Goal: Task Accomplishment & Management: Manage account settings

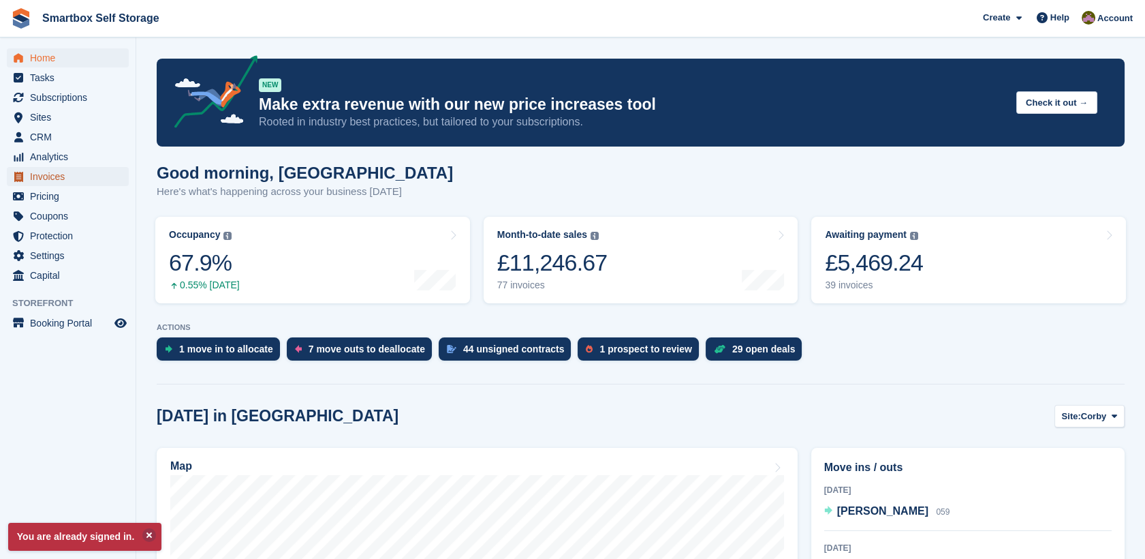
click at [76, 174] on span "Invoices" at bounding box center [71, 176] width 82 height 19
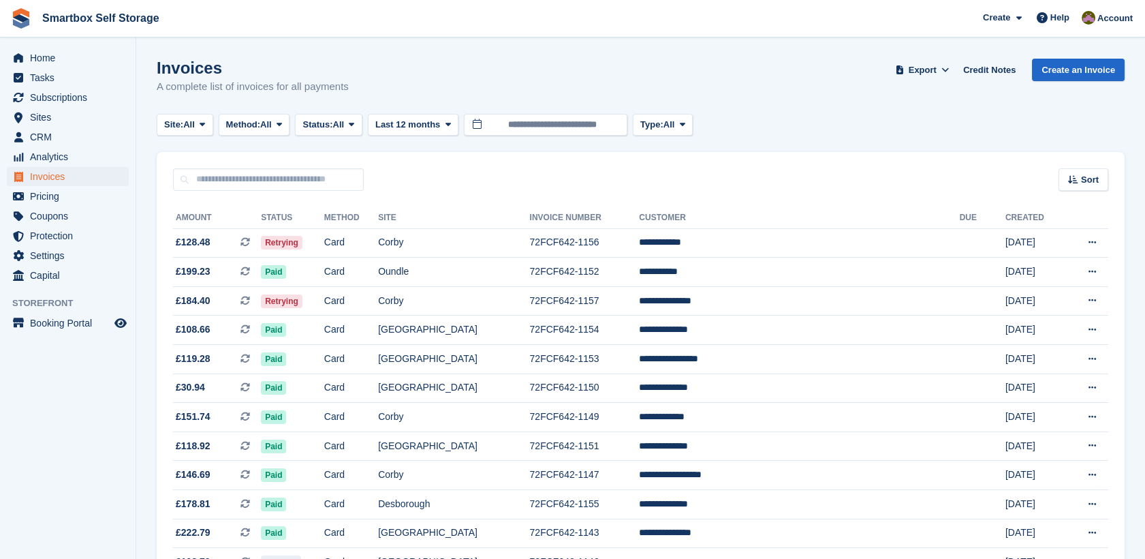
click at [297, 188] on input "text" at bounding box center [268, 179] width 191 height 22
type input "********"
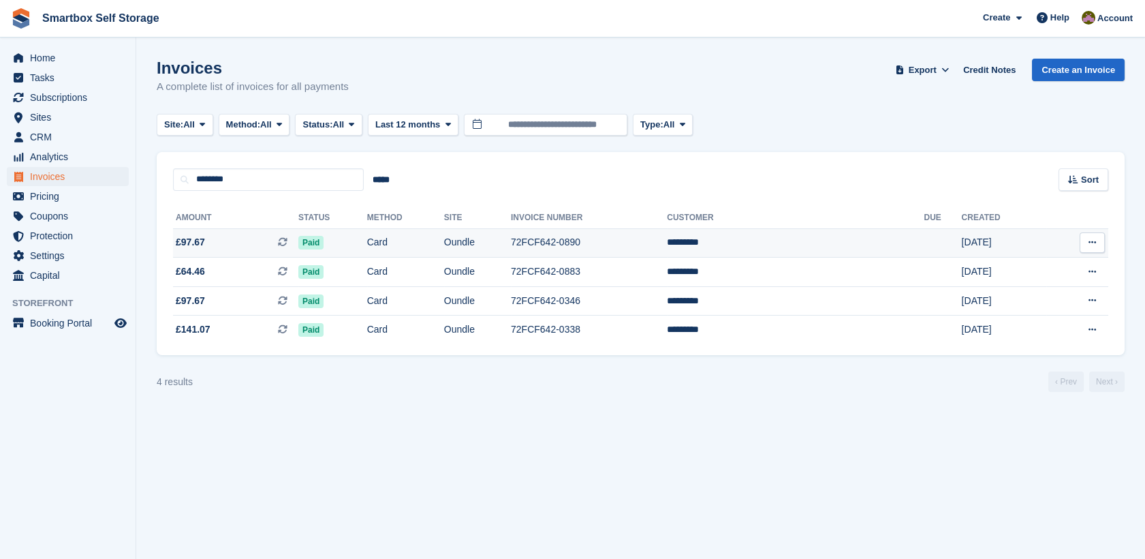
click at [444, 244] on td "Card" at bounding box center [405, 242] width 77 height 29
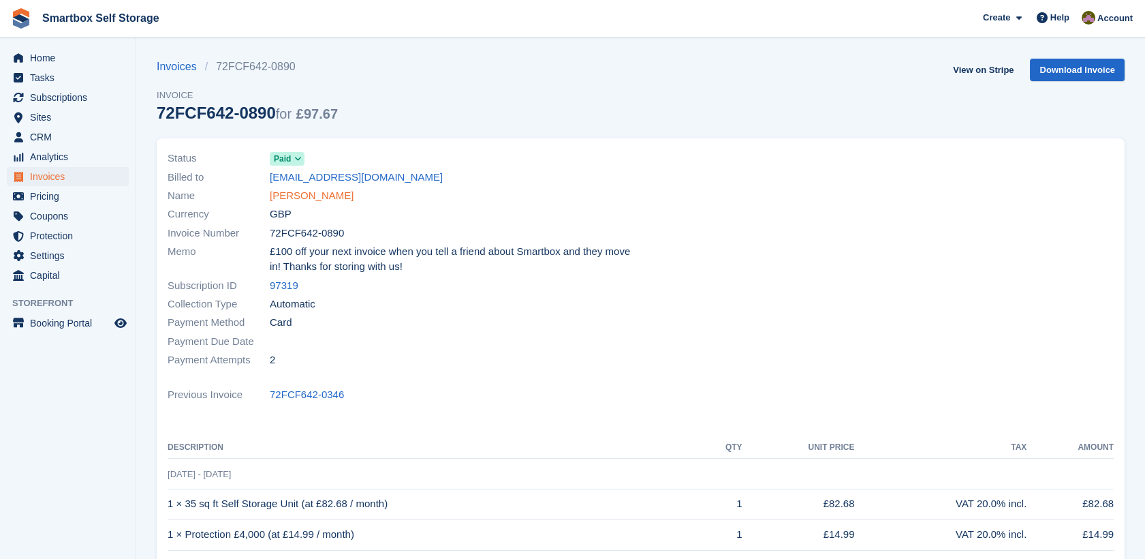
click at [305, 201] on link "[PERSON_NAME]" at bounding box center [312, 196] width 84 height 16
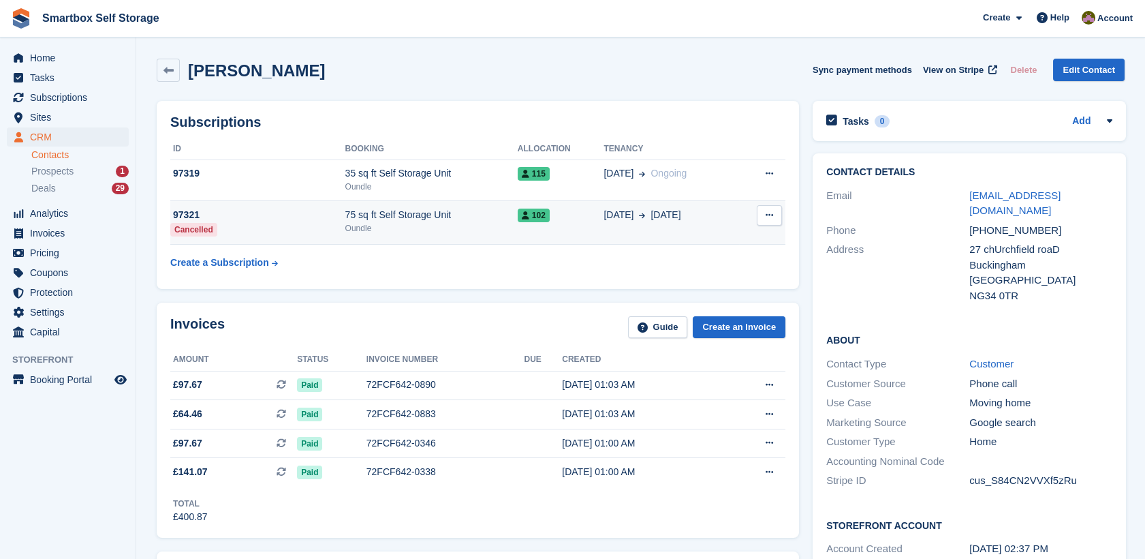
click at [775, 225] on td "Cancel subscription This subscription has already been cancelled." at bounding box center [762, 223] width 46 height 44
click at [764, 208] on button at bounding box center [769, 215] width 25 height 20
click at [766, 219] on icon at bounding box center [769, 214] width 7 height 9
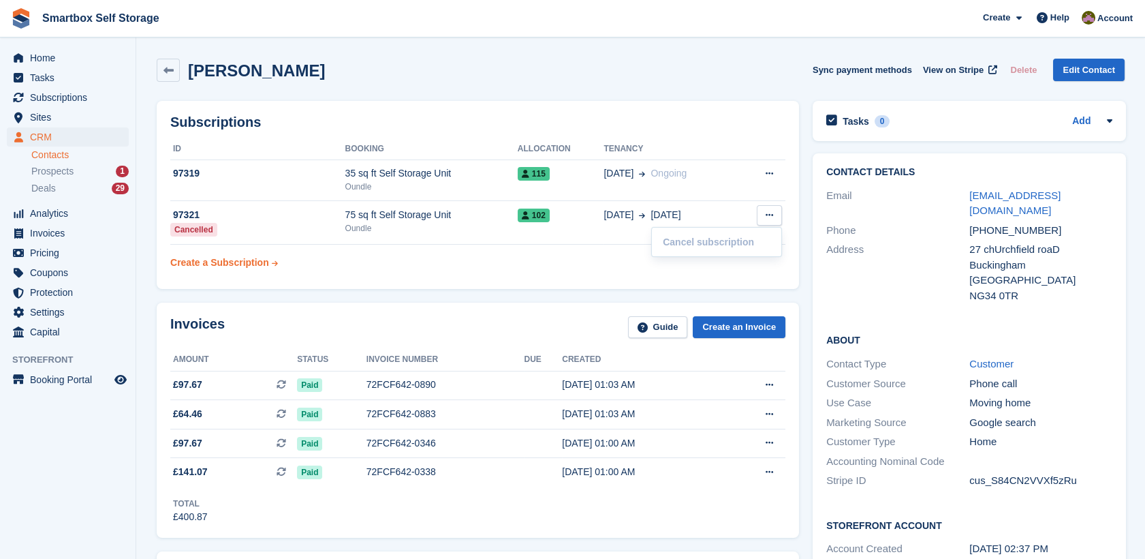
click at [245, 264] on div "Create a Subscription" at bounding box center [219, 262] width 99 height 14
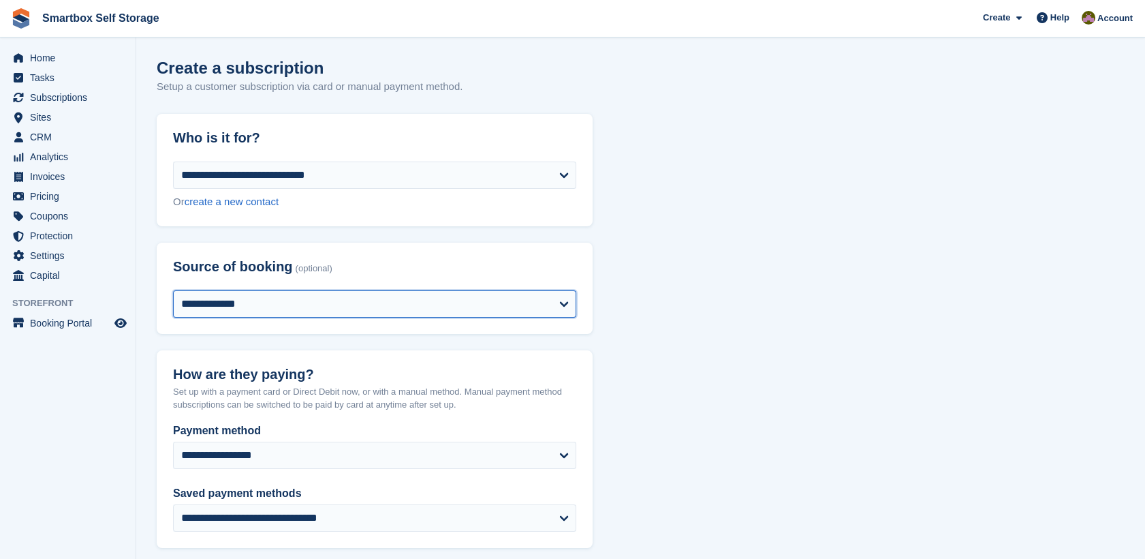
click at [272, 300] on select "**********" at bounding box center [374, 303] width 403 height 27
select select "*****"
click at [173, 290] on select "**********" at bounding box center [374, 303] width 403 height 27
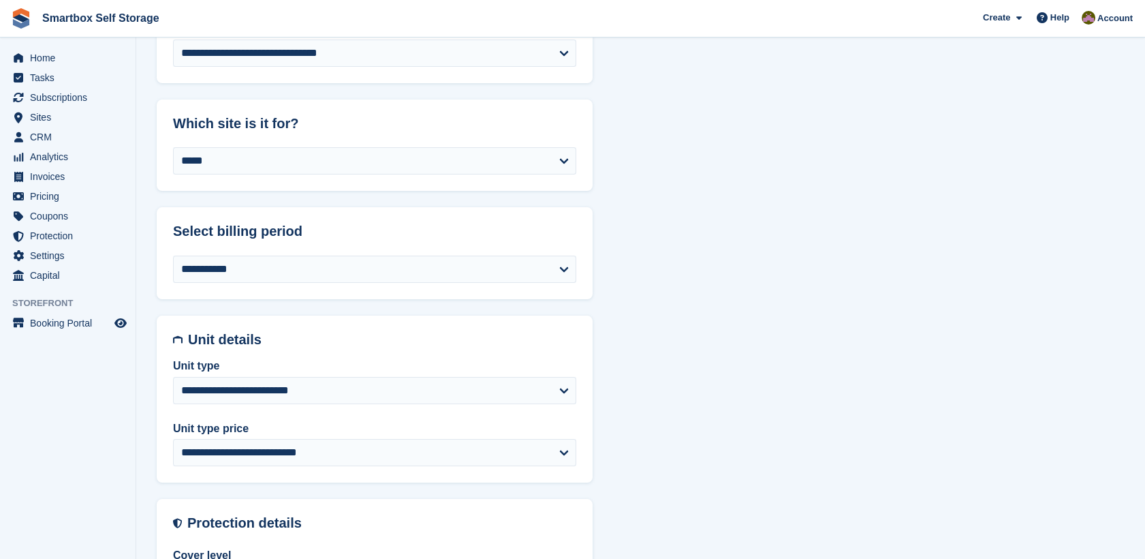
scroll to position [469, 0]
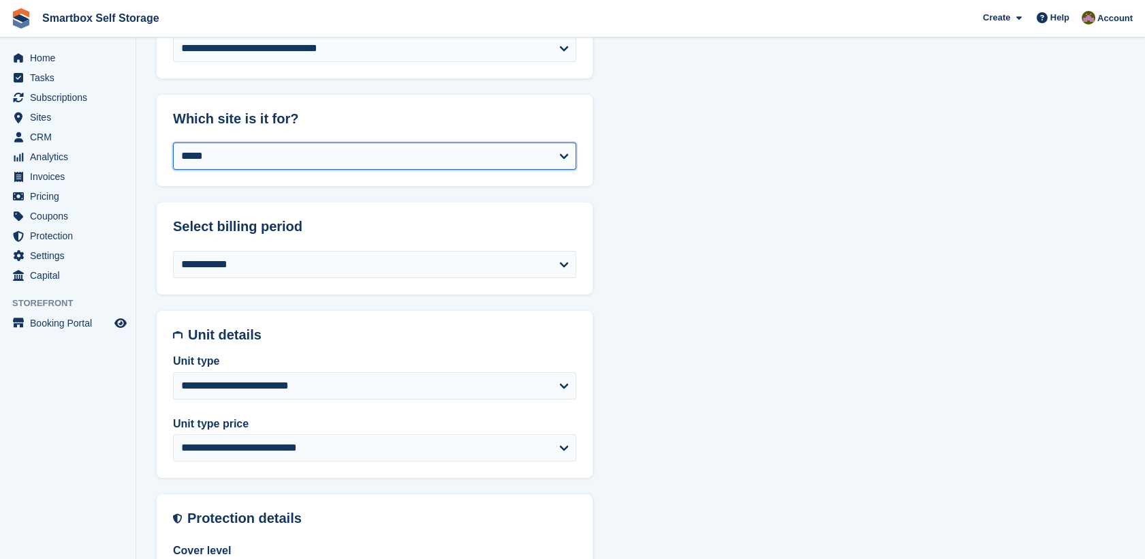
click at [262, 144] on select "**********" at bounding box center [374, 155] width 403 height 27
select select "****"
click at [173, 142] on select "**********" at bounding box center [374, 155] width 403 height 27
select select "******"
select select "**********"
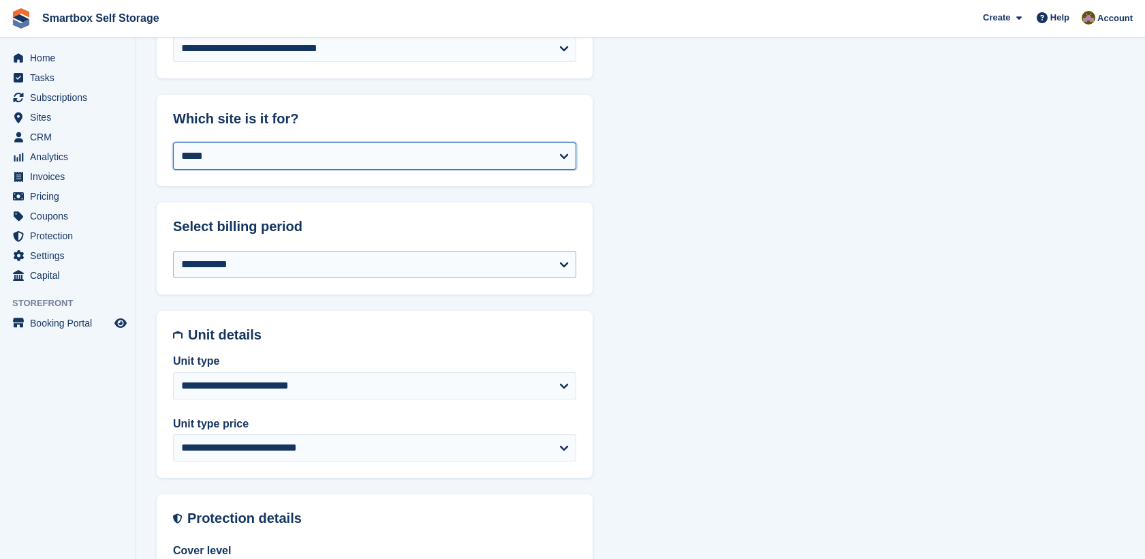
select select "******"
select select "*"
select select
select select "***"
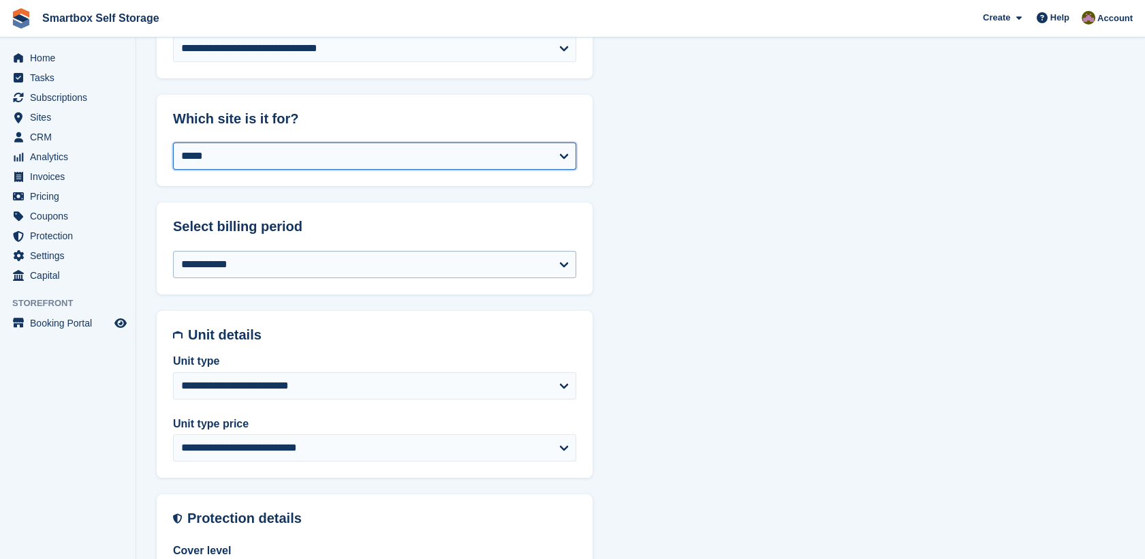
select select "*****"
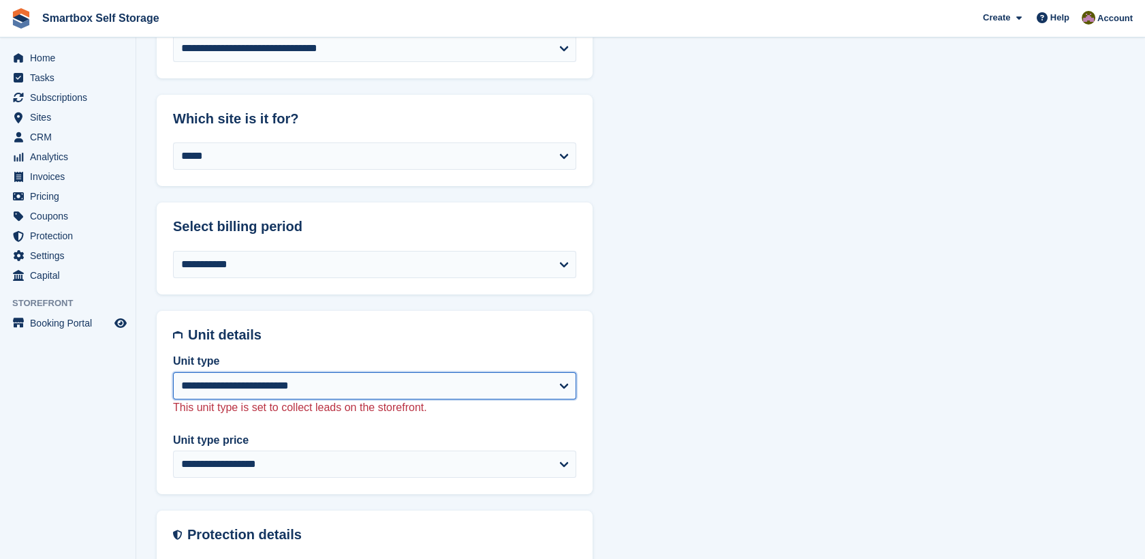
click at [272, 392] on select "**********" at bounding box center [374, 385] width 403 height 27
select select "*****"
click at [173, 372] on select "**********" at bounding box center [374, 385] width 403 height 27
select select "******"
select select "**********"
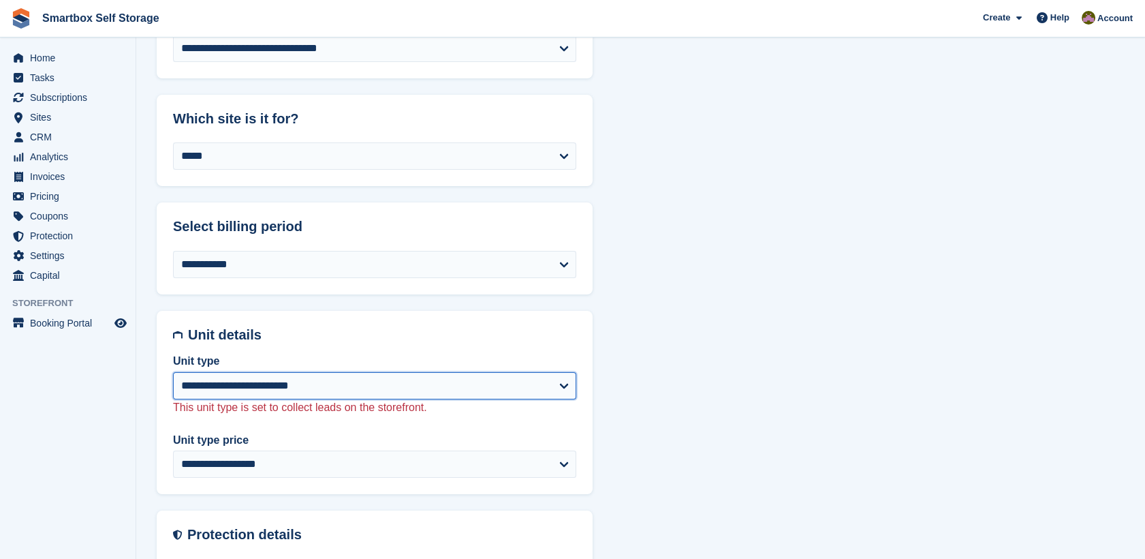
select select "****"
select select "*"
select select
select select "*****"
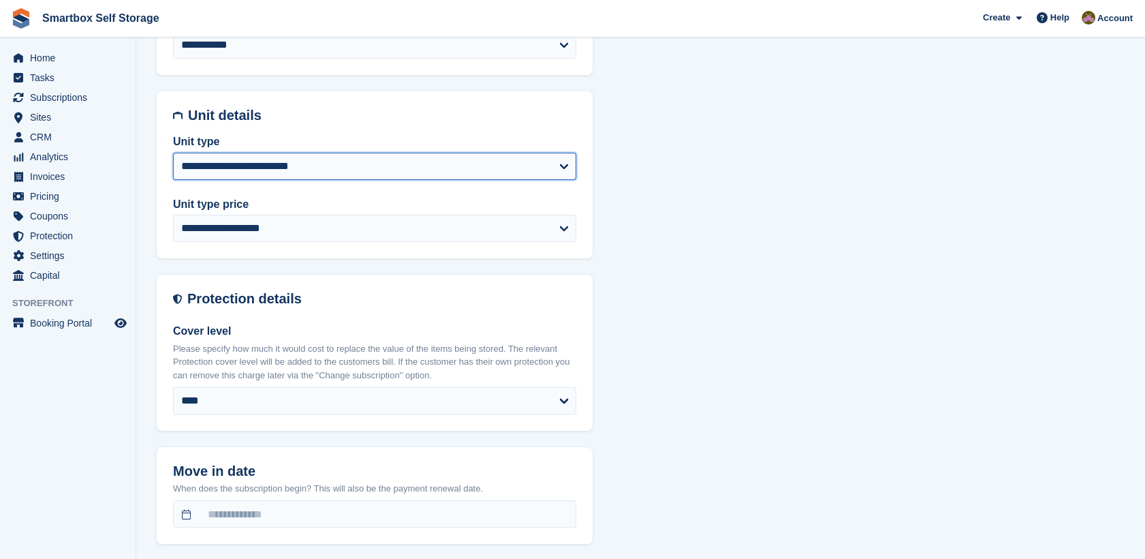
scroll to position [694, 0]
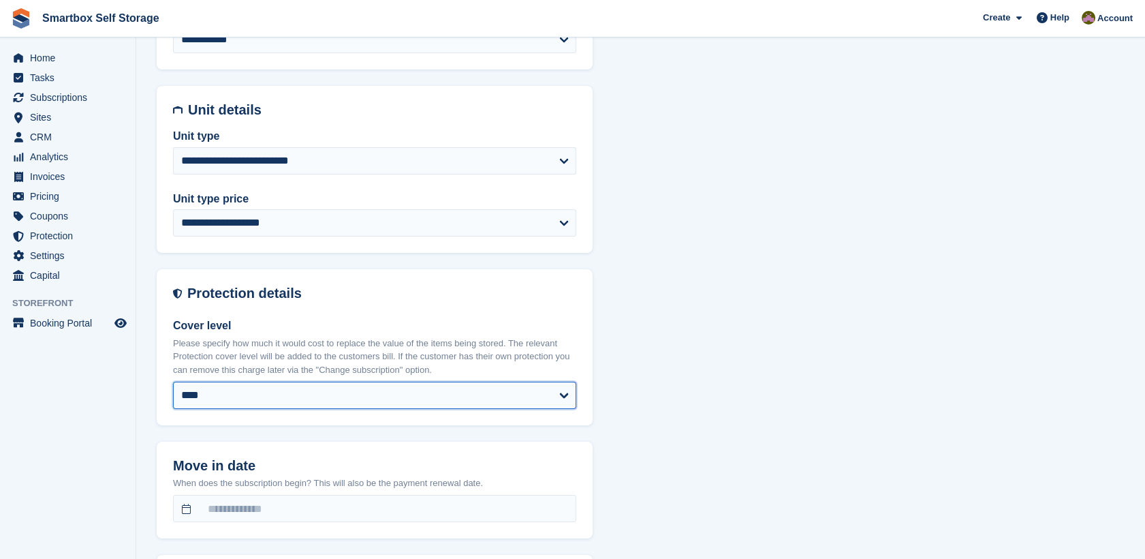
click at [540, 395] on select "**** ****** ****** ****** ****** ****** ******* ******* ******* ******* *******…" at bounding box center [374, 394] width 403 height 27
click at [221, 401] on select "**** ****** ****** ****** ****** ****** ******* ******* ******* ******* *******…" at bounding box center [374, 394] width 403 height 27
select select "*****"
click at [173, 381] on select "**** ****** ****** ****** ****** ****** ******* ******* ******* ******* *******…" at bounding box center [374, 394] width 403 height 27
select select "******"
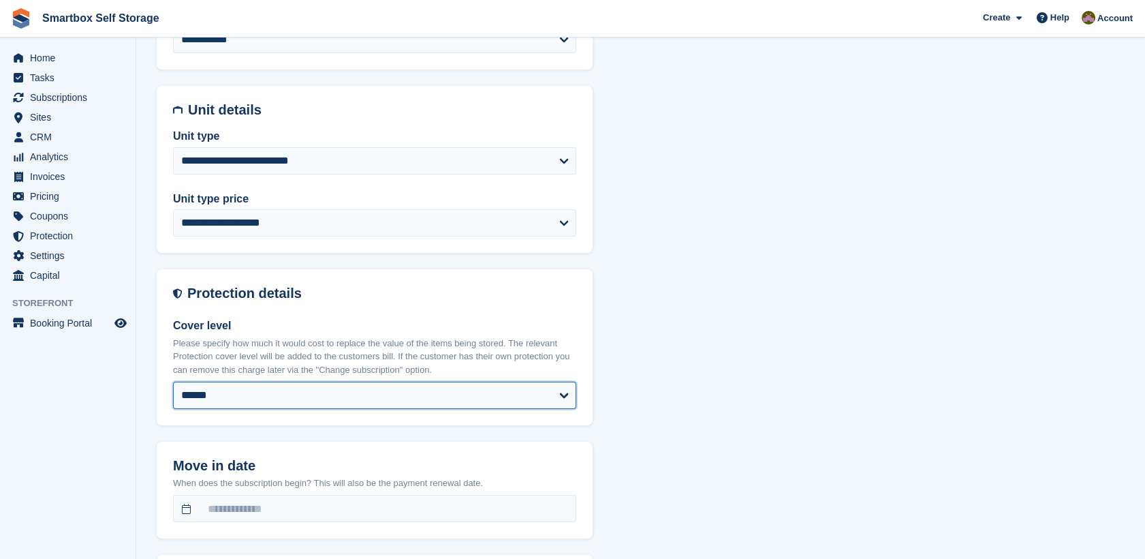
select select "**********"
select select "****"
select select "*"
select select "*****"
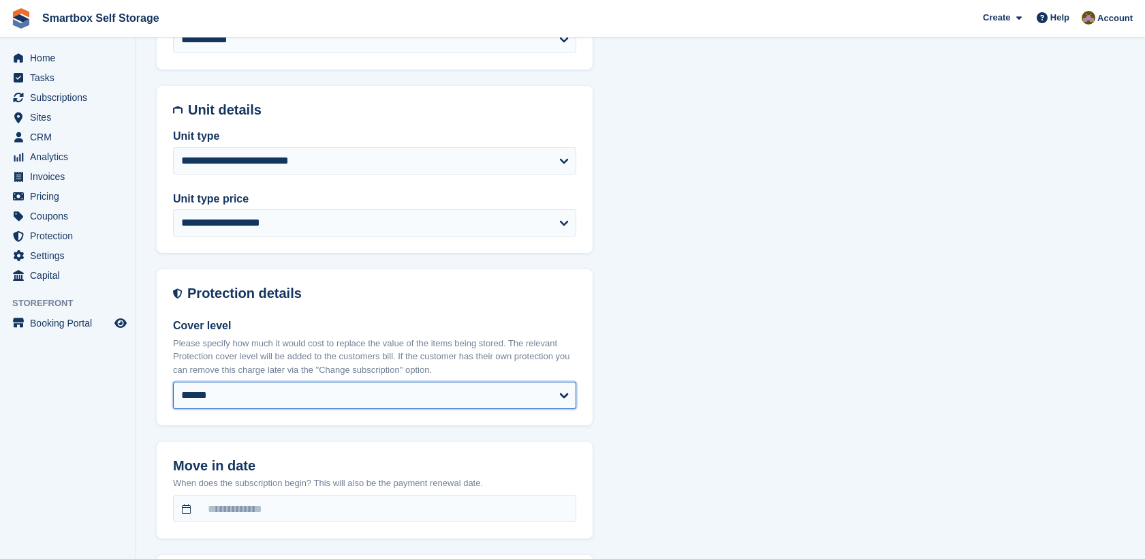
select select
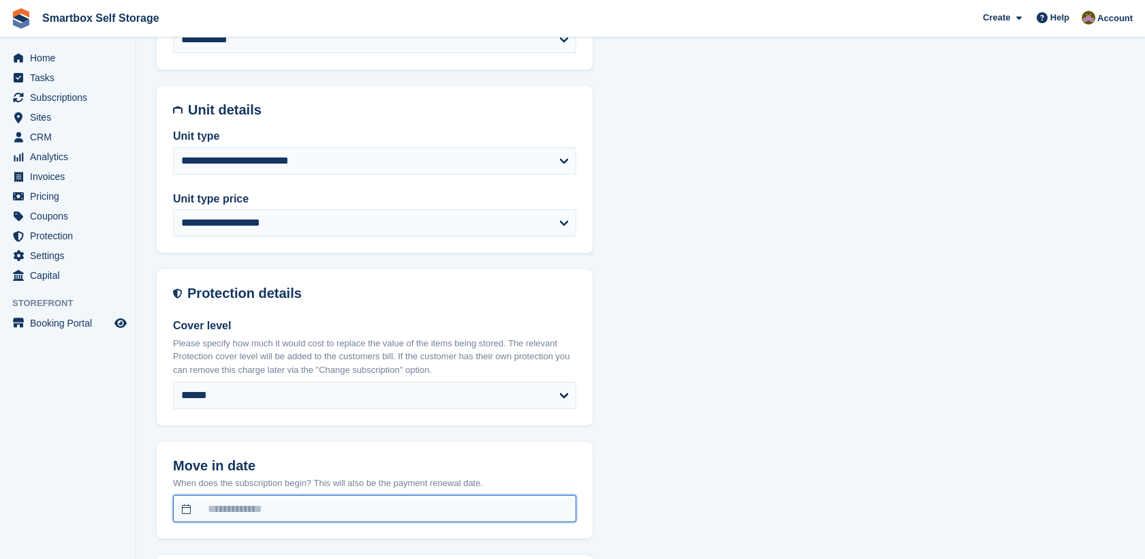
click at [425, 511] on input "text" at bounding box center [374, 508] width 403 height 27
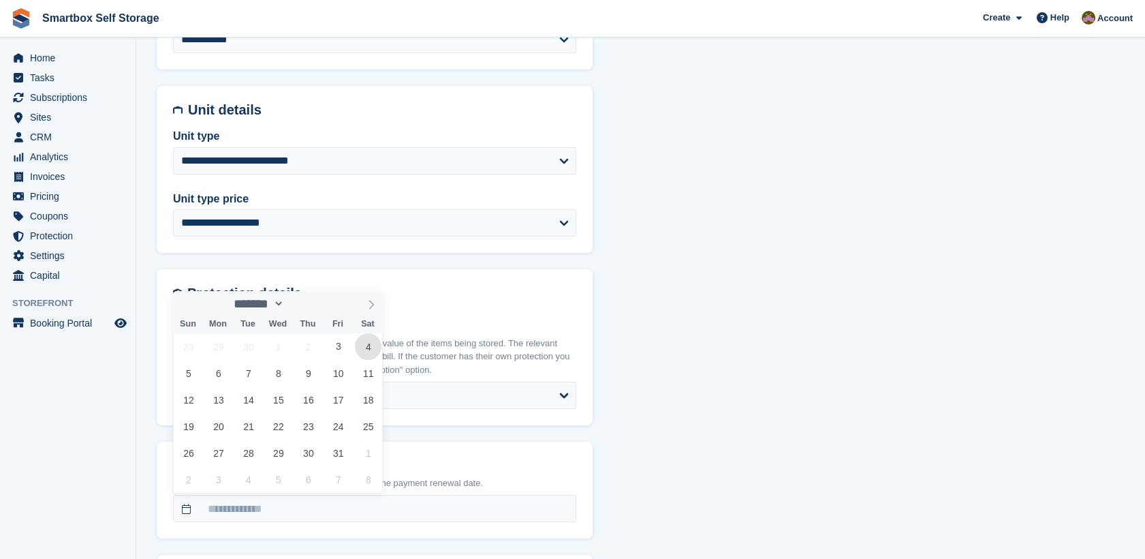
click at [369, 347] on span "4" at bounding box center [368, 346] width 27 height 27
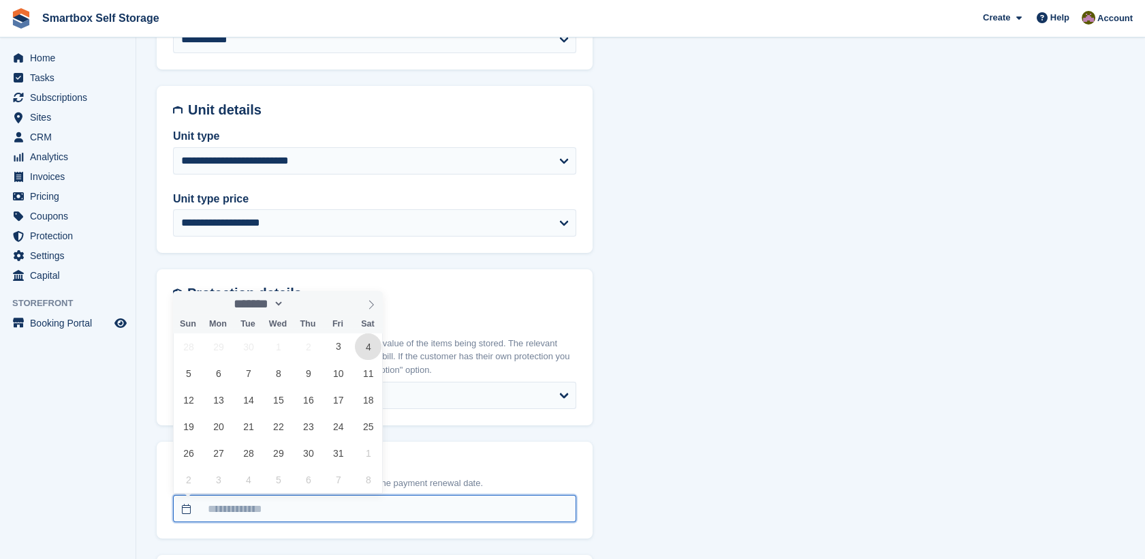
type input "**********"
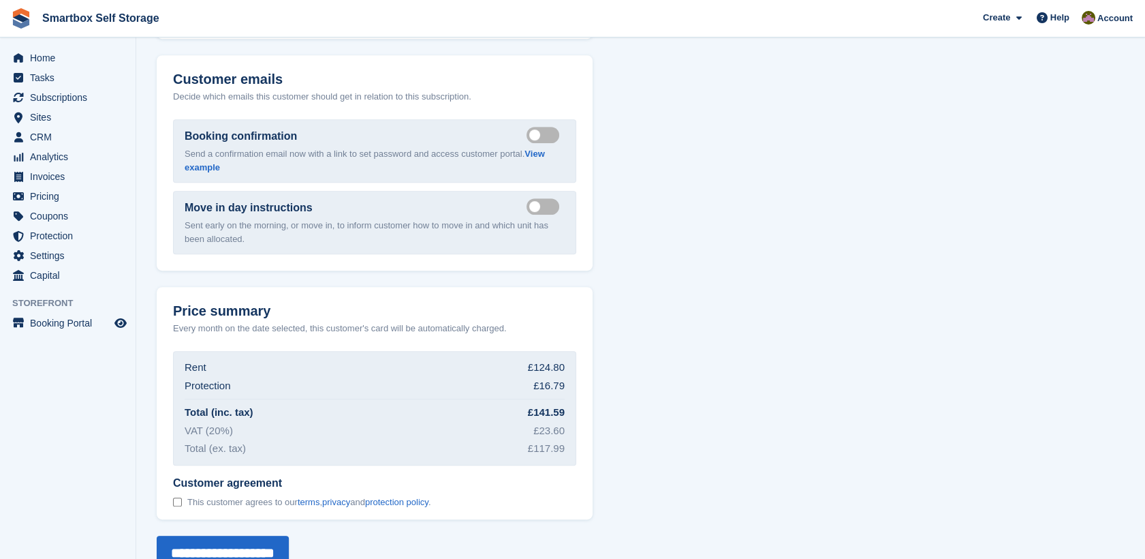
scroll to position [1606, 0]
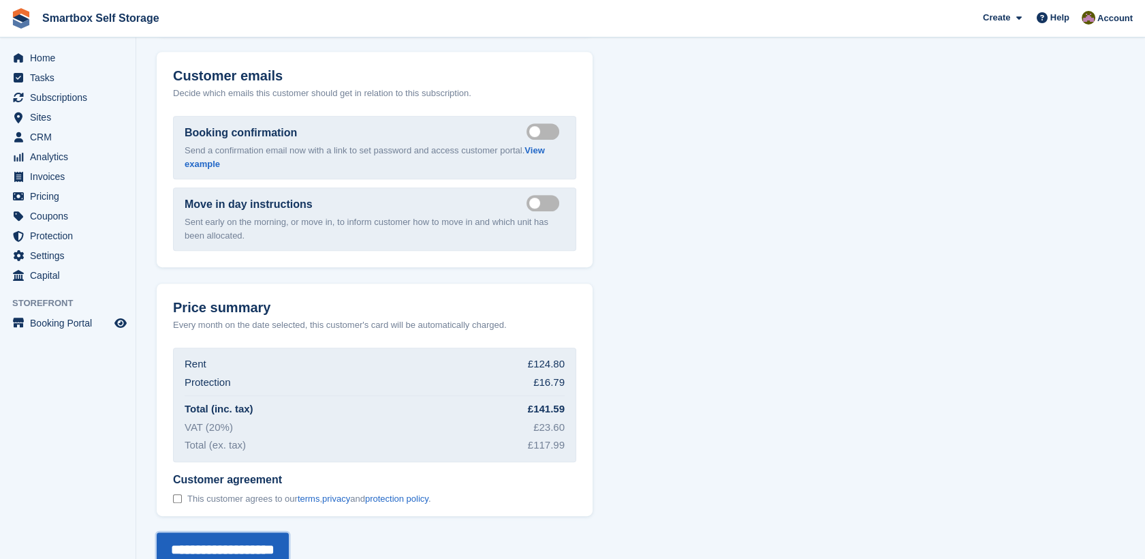
click at [230, 539] on input "**********" at bounding box center [223, 549] width 132 height 34
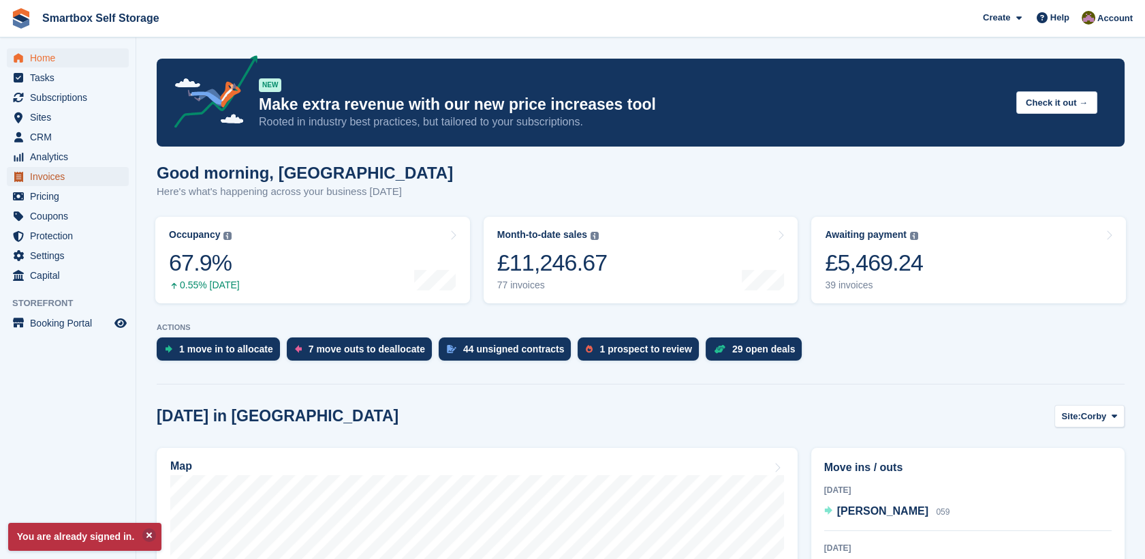
click at [76, 172] on span "Invoices" at bounding box center [71, 176] width 82 height 19
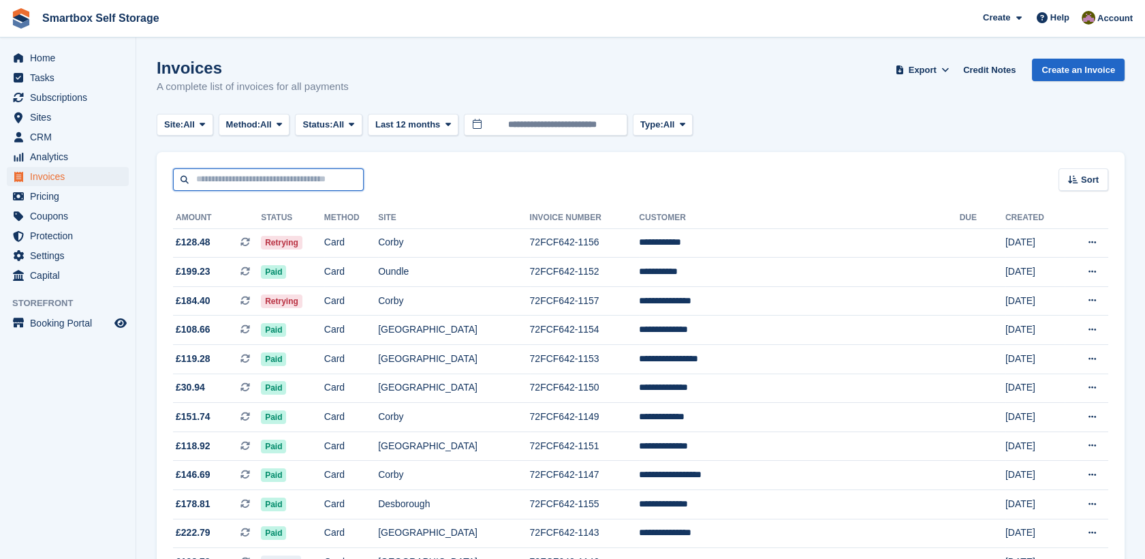
click at [313, 188] on input "text" at bounding box center [268, 179] width 191 height 22
type input "****"
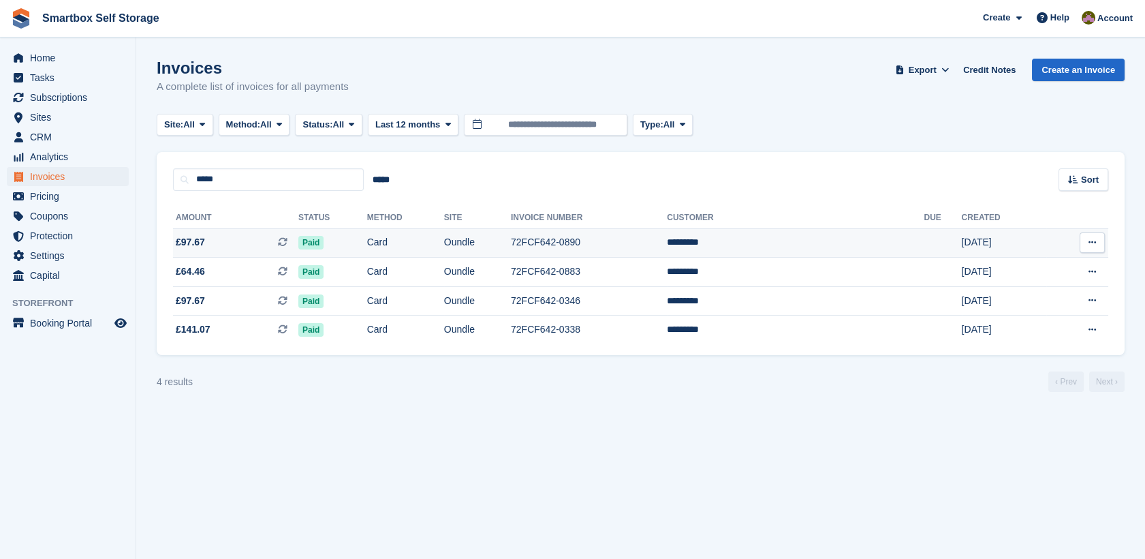
click at [444, 248] on td "Card" at bounding box center [405, 242] width 77 height 29
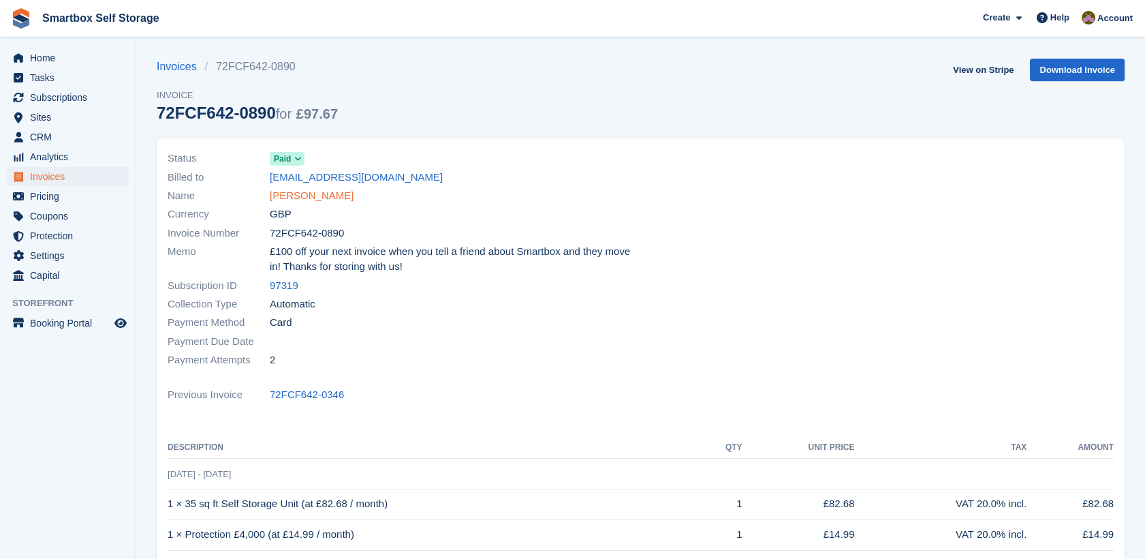
click at [284, 196] on link "[PERSON_NAME]" at bounding box center [312, 196] width 84 height 16
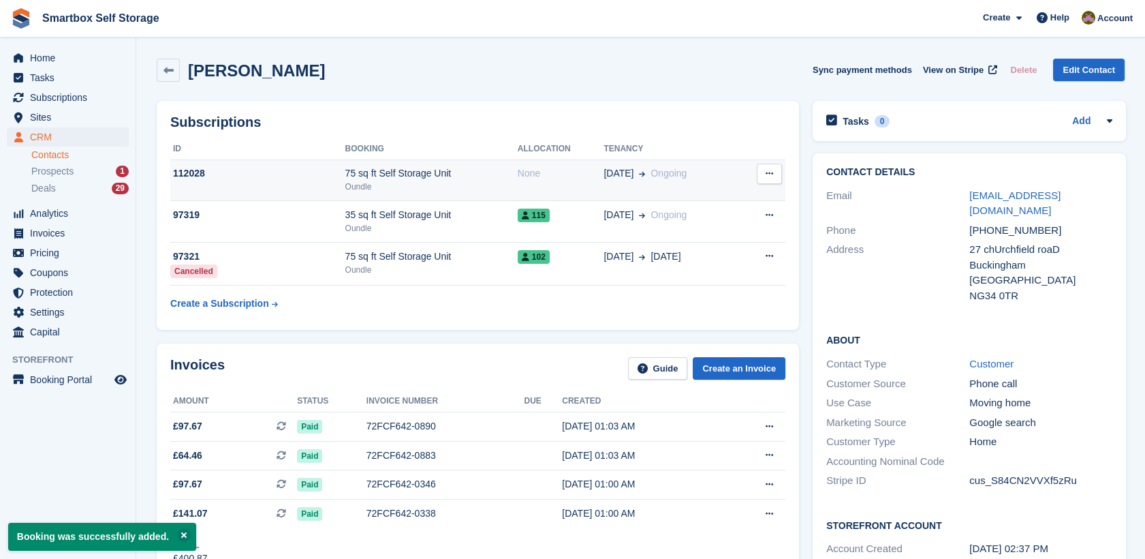
click at [524, 170] on div "None" at bounding box center [561, 173] width 87 height 14
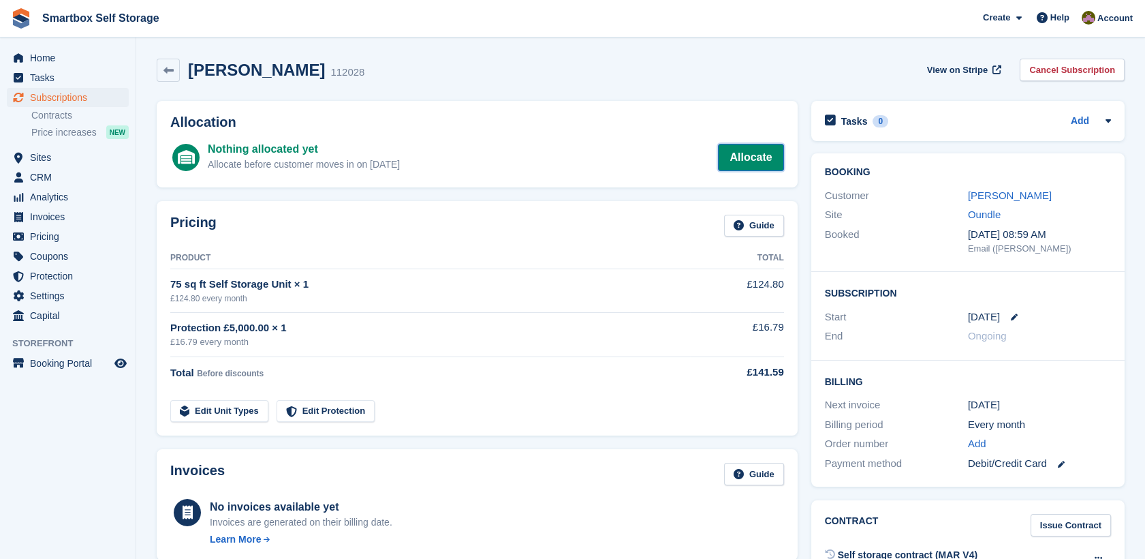
click at [734, 153] on link "Allocate" at bounding box center [750, 157] width 65 height 27
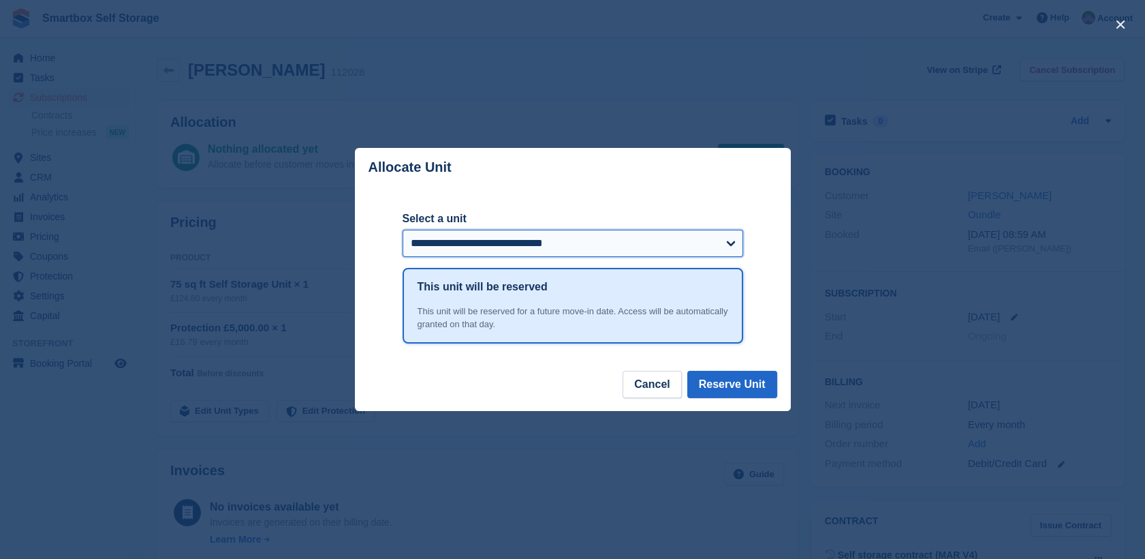
click at [518, 257] on select "**********" at bounding box center [573, 243] width 341 height 27
click at [871, 146] on div "close" at bounding box center [572, 279] width 1145 height 559
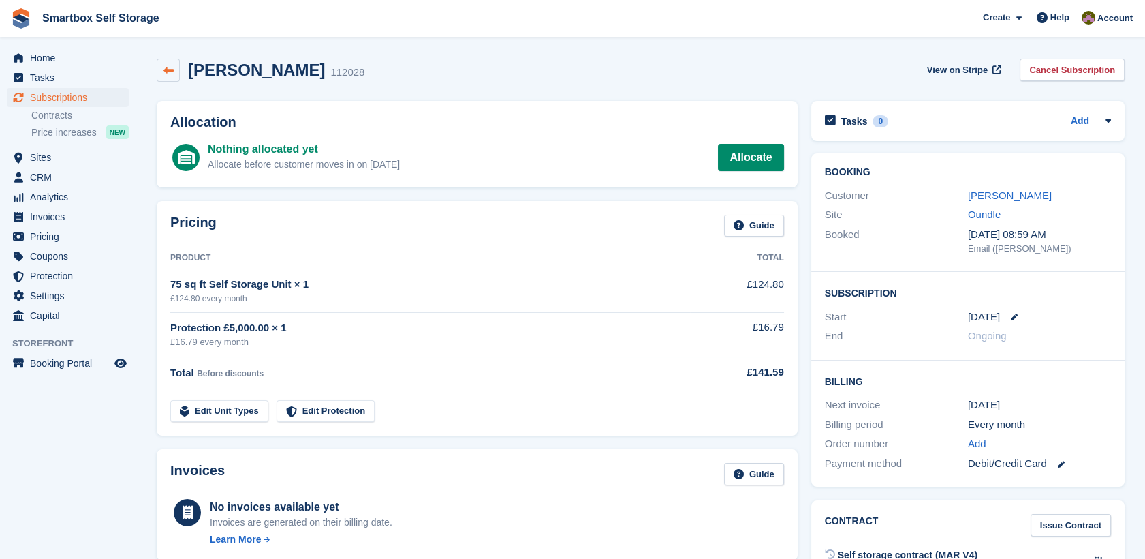
click at [166, 76] on link at bounding box center [168, 70] width 23 height 23
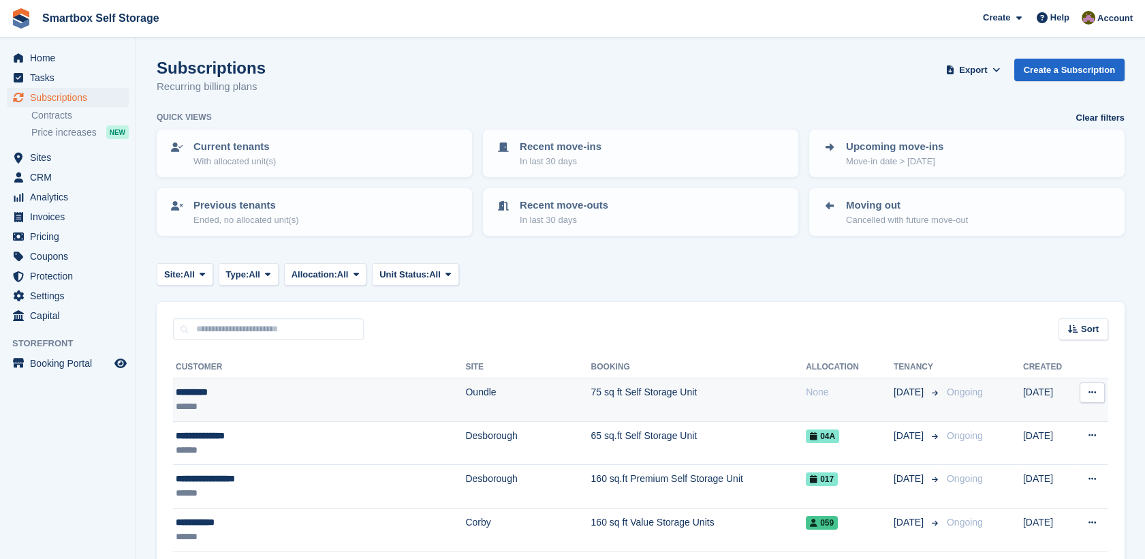
click at [627, 394] on td "75 sq ft Self Storage Unit" at bounding box center [698, 400] width 215 height 44
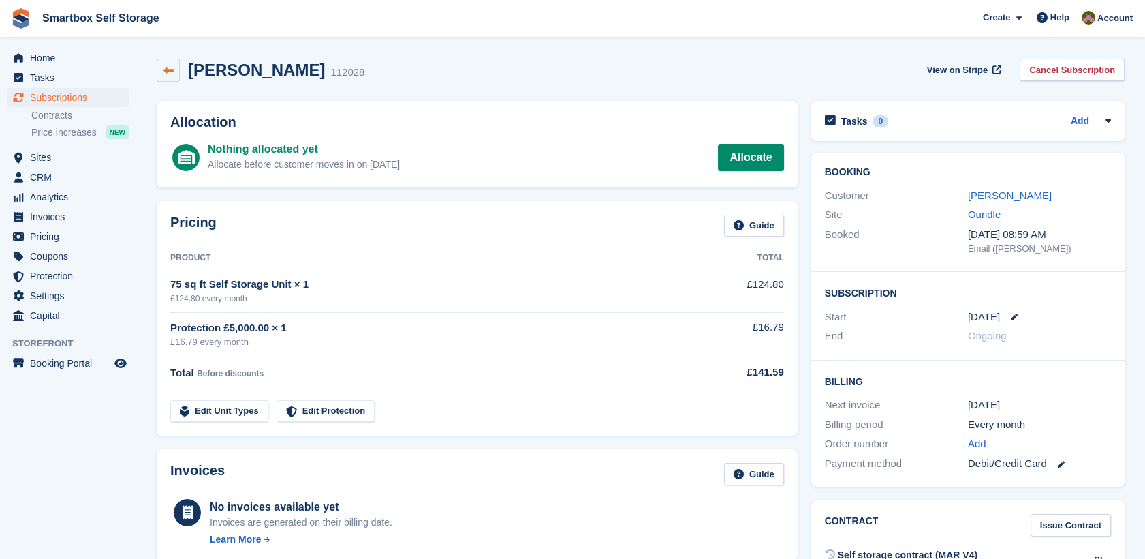
click at [168, 65] on icon at bounding box center [168, 70] width 10 height 10
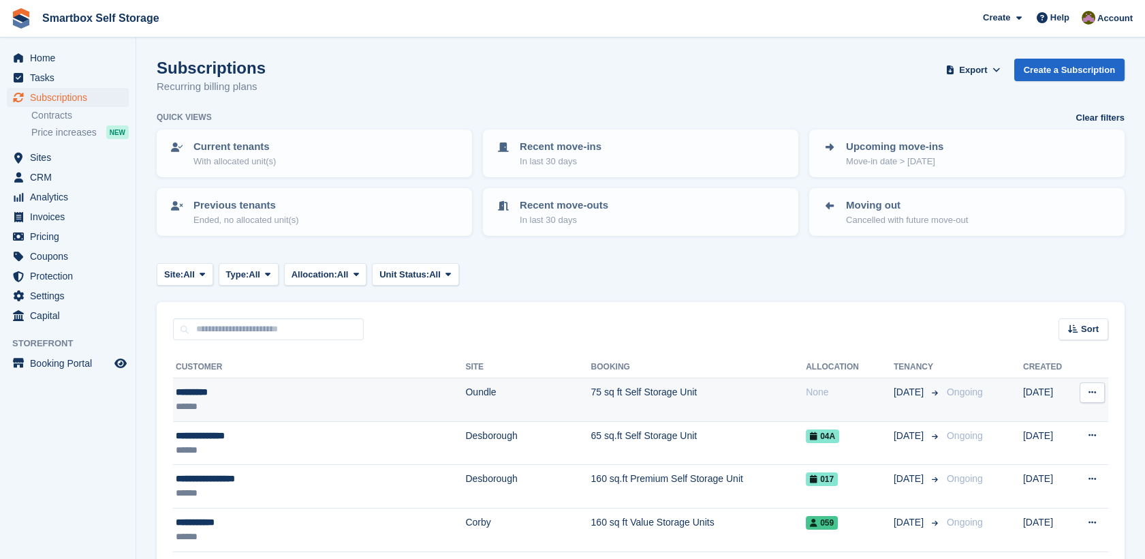
click at [806, 397] on div "None" at bounding box center [850, 392] width 88 height 14
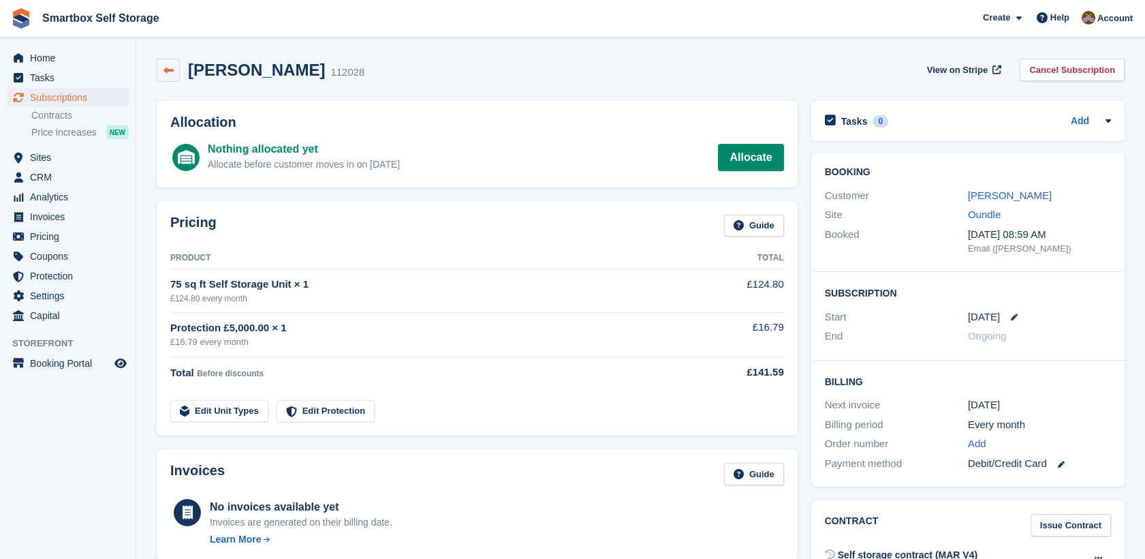
click at [169, 74] on icon at bounding box center [168, 70] width 10 height 10
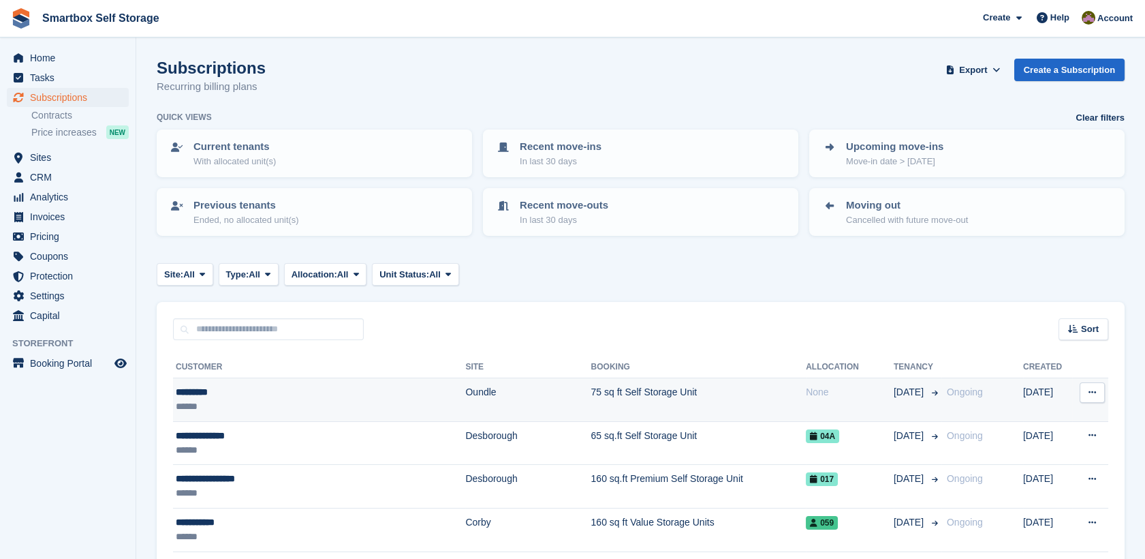
click at [806, 401] on td "None" at bounding box center [850, 400] width 88 height 44
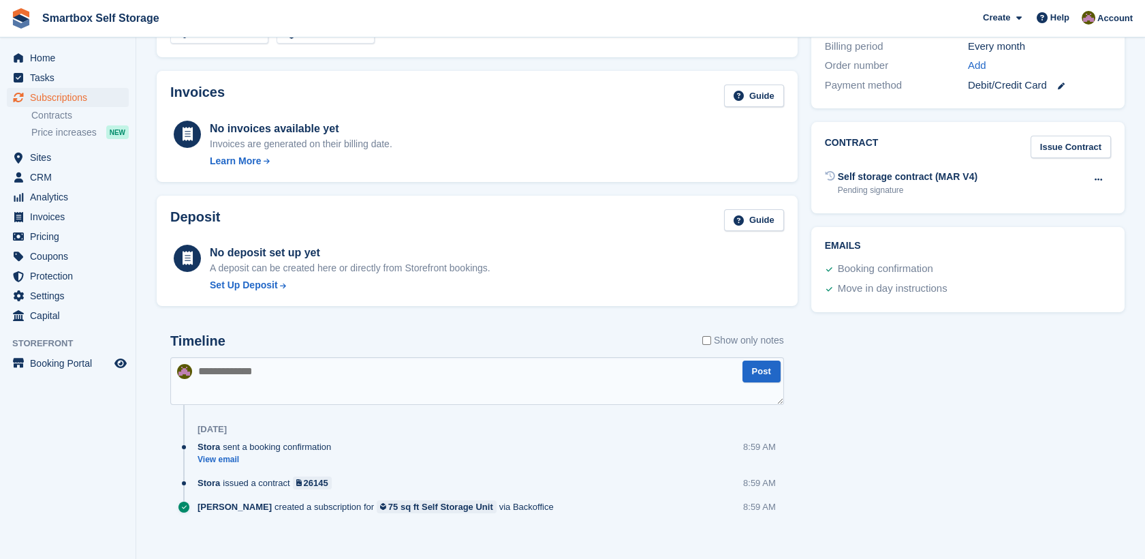
scroll to position [381, 0]
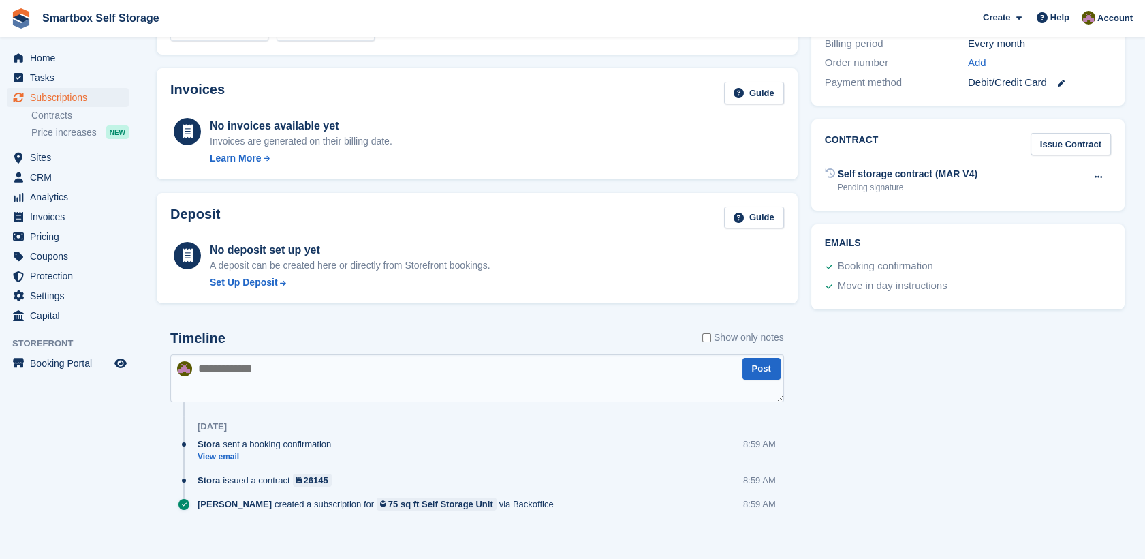
click at [640, 357] on textarea at bounding box center [477, 378] width 614 height 48
click at [640, 357] on textarea "*" at bounding box center [477, 378] width 614 height 48
type textarea "**********"
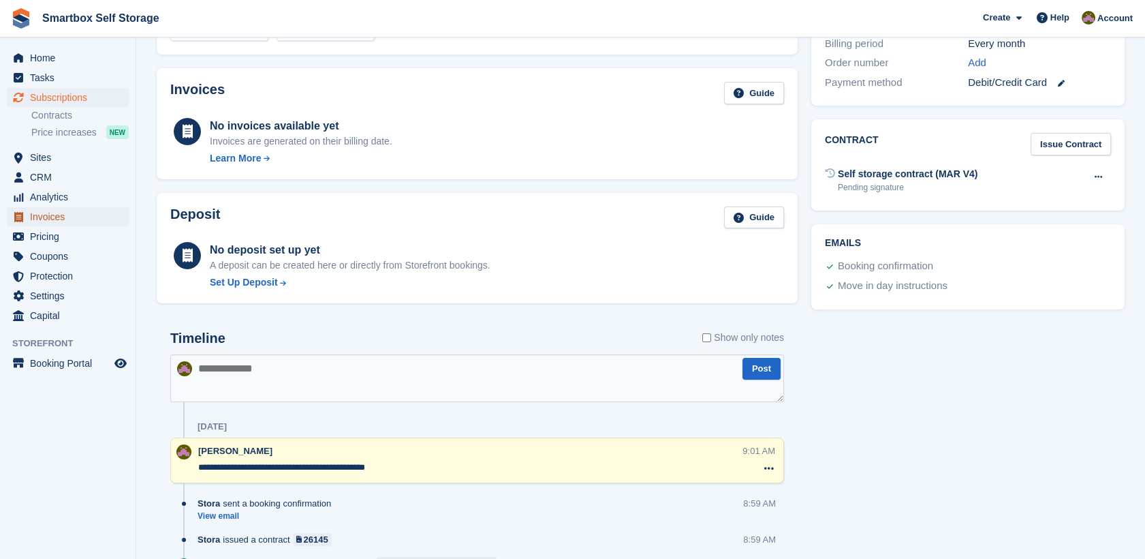
click at [71, 221] on span "Invoices" at bounding box center [71, 216] width 82 height 19
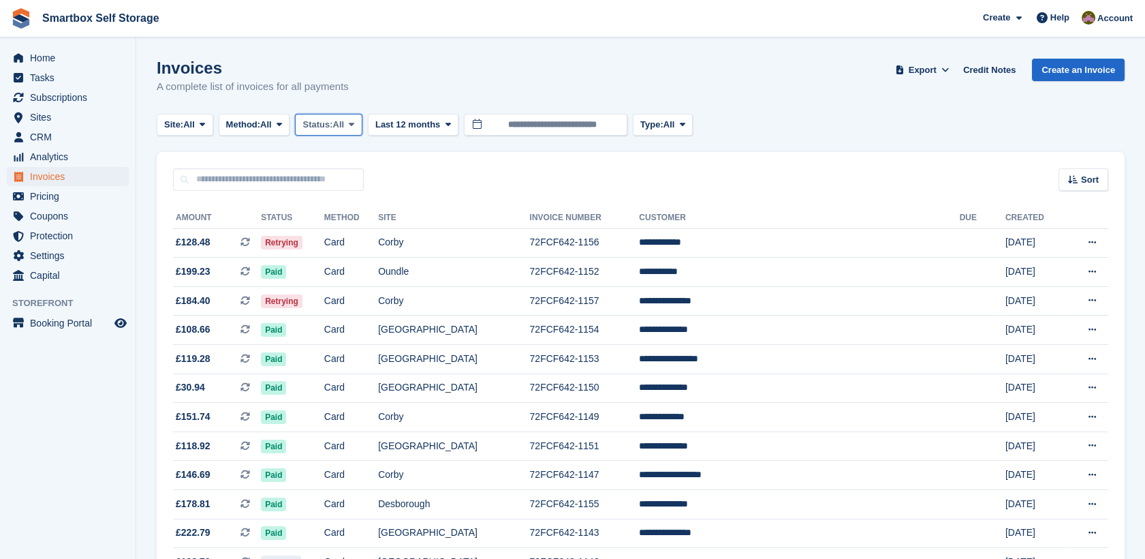
click at [322, 123] on span "Status:" at bounding box center [317, 125] width 30 height 14
click at [358, 232] on link "Open" at bounding box center [360, 230] width 119 height 25
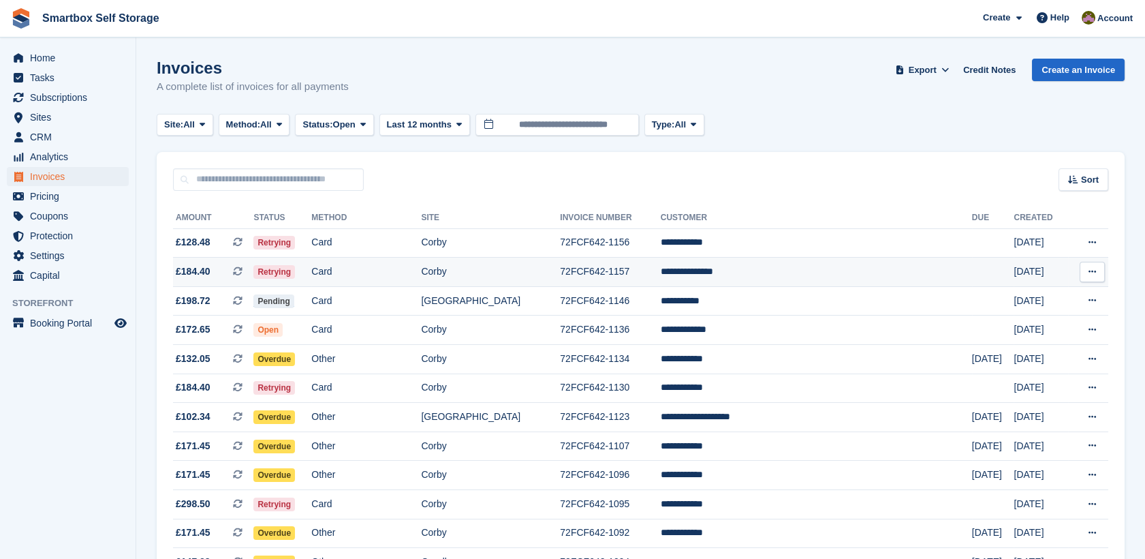
click at [311, 275] on td "Retrying" at bounding box center [282, 272] width 58 height 29
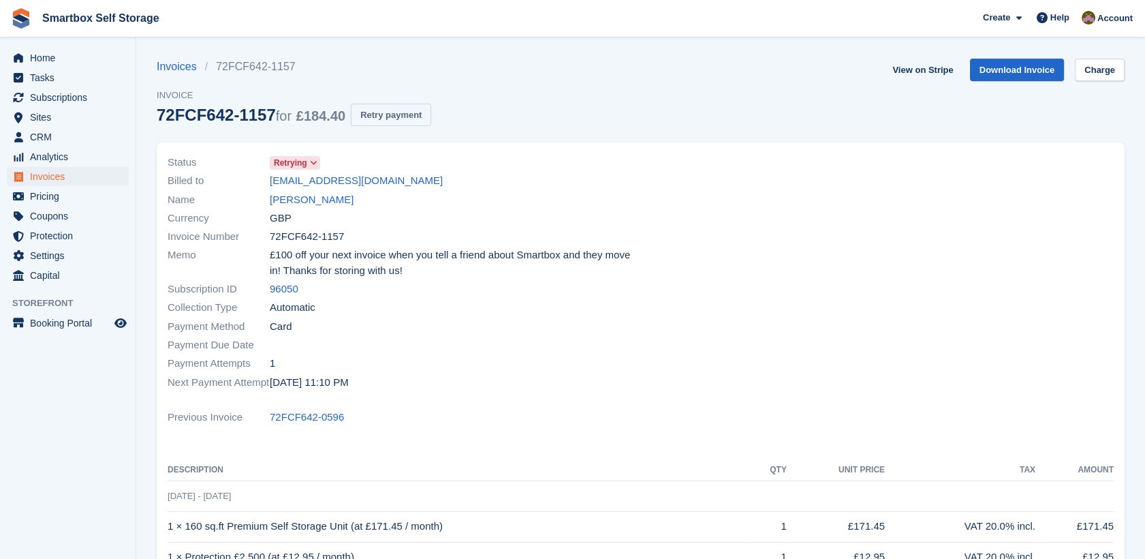
click at [395, 112] on button "Retry payment" at bounding box center [391, 115] width 80 height 22
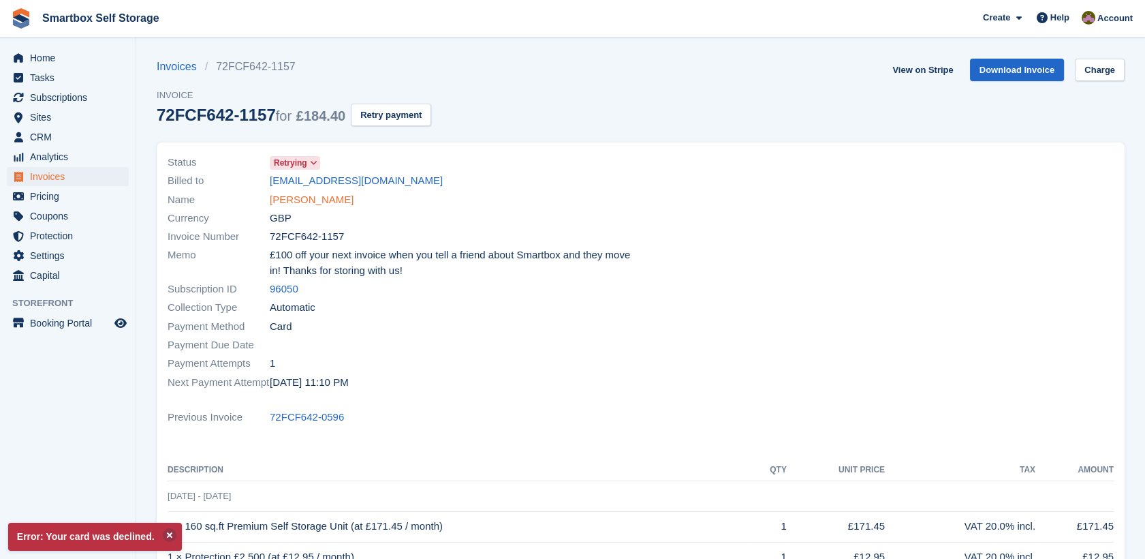
click at [317, 202] on link "[PERSON_NAME]" at bounding box center [312, 200] width 84 height 16
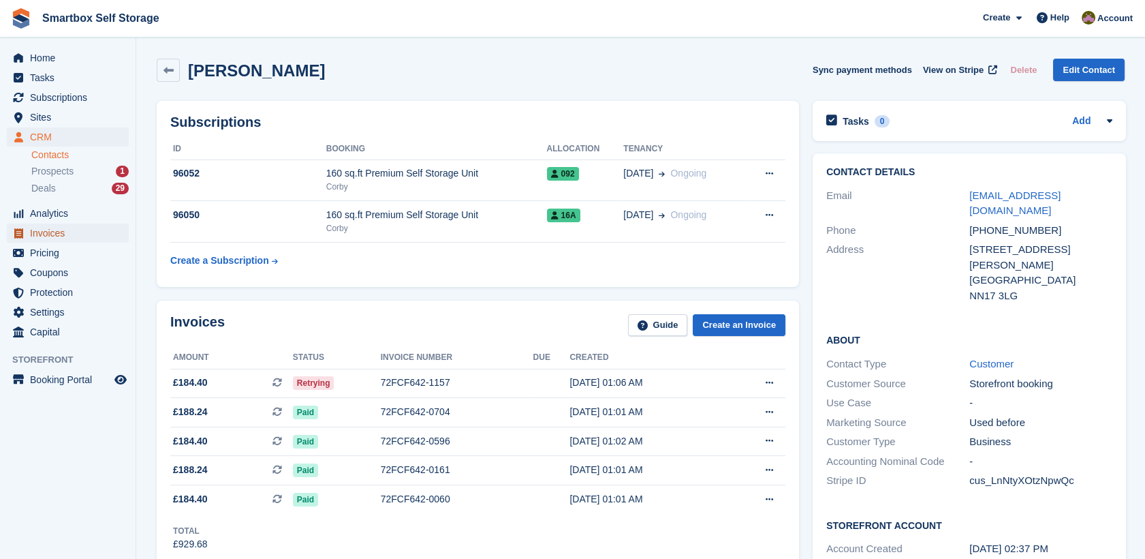
click at [79, 232] on span "Invoices" at bounding box center [71, 232] width 82 height 19
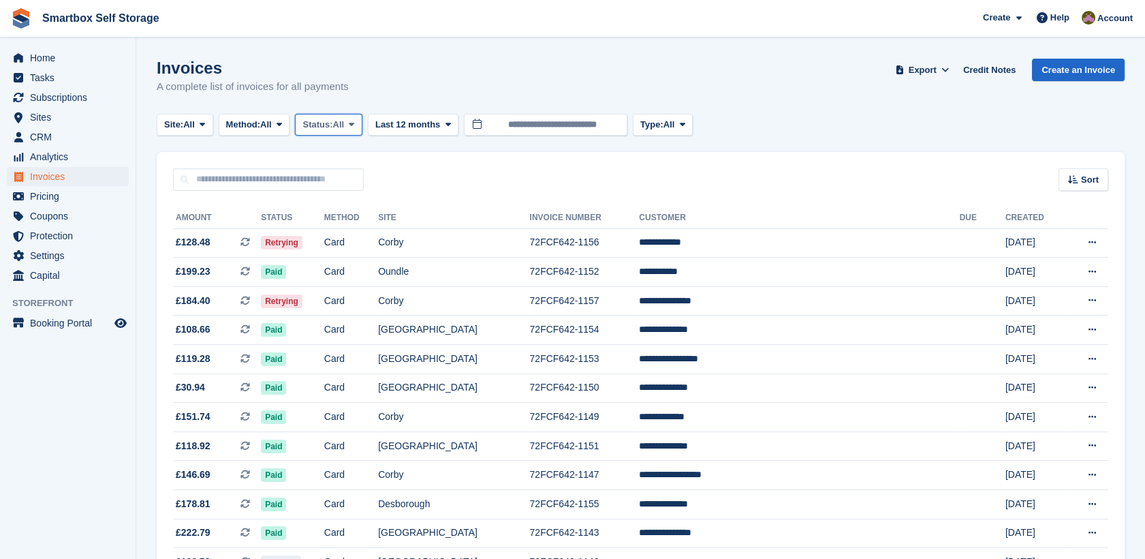
click at [345, 125] on span "All" at bounding box center [339, 125] width 12 height 14
click at [362, 237] on link "Open" at bounding box center [360, 230] width 119 height 25
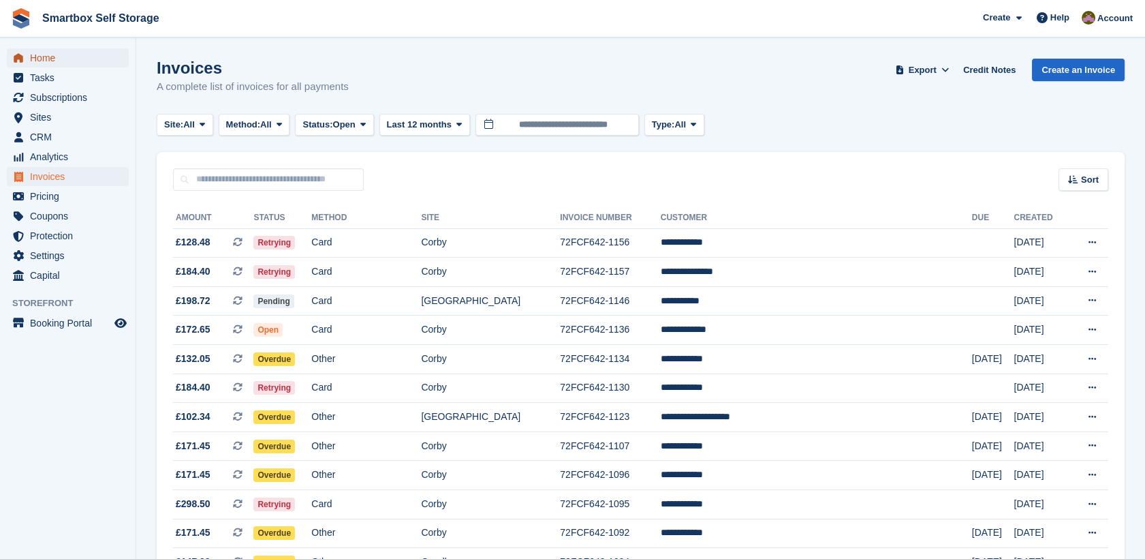
click at [56, 52] on span "Home" at bounding box center [71, 57] width 82 height 19
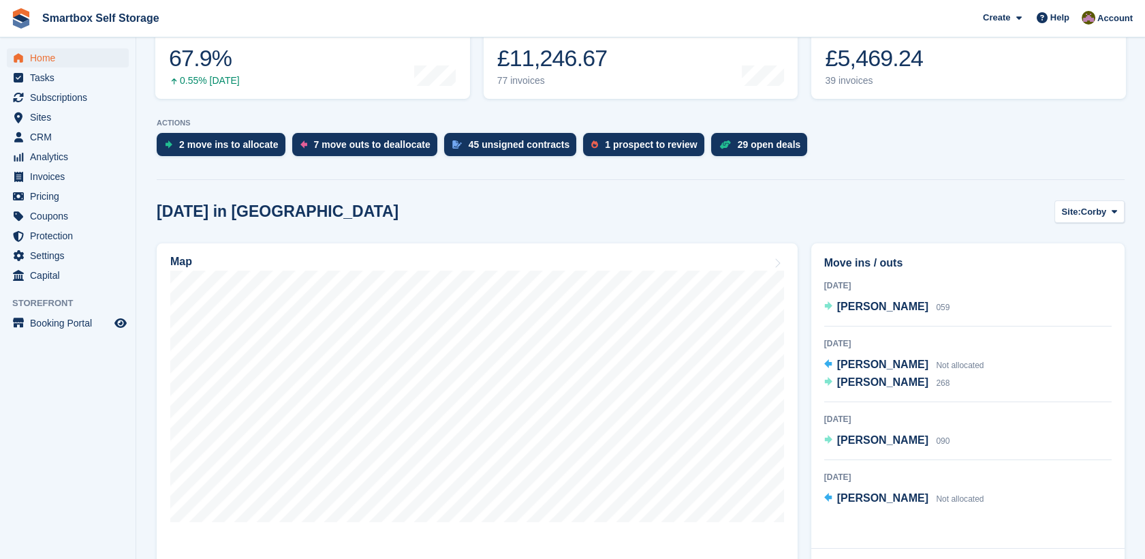
scroll to position [206, 0]
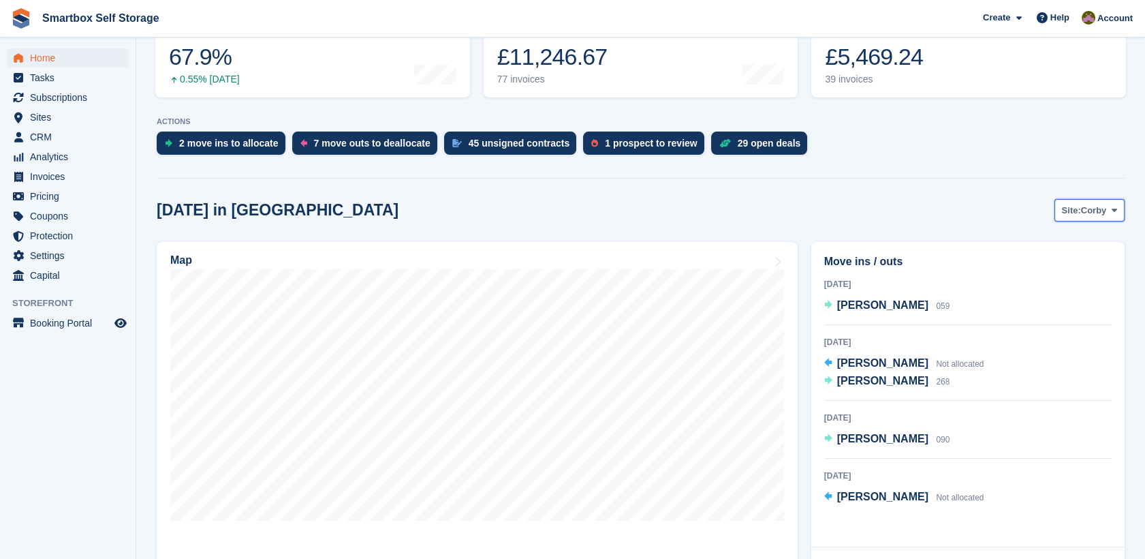
click at [1106, 204] on span "Corby" at bounding box center [1094, 211] width 26 height 14
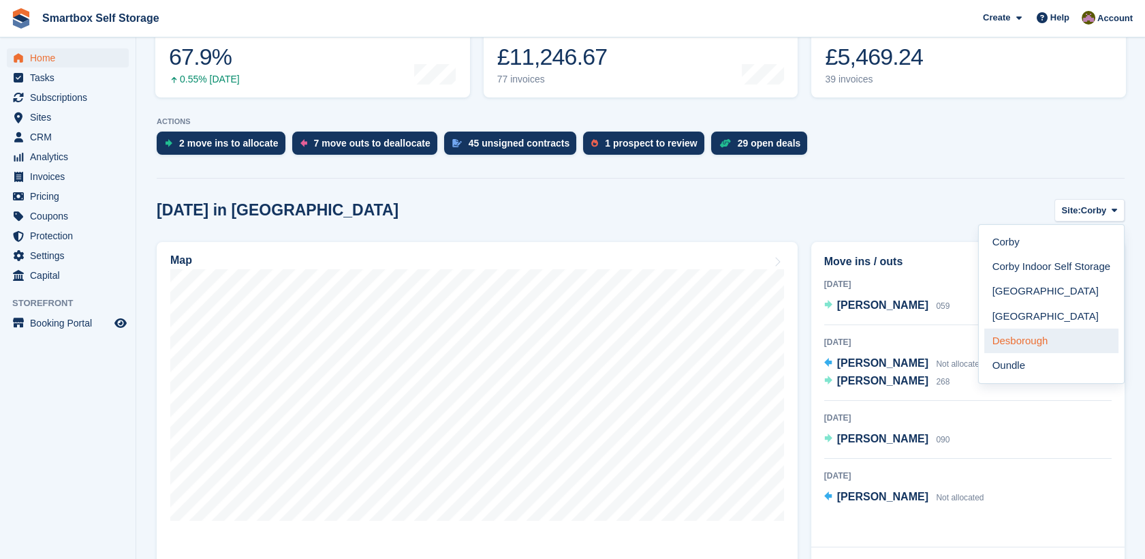
click at [1046, 347] on link "Desborough" at bounding box center [1051, 340] width 134 height 25
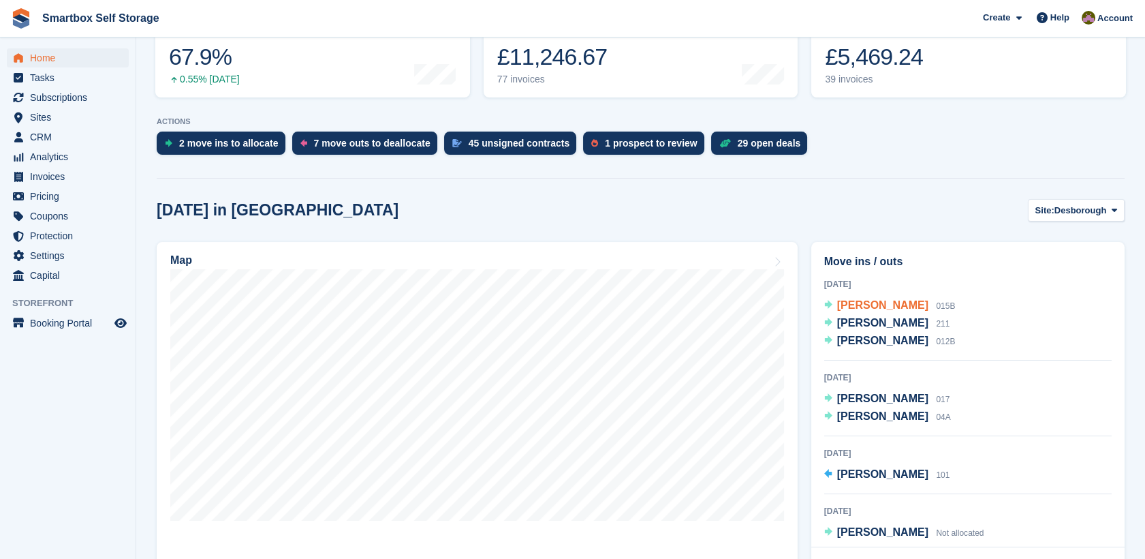
click at [877, 306] on span "[PERSON_NAME]" at bounding box center [882, 305] width 91 height 12
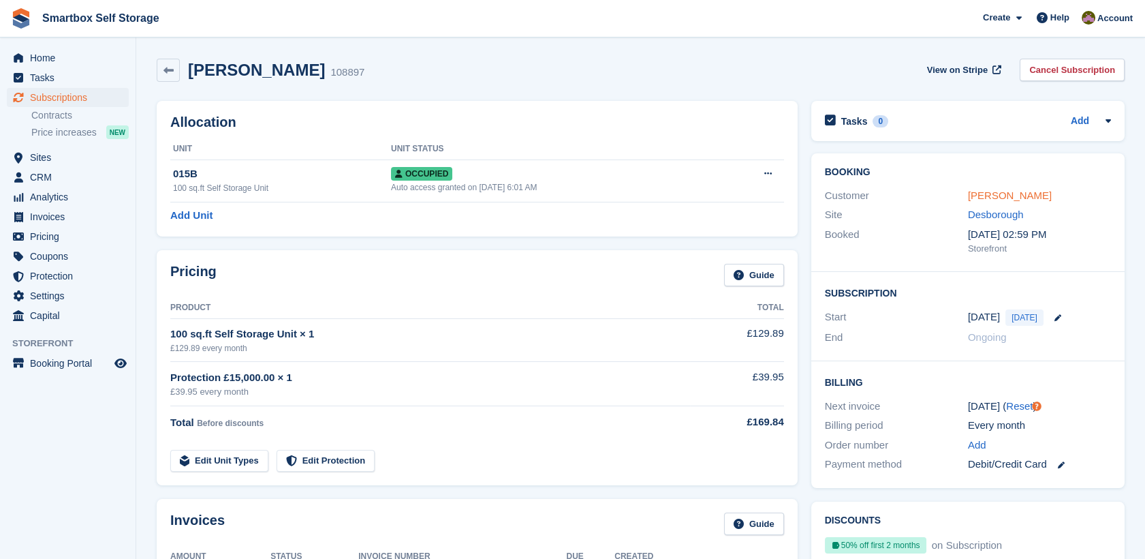
click at [974, 198] on link "[PERSON_NAME]" at bounding box center [1010, 195] width 84 height 12
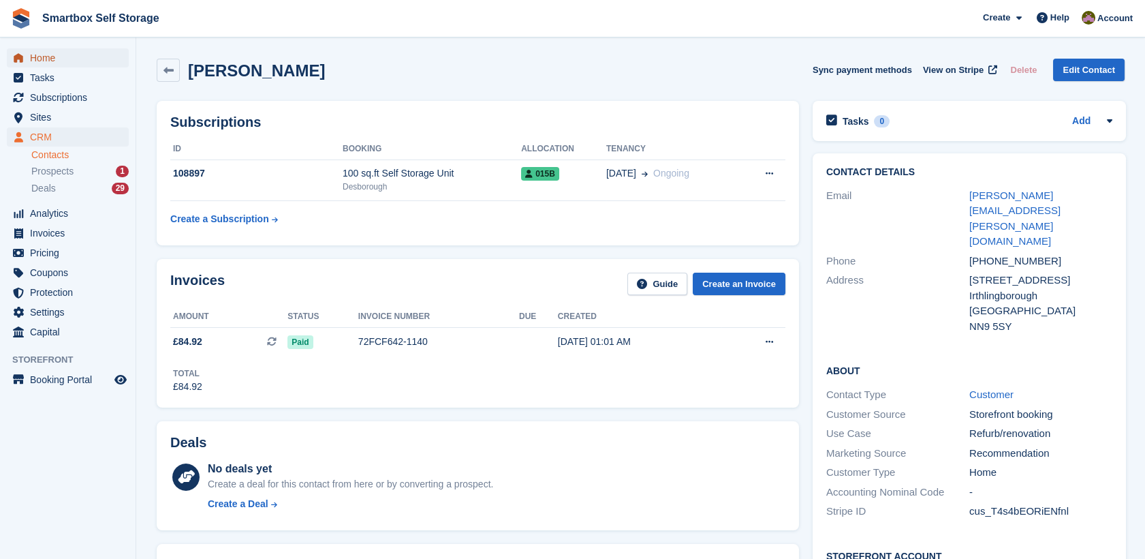
click at [112, 59] on link "Home" at bounding box center [68, 57] width 122 height 19
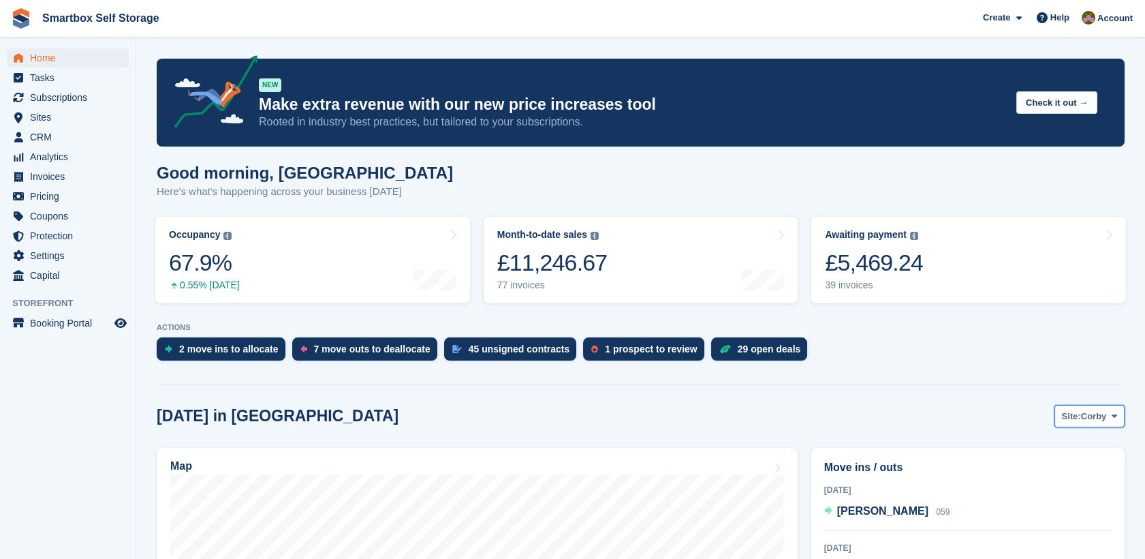
click at [1106, 413] on span "Corby" at bounding box center [1094, 416] width 26 height 14
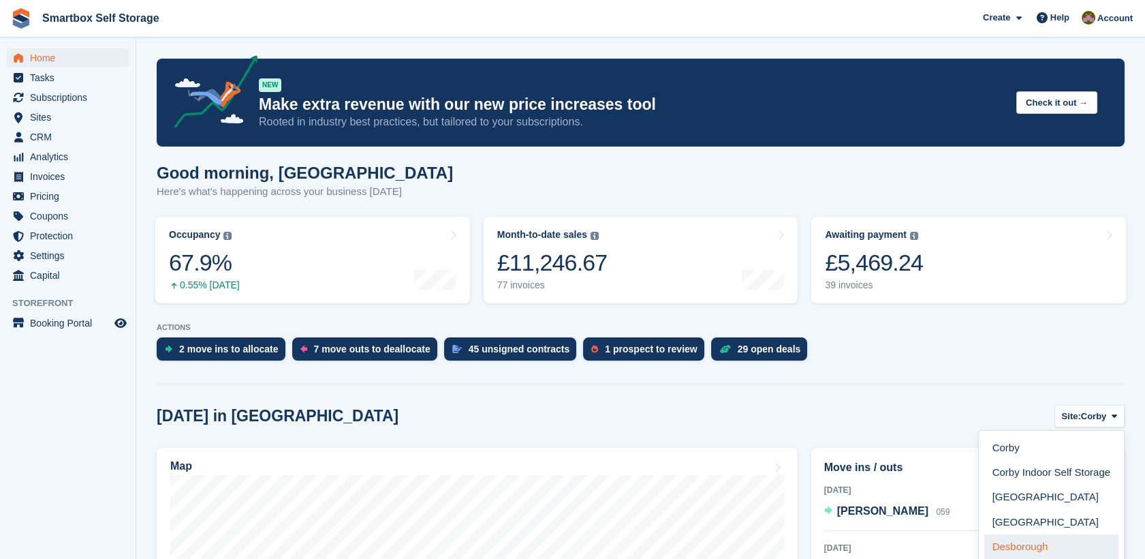
click at [1046, 539] on link "Desborough" at bounding box center [1051, 546] width 134 height 25
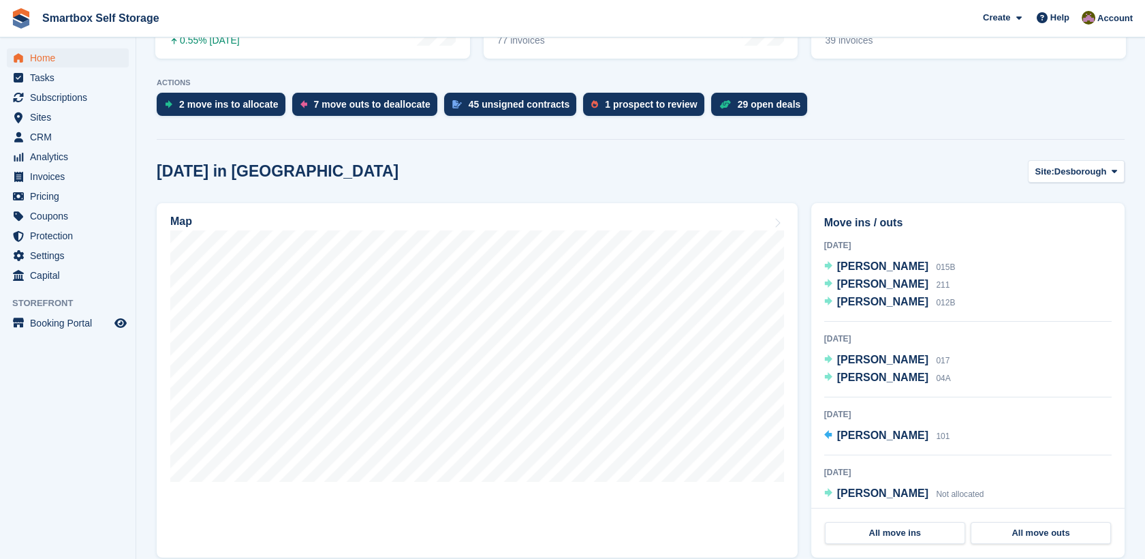
scroll to position [245, 0]
click at [867, 279] on span "[PERSON_NAME]" at bounding box center [882, 283] width 91 height 12
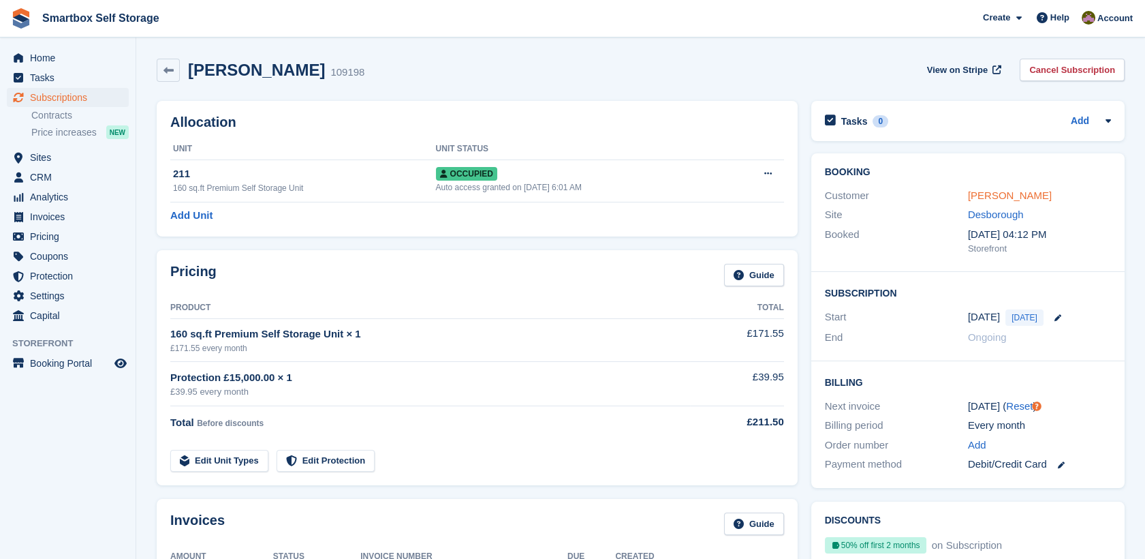
click at [1004, 192] on link "Jamie Gough" at bounding box center [1010, 195] width 84 height 12
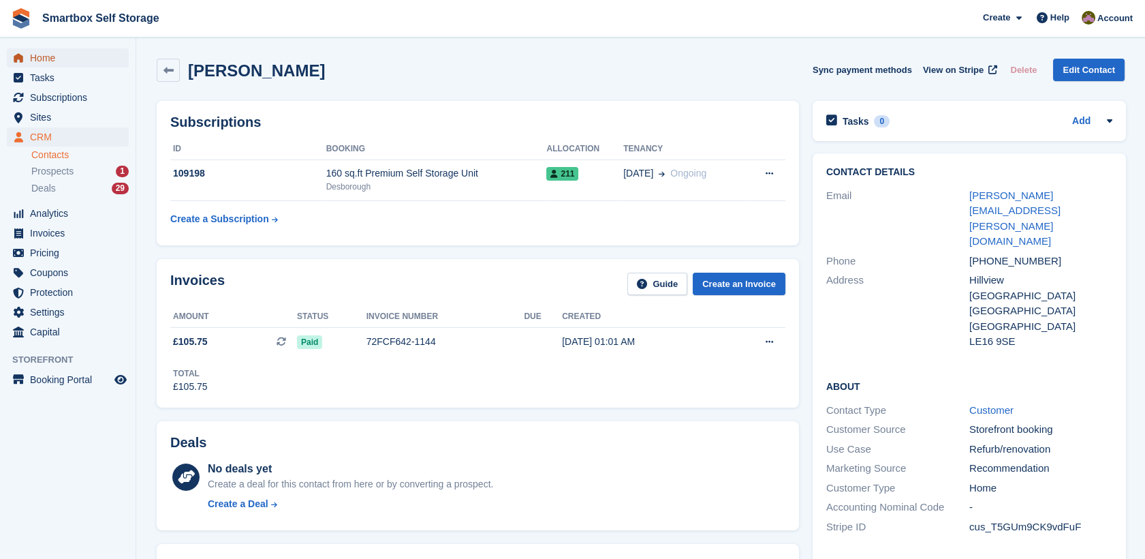
click at [44, 64] on span "Home" at bounding box center [71, 57] width 82 height 19
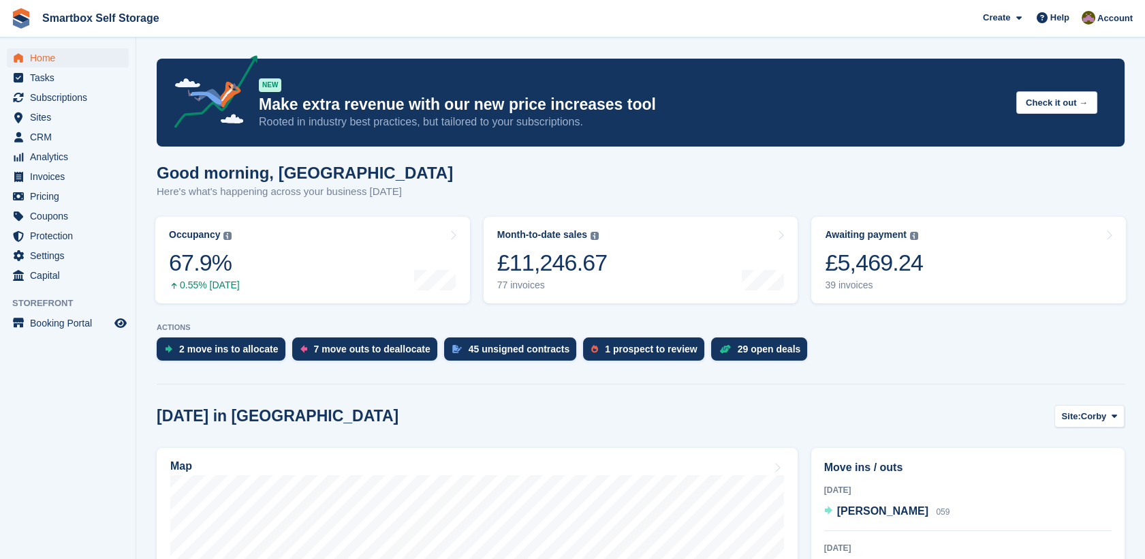
click at [1092, 422] on span "Corby" at bounding box center [1094, 416] width 26 height 14
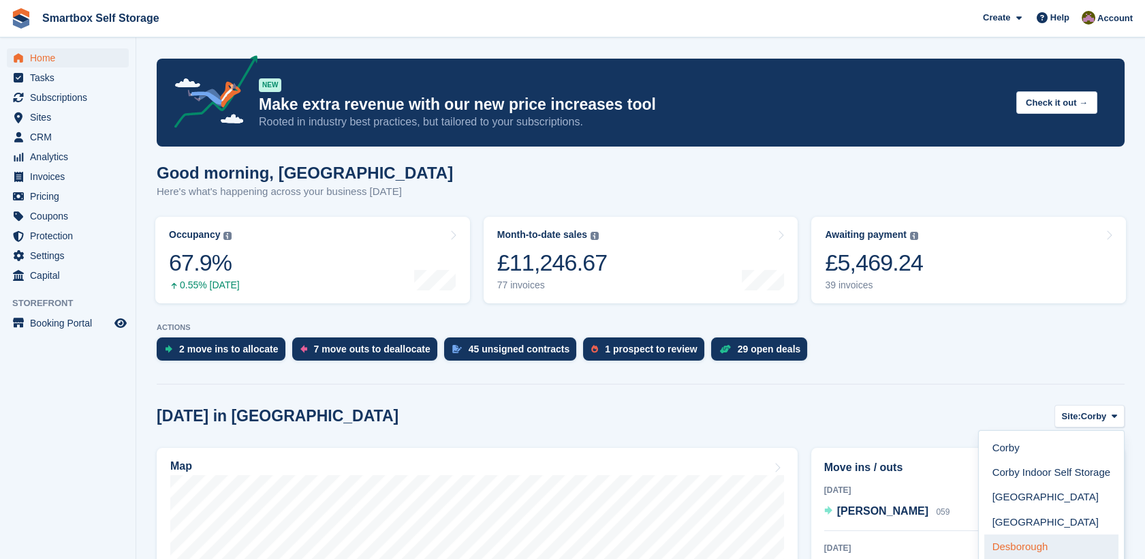
click at [1059, 552] on link "Desborough" at bounding box center [1051, 546] width 134 height 25
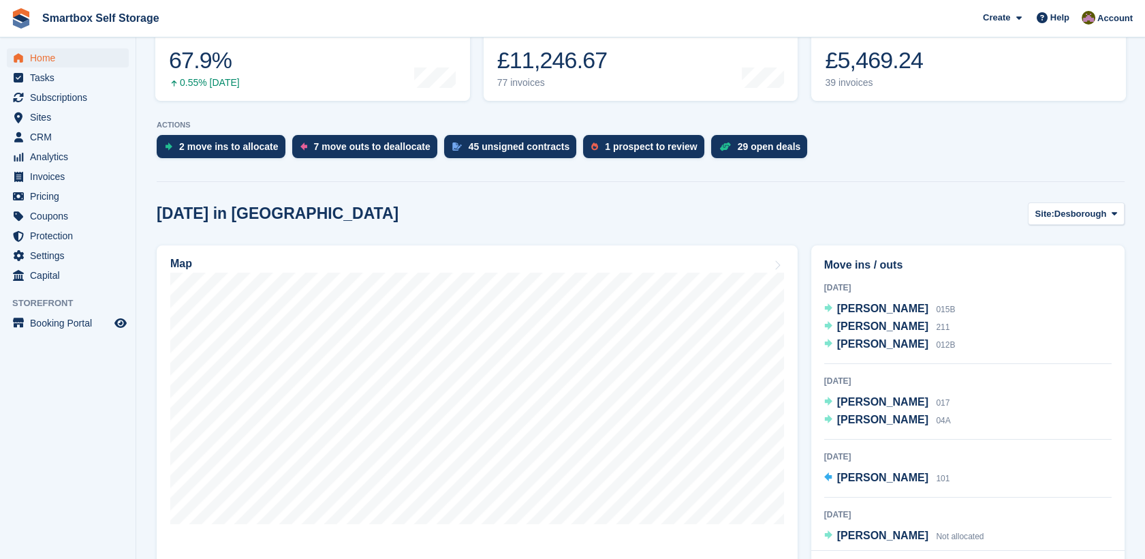
scroll to position [204, 0]
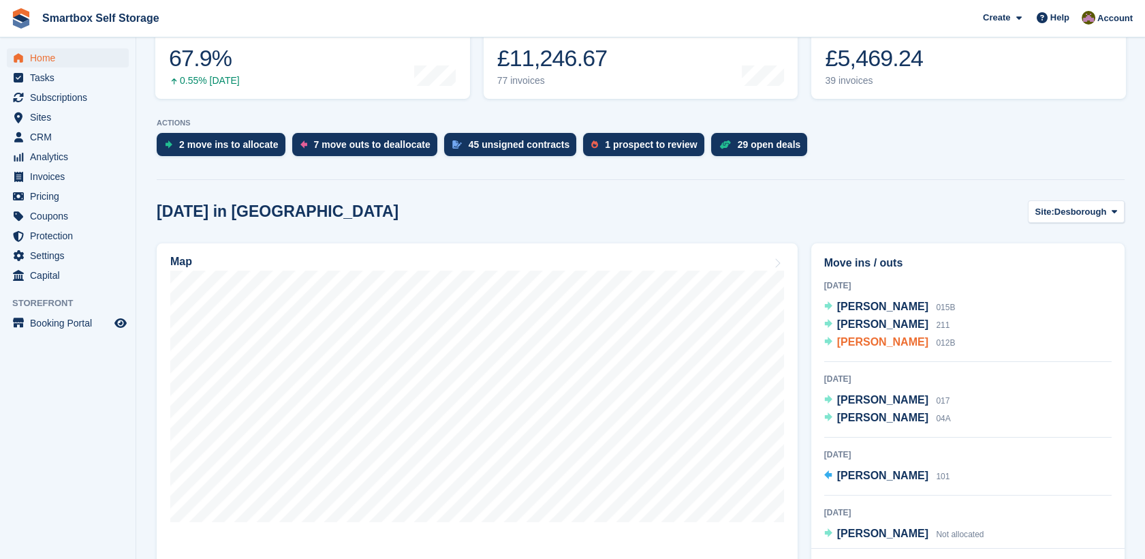
click at [867, 341] on span "[PERSON_NAME]" at bounding box center [882, 342] width 91 height 12
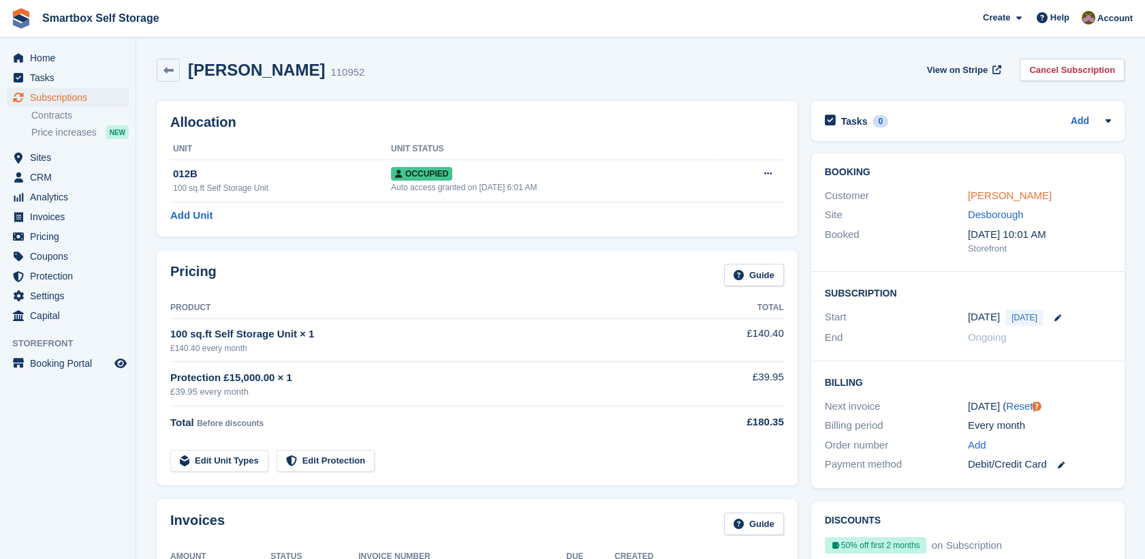
click at [995, 193] on link "Matt Timson" at bounding box center [1010, 195] width 84 height 12
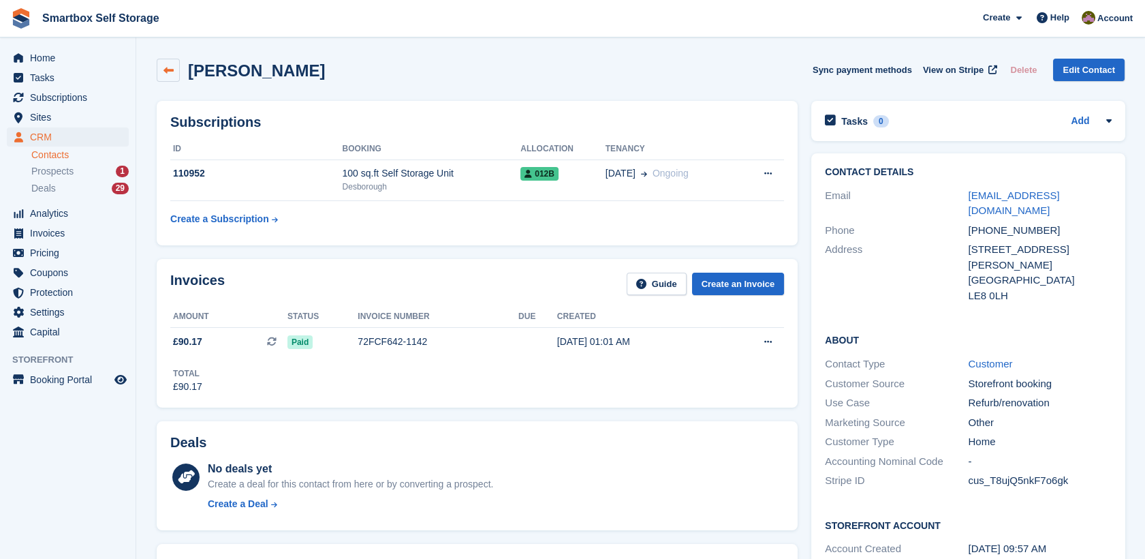
click at [173, 76] on link at bounding box center [168, 70] width 23 height 23
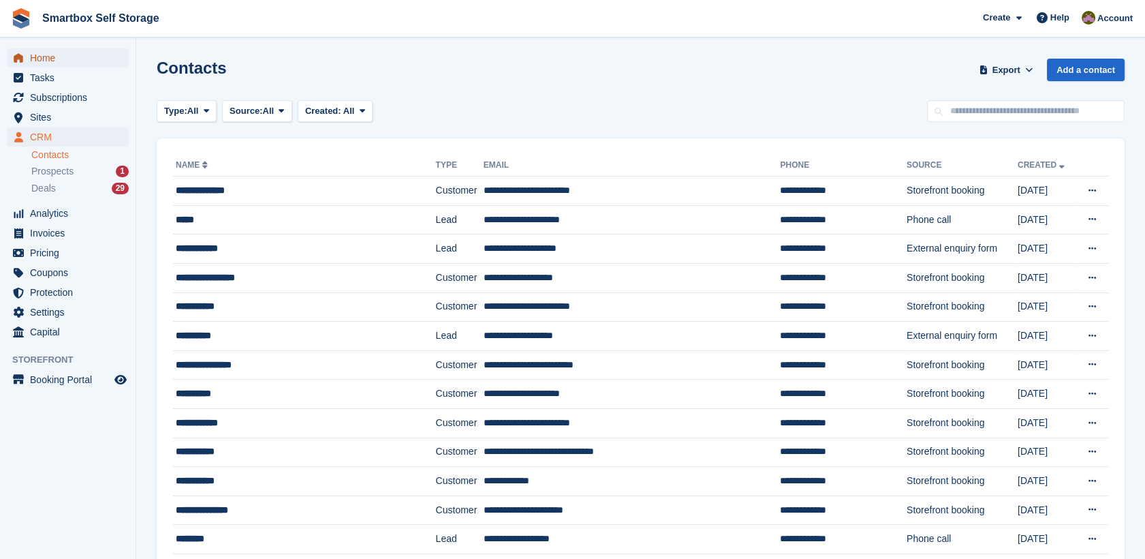
click at [102, 58] on span "Home" at bounding box center [71, 57] width 82 height 19
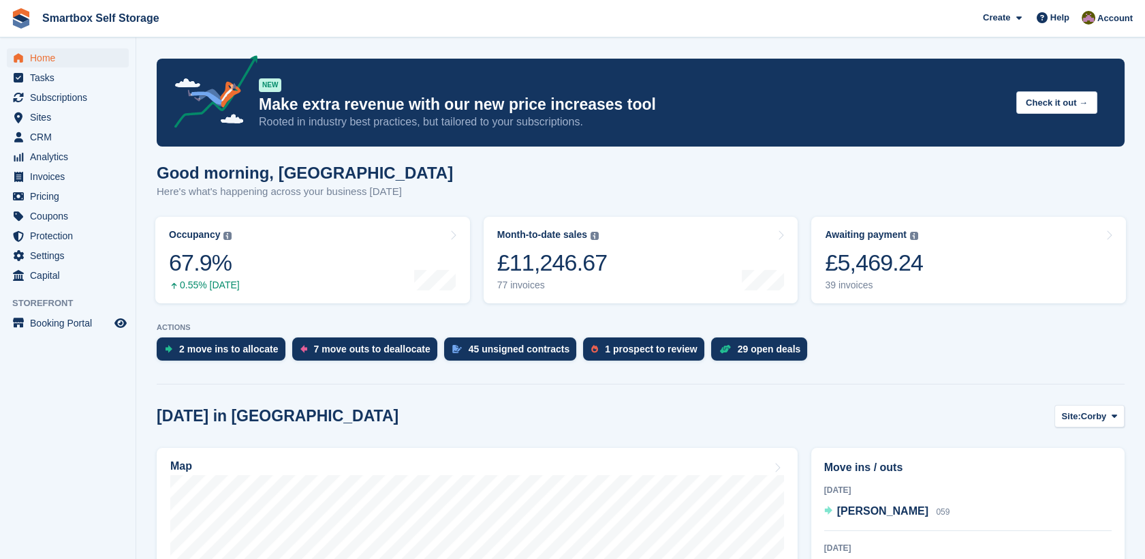
drag, startPoint x: 1095, startPoint y: 420, endPoint x: 858, endPoint y: 433, distance: 238.1
click at [1105, 415] on span "Corby" at bounding box center [1094, 416] width 26 height 14
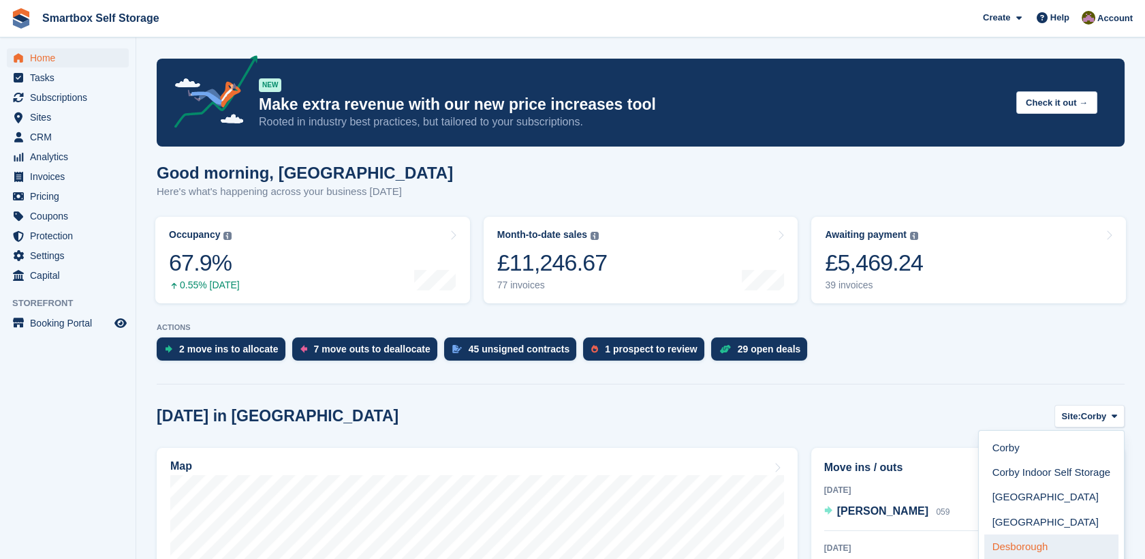
click at [1070, 548] on link "Desborough" at bounding box center [1051, 546] width 134 height 25
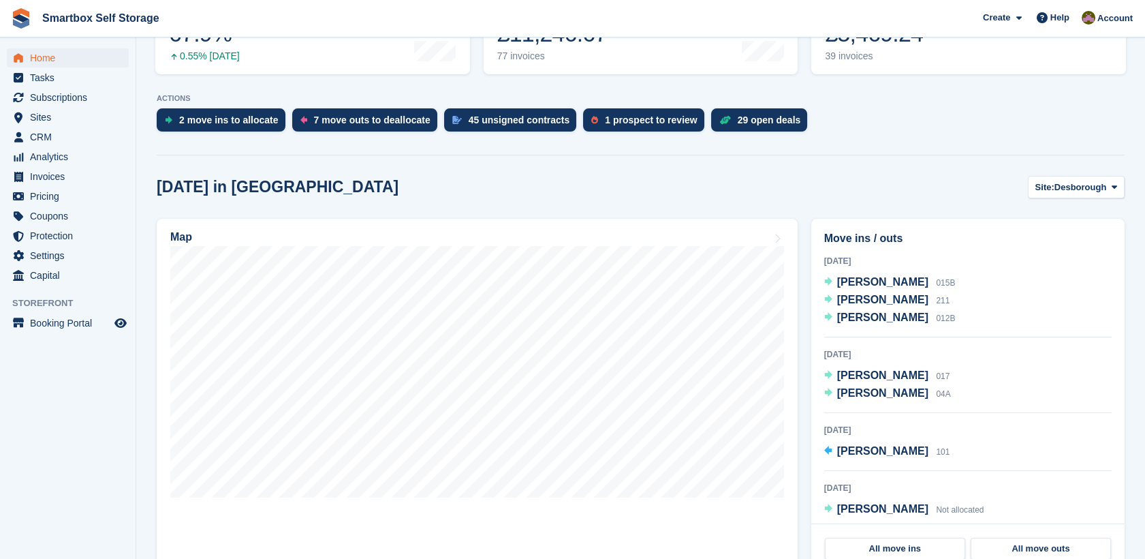
scroll to position [230, 0]
click at [883, 392] on span "[PERSON_NAME]" at bounding box center [882, 392] width 91 height 12
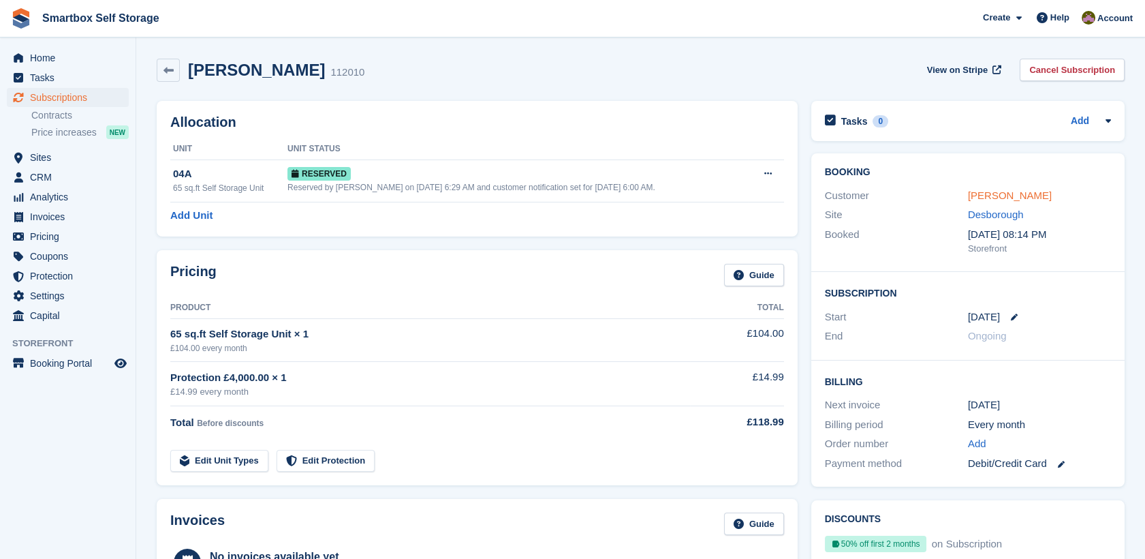
click at [982, 195] on link "[PERSON_NAME]" at bounding box center [1010, 195] width 84 height 12
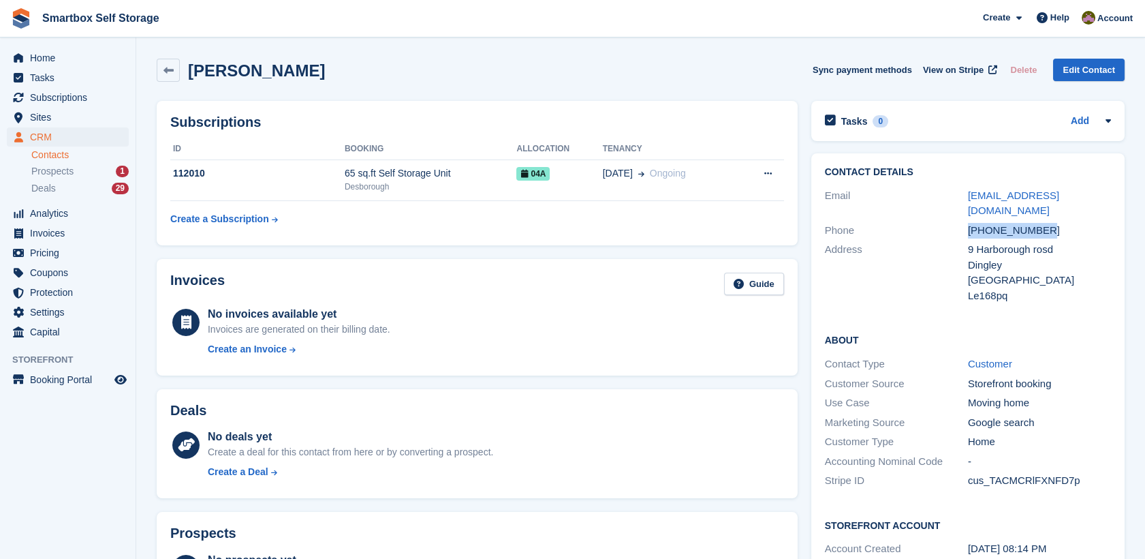
drag, startPoint x: 1081, startPoint y: 214, endPoint x: 949, endPoint y: 214, distance: 132.2
click at [949, 221] on div "Phone [PHONE_NUMBER]" at bounding box center [968, 231] width 286 height 20
copy div "[PHONE_NUMBER]"
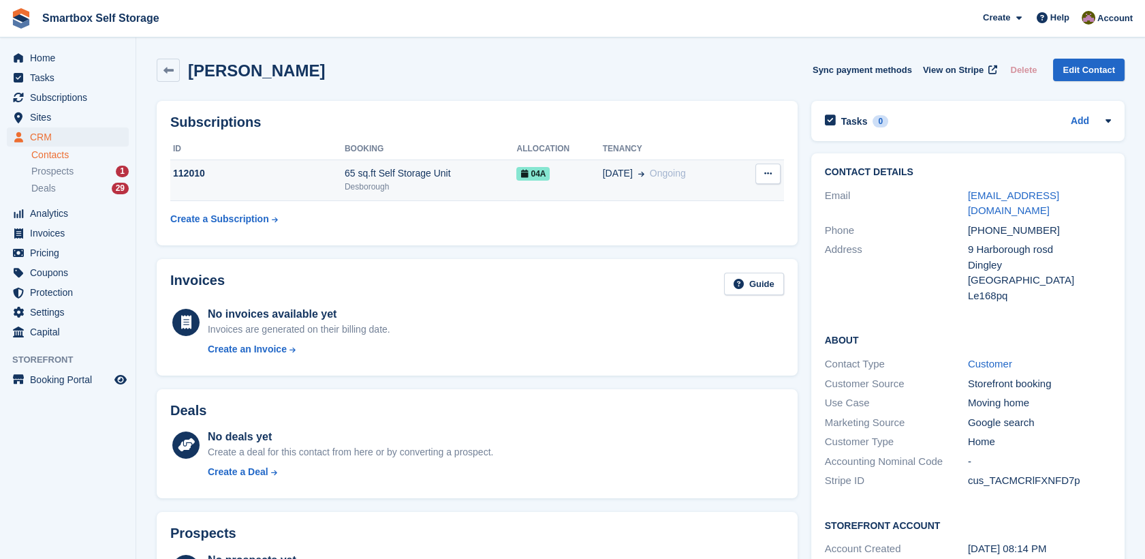
click at [475, 185] on div "Desborough" at bounding box center [431, 187] width 172 height 12
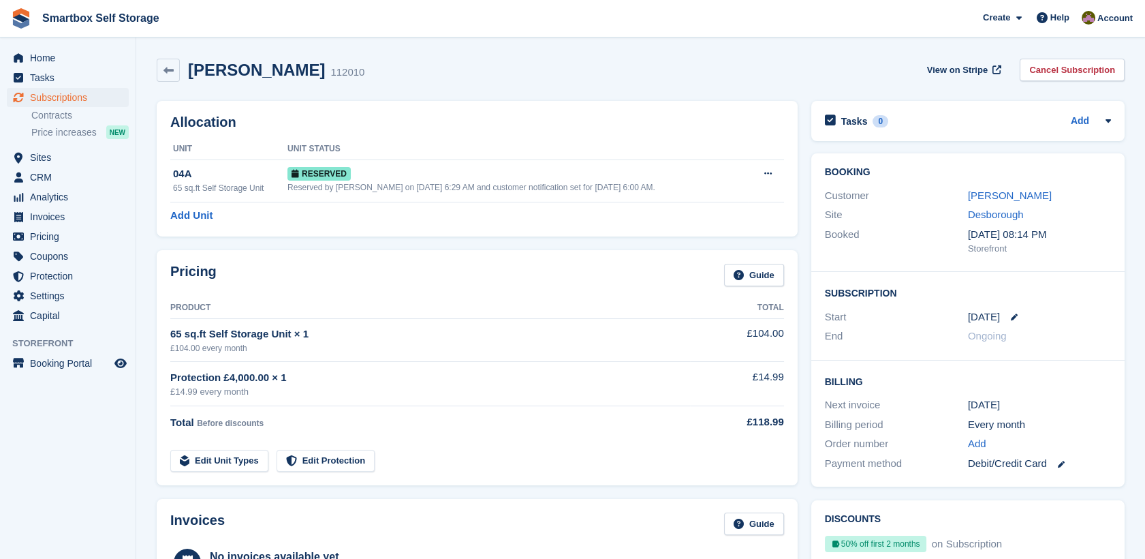
click at [475, 185] on div "Reserved by [PERSON_NAME] on [DATE] 6:29 AM and customer notification set for […" at bounding box center [517, 187] width 461 height 12
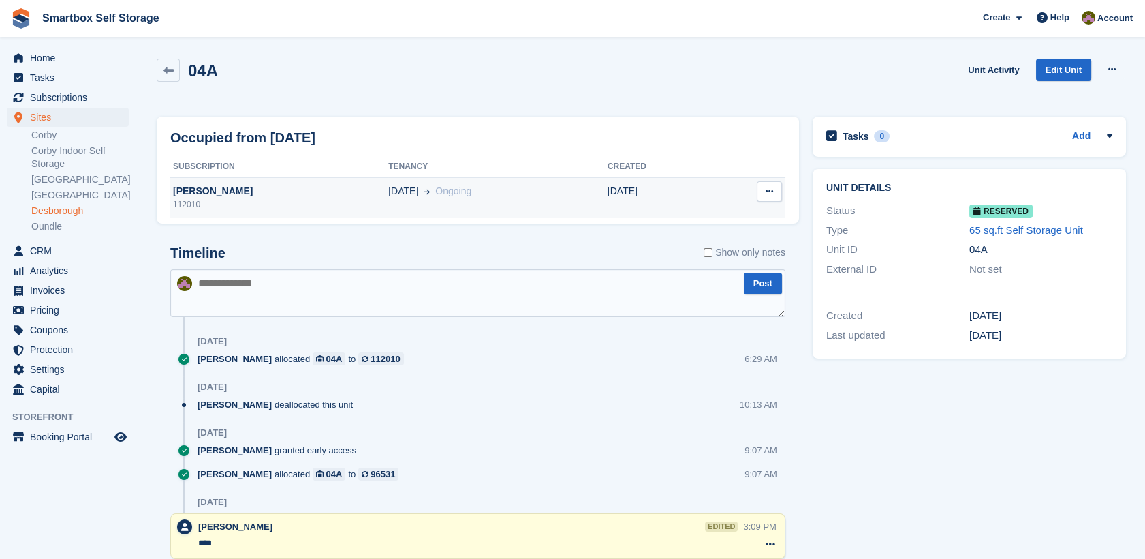
click at [326, 192] on div "[PERSON_NAME]" at bounding box center [279, 191] width 218 height 14
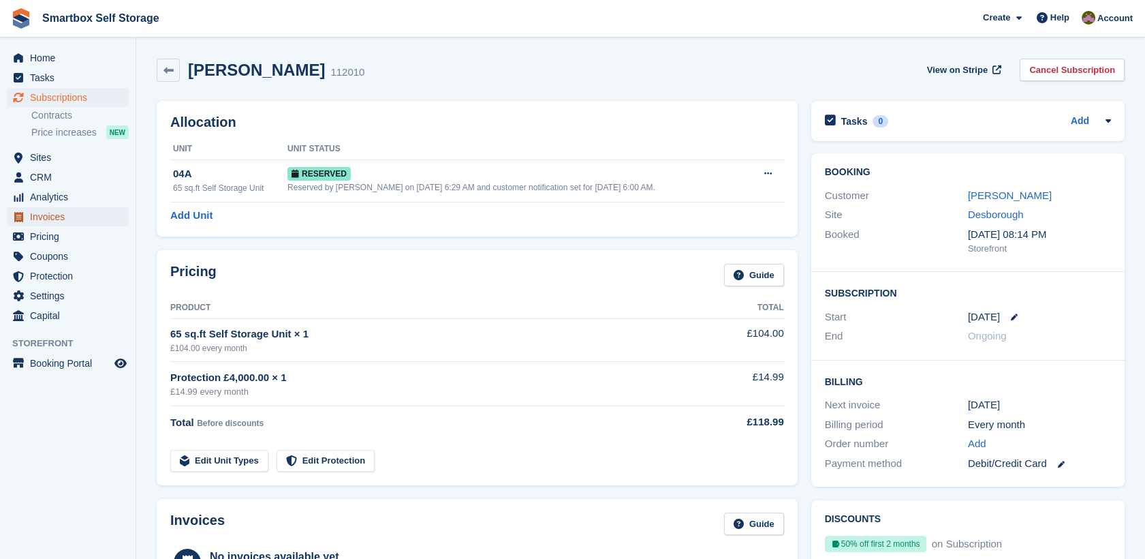
click at [76, 219] on span "Invoices" at bounding box center [71, 216] width 82 height 19
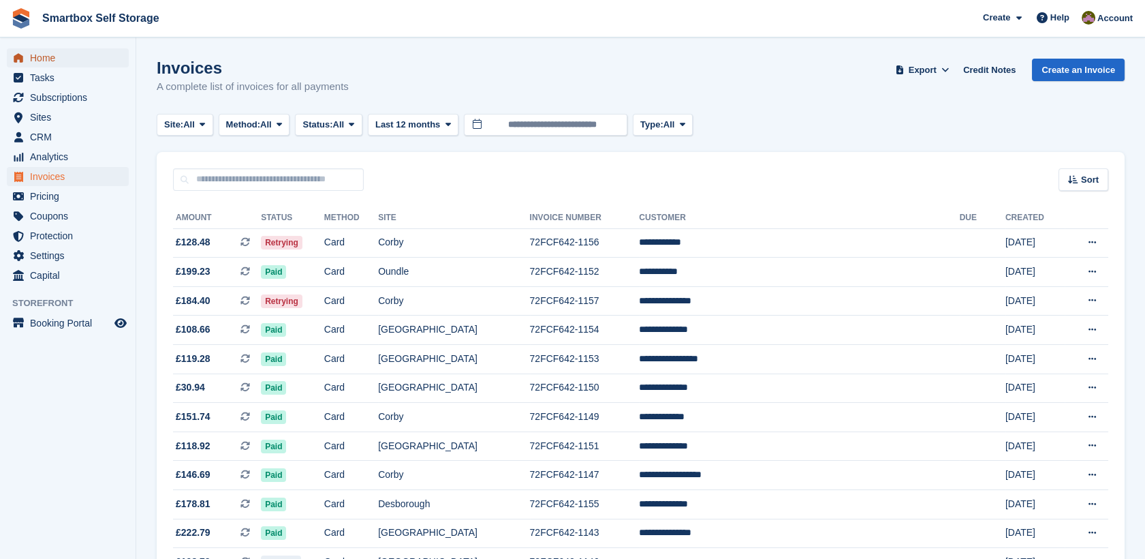
click at [76, 54] on span "Home" at bounding box center [71, 57] width 82 height 19
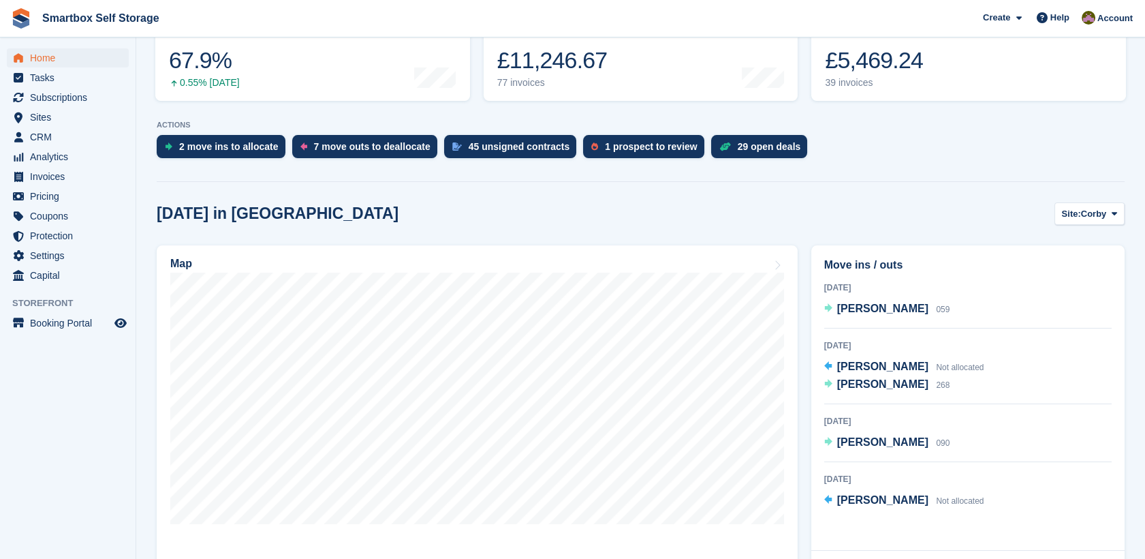
scroll to position [223, 0]
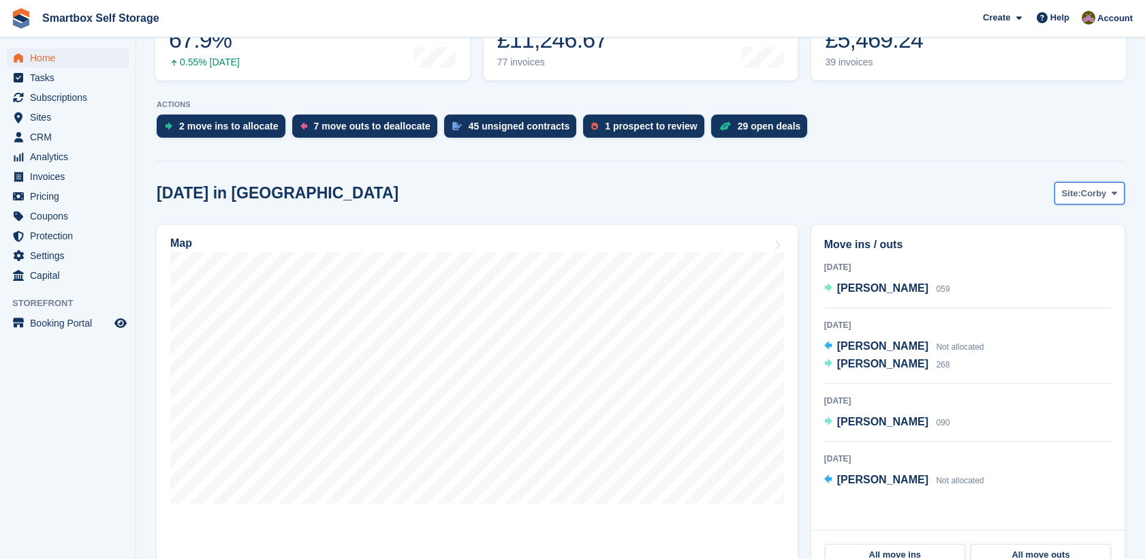
click at [1098, 200] on button "Site: Corby" at bounding box center [1090, 193] width 70 height 22
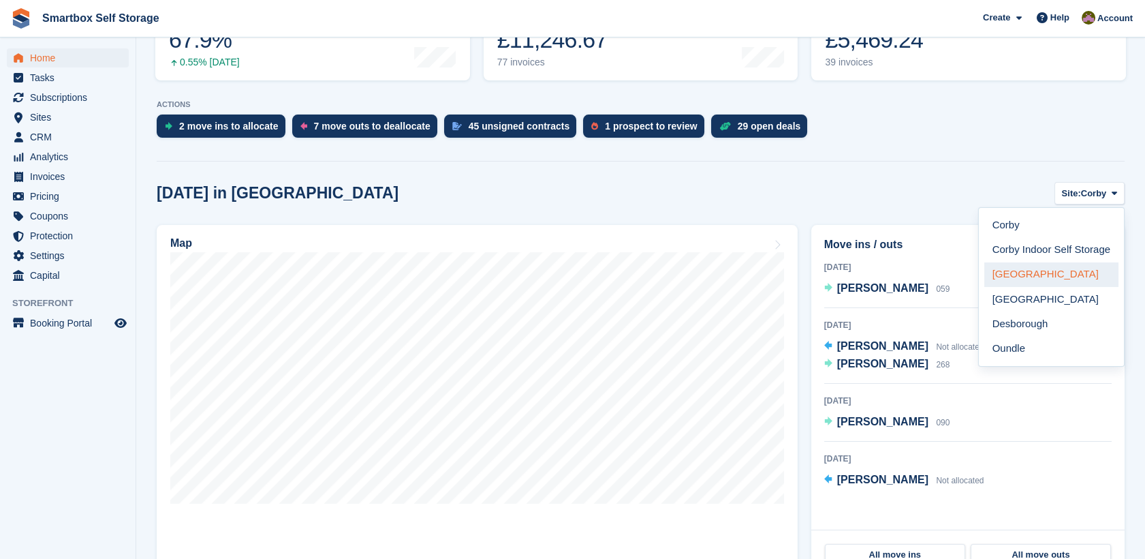
click at [1099, 267] on link "[GEOGRAPHIC_DATA]" at bounding box center [1051, 274] width 134 height 25
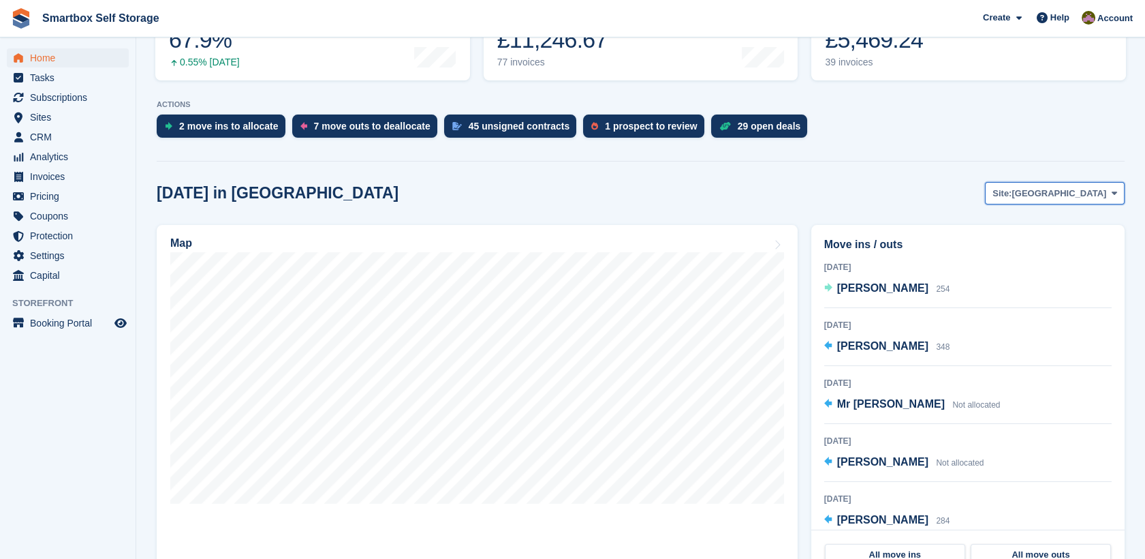
click at [1085, 197] on span "[GEOGRAPHIC_DATA]" at bounding box center [1059, 194] width 95 height 14
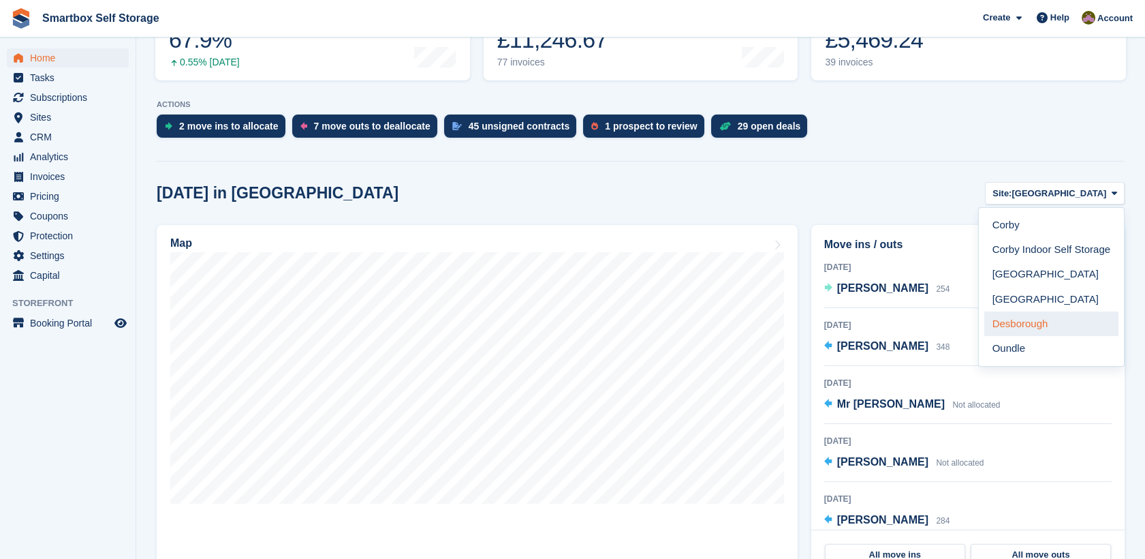
click at [1063, 321] on link "Desborough" at bounding box center [1051, 323] width 134 height 25
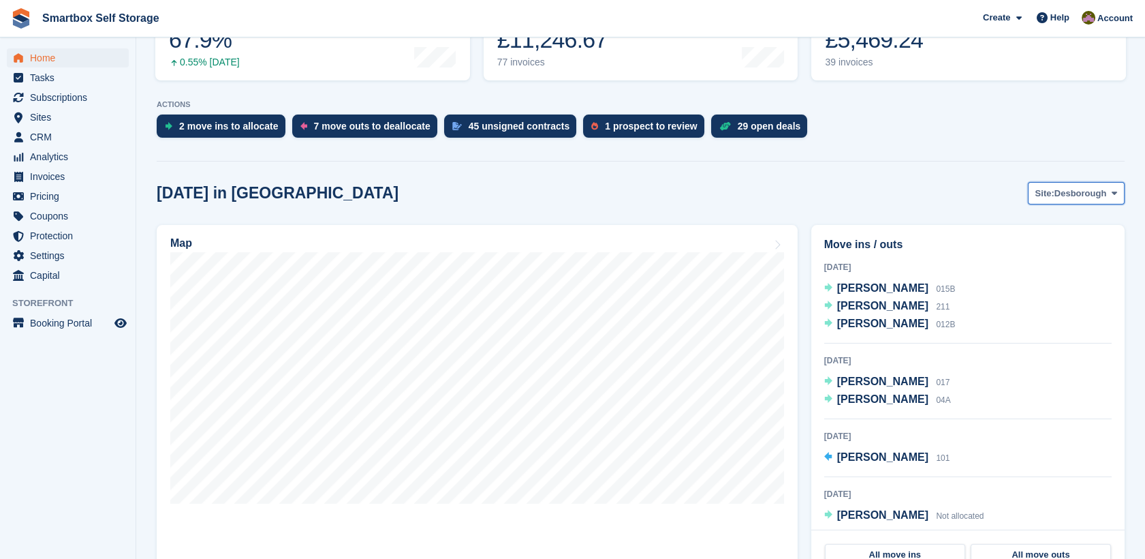
click at [1078, 196] on span "Desborough" at bounding box center [1081, 194] width 52 height 14
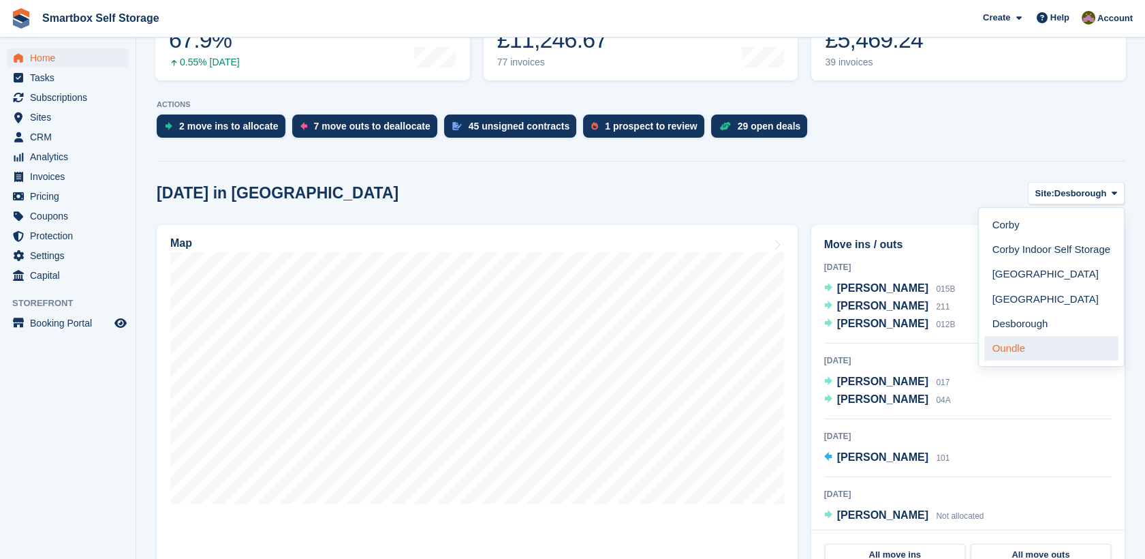
click at [1053, 351] on link "Oundle" at bounding box center [1051, 348] width 134 height 25
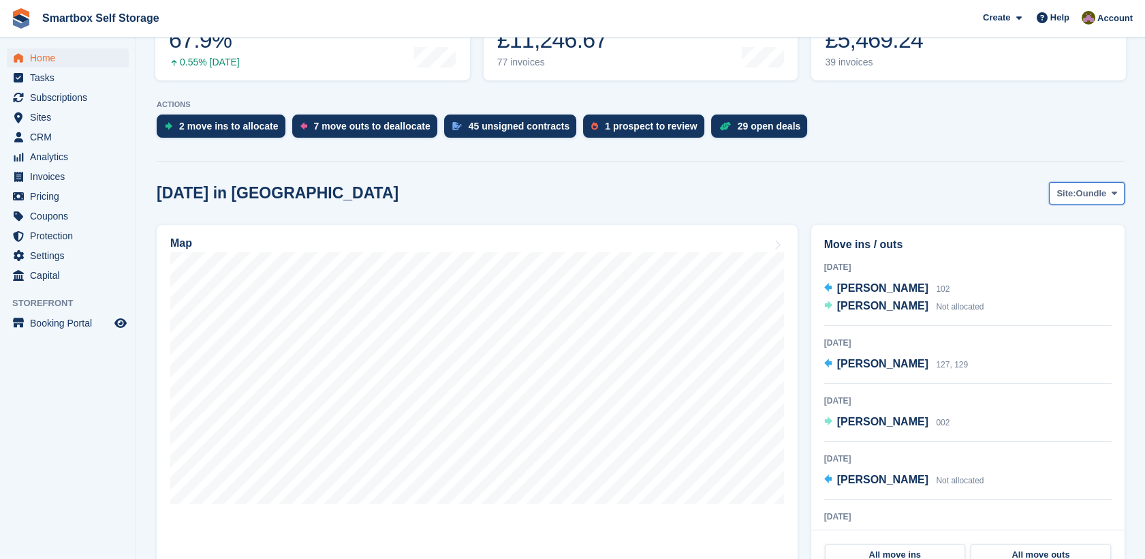
click at [1093, 192] on span "Oundle" at bounding box center [1091, 194] width 31 height 14
click at [1085, 193] on span "Oundle" at bounding box center [1091, 194] width 31 height 14
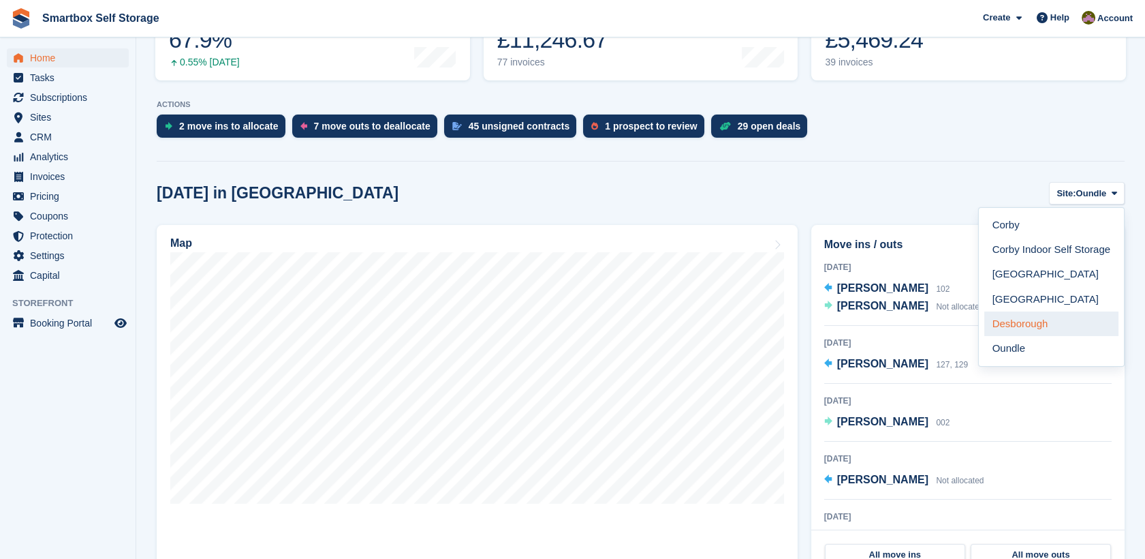
click at [1051, 319] on link "Desborough" at bounding box center [1051, 323] width 134 height 25
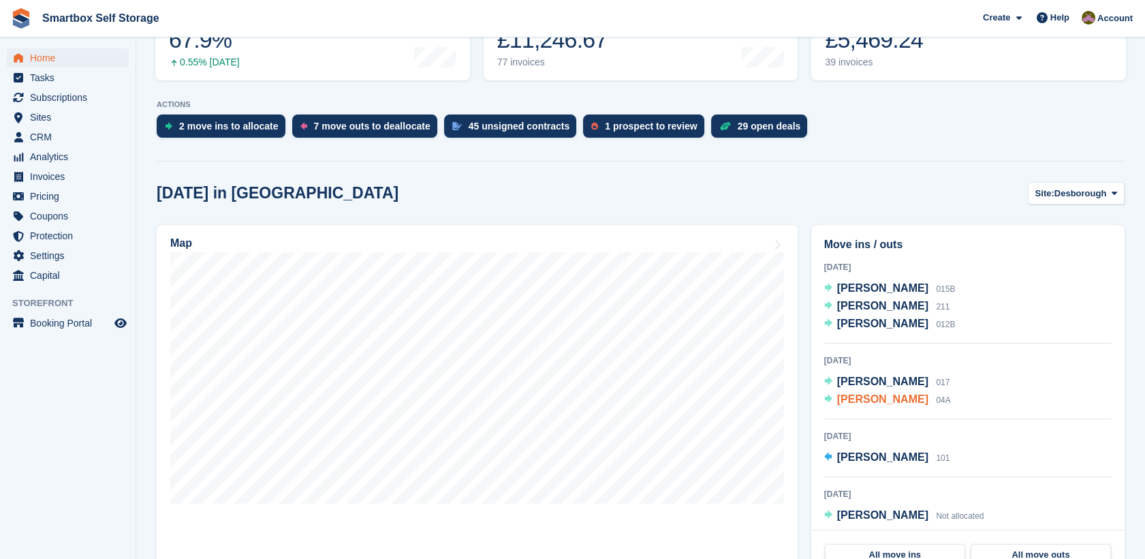
click at [894, 397] on span "[PERSON_NAME]" at bounding box center [882, 399] width 91 height 12
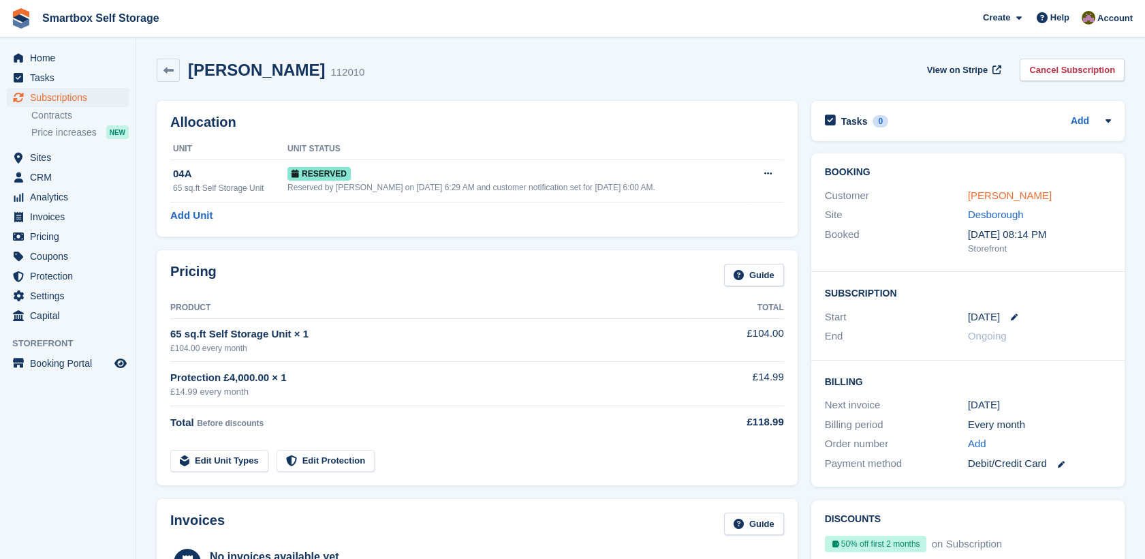
click at [1010, 192] on link "[PERSON_NAME]" at bounding box center [1010, 195] width 84 height 12
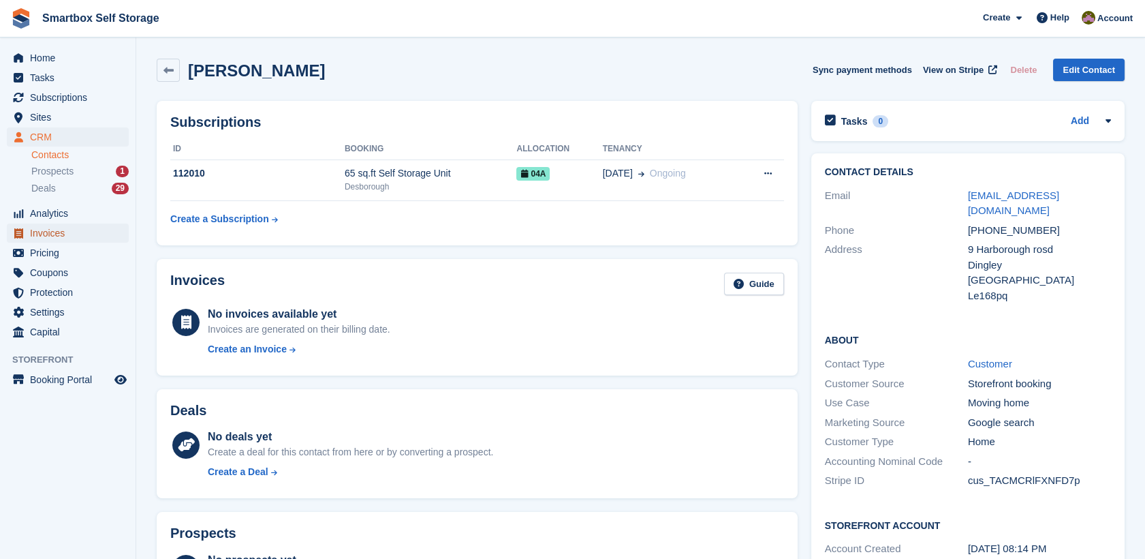
click at [78, 237] on span "Invoices" at bounding box center [71, 232] width 82 height 19
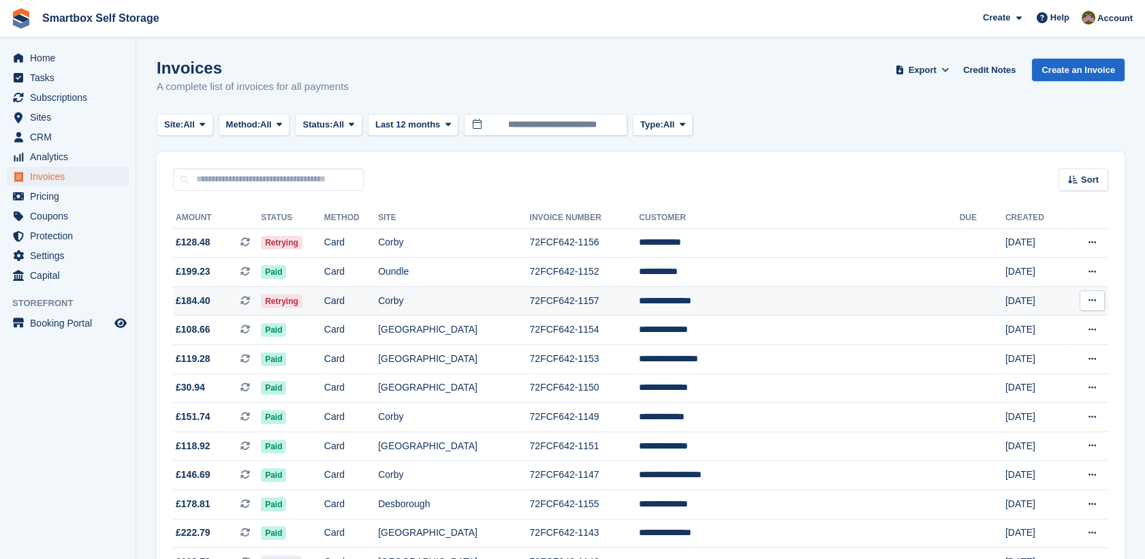
click at [324, 311] on td "Retrying" at bounding box center [292, 300] width 63 height 29
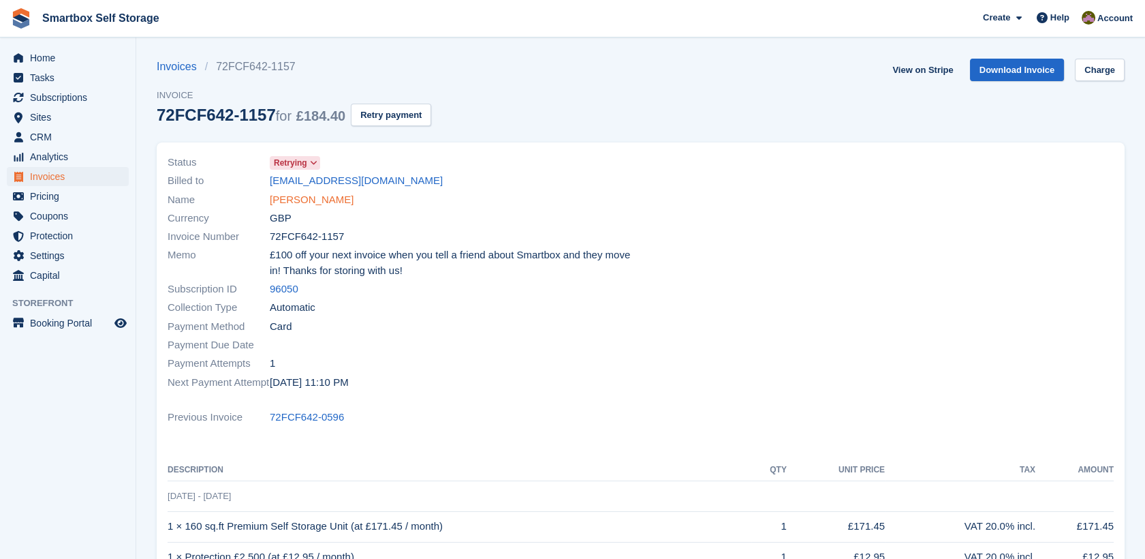
click at [322, 200] on link "Crieghton Parry" at bounding box center [312, 200] width 84 height 16
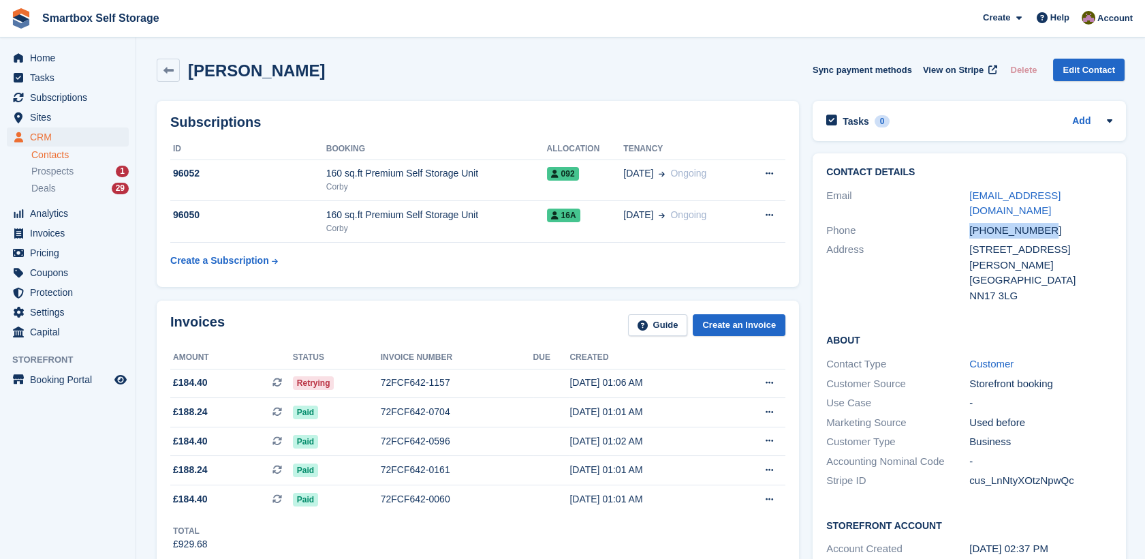
drag, startPoint x: 1061, startPoint y: 213, endPoint x: 965, endPoint y: 208, distance: 96.2
click at [965, 221] on div "Phone +447960026245" at bounding box center [969, 231] width 286 height 20
drag, startPoint x: 1002, startPoint y: 214, endPoint x: 1002, endPoint y: 204, distance: 9.5
drag, startPoint x: 1002, startPoint y: 204, endPoint x: 938, endPoint y: 130, distance: 98.1
click at [938, 130] on div "Tasks 0 Add No tasks related to Crieghton Parry" at bounding box center [969, 121] width 313 height 40
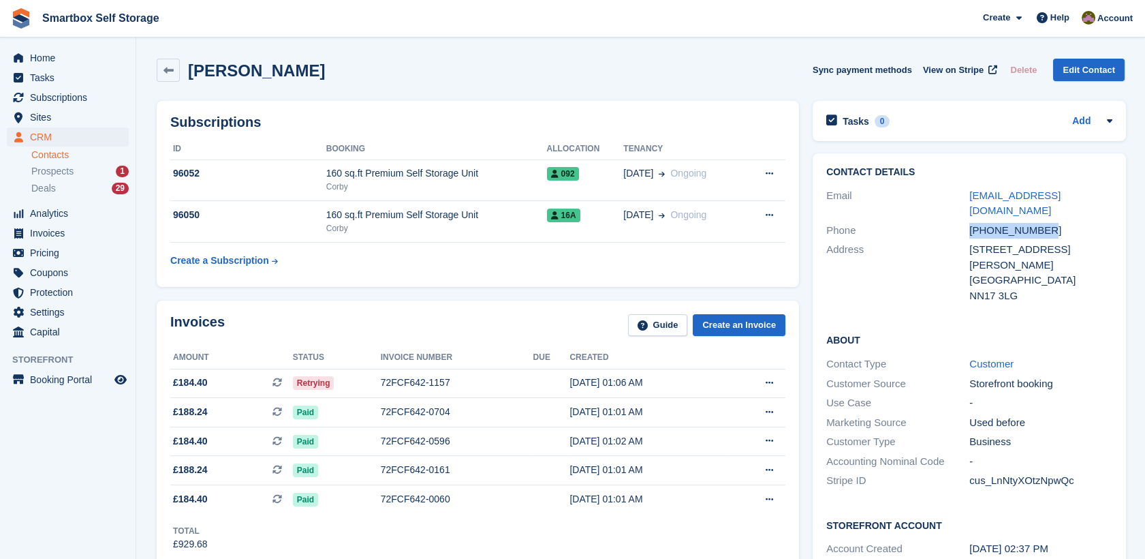
drag, startPoint x: 1061, startPoint y: 211, endPoint x: 961, endPoint y: 214, distance: 99.5
click at [961, 221] on div "Phone +447960026245" at bounding box center [969, 231] width 286 height 20
copy div "+447960026245"
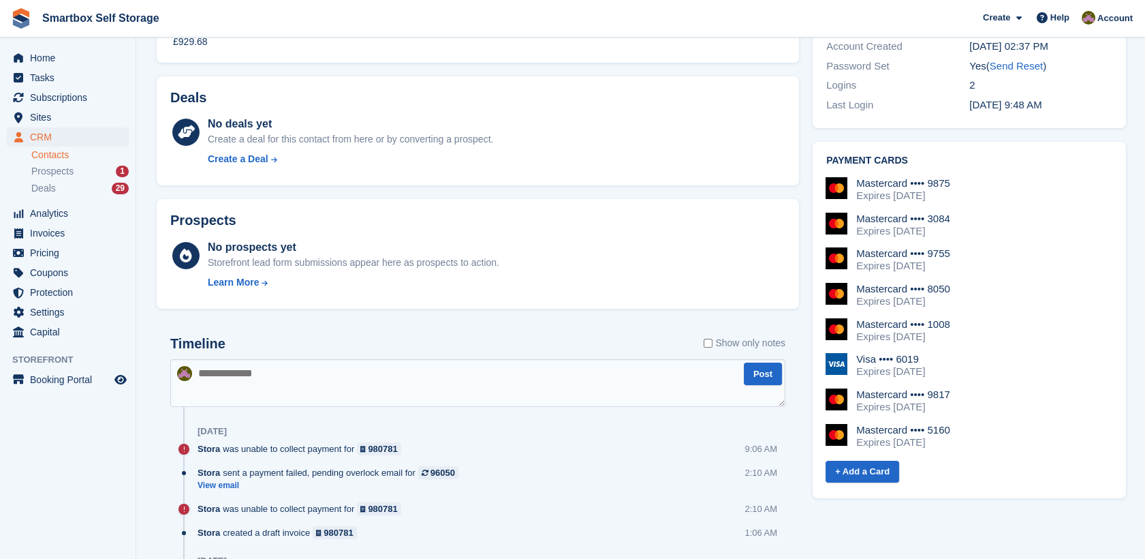
scroll to position [509, 0]
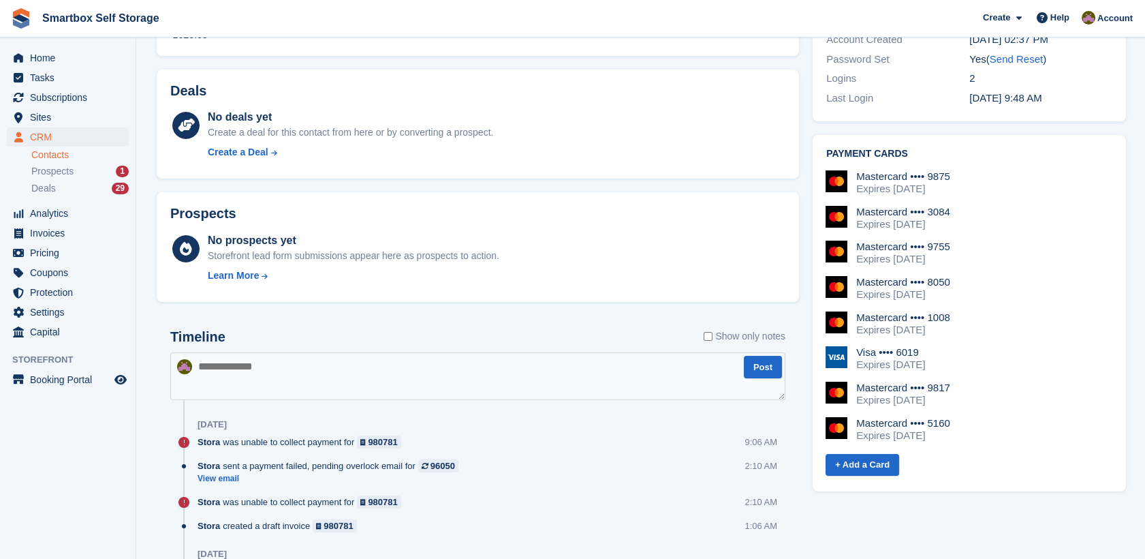
click at [481, 377] on textarea at bounding box center [477, 376] width 615 height 48
type textarea "*"
type textarea "*******"
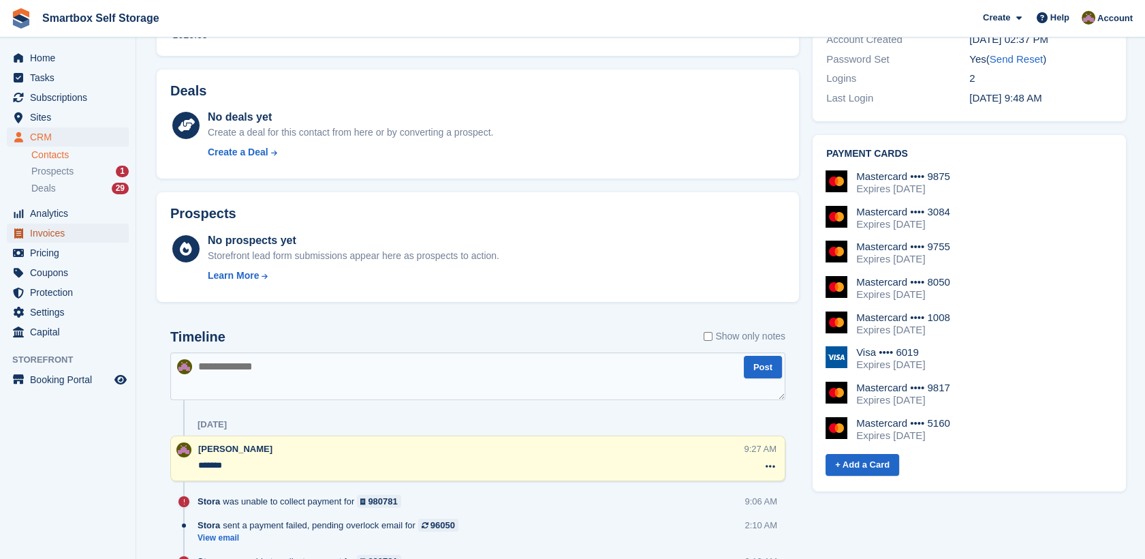
click at [79, 232] on span "Invoices" at bounding box center [71, 232] width 82 height 19
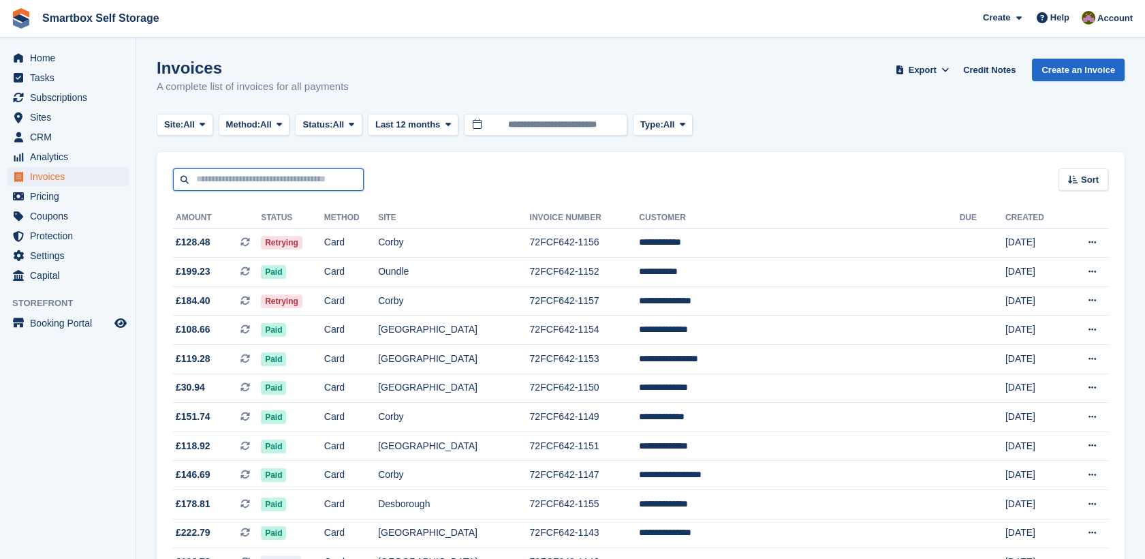
click at [289, 172] on input "text" at bounding box center [268, 179] width 191 height 22
type input "*********"
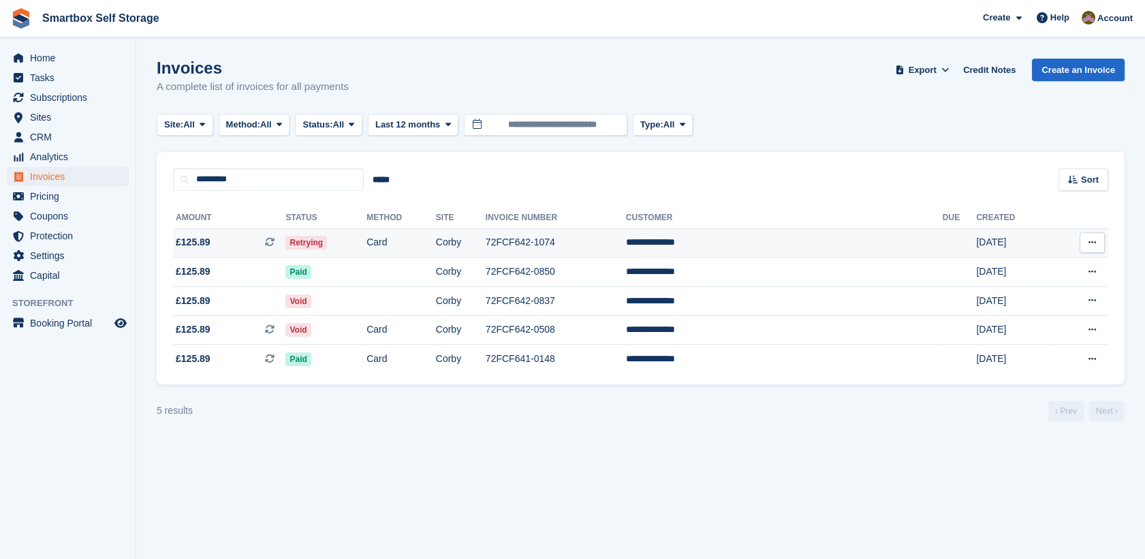
click at [436, 243] on td "Card" at bounding box center [400, 242] width 69 height 29
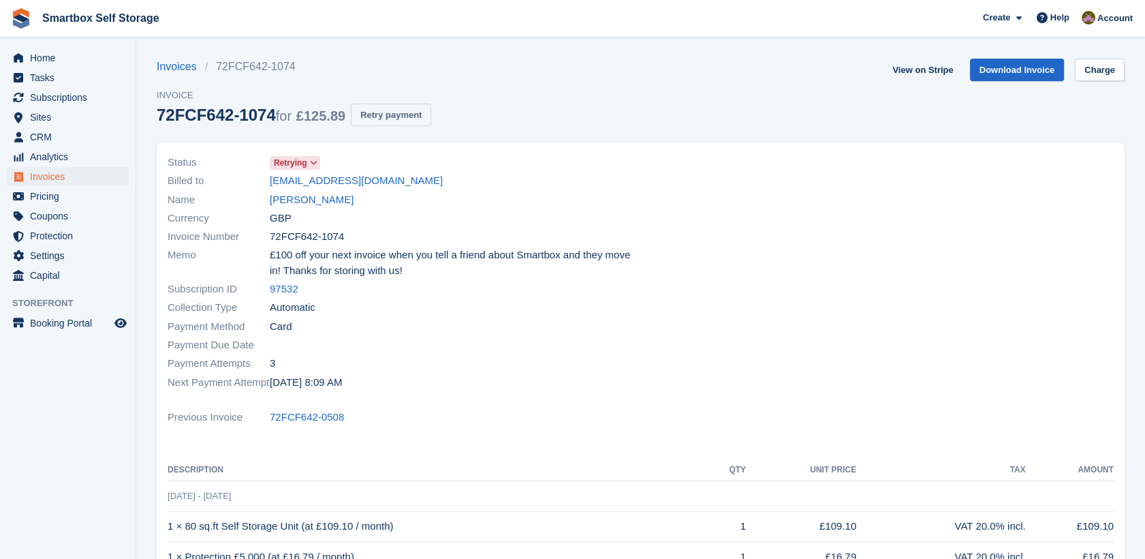
click at [404, 108] on button "Retry payment" at bounding box center [391, 115] width 80 height 22
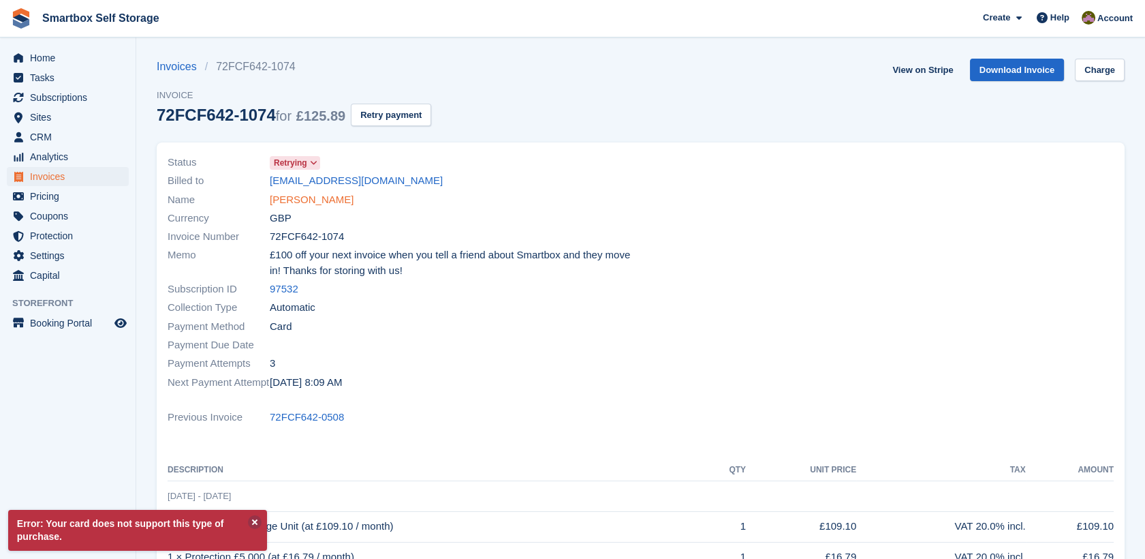
click at [306, 195] on link "Lee broadhurst" at bounding box center [312, 200] width 84 height 16
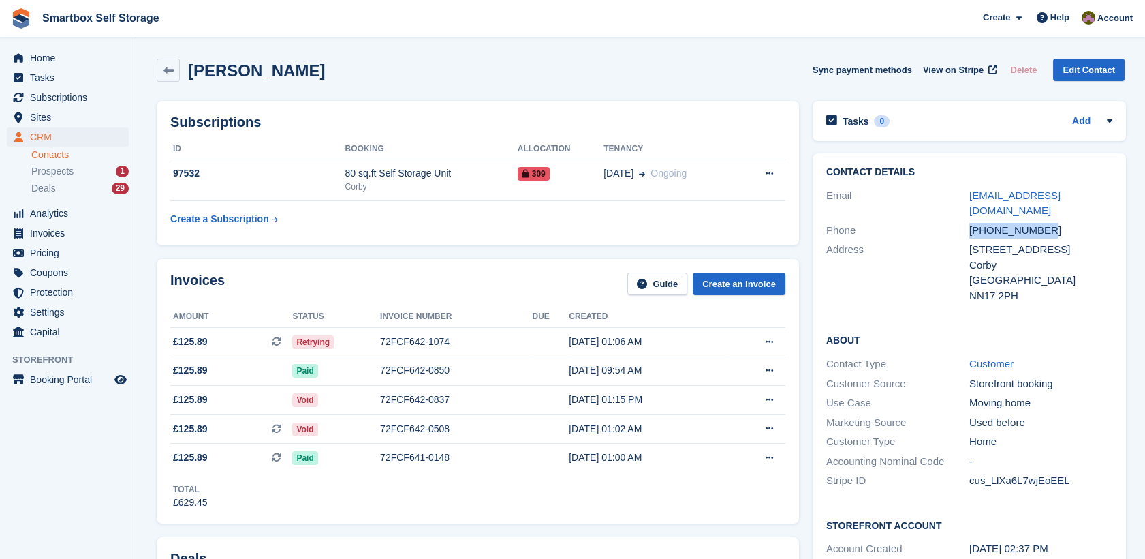
drag, startPoint x: 1054, startPoint y: 205, endPoint x: 934, endPoint y: 210, distance: 120.0
click at [934, 221] on div "Phone +447494759625" at bounding box center [969, 231] width 286 height 20
copy div "+447494759625"
click at [49, 235] on span "Invoices" at bounding box center [71, 232] width 82 height 19
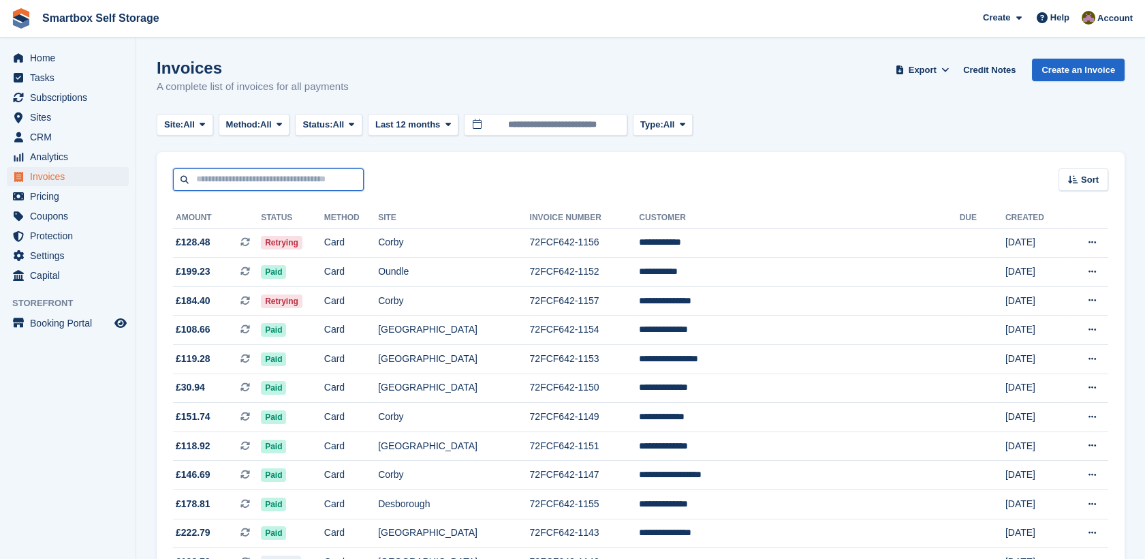
click at [262, 174] on input "text" at bounding box center [268, 179] width 191 height 22
type input "*****"
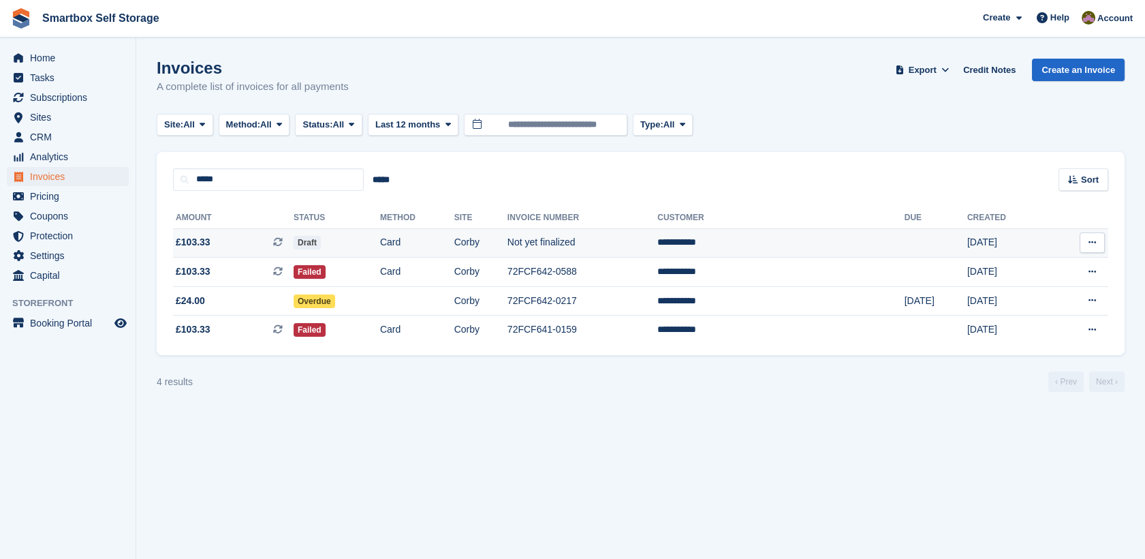
click at [454, 252] on td "Card" at bounding box center [417, 242] width 74 height 29
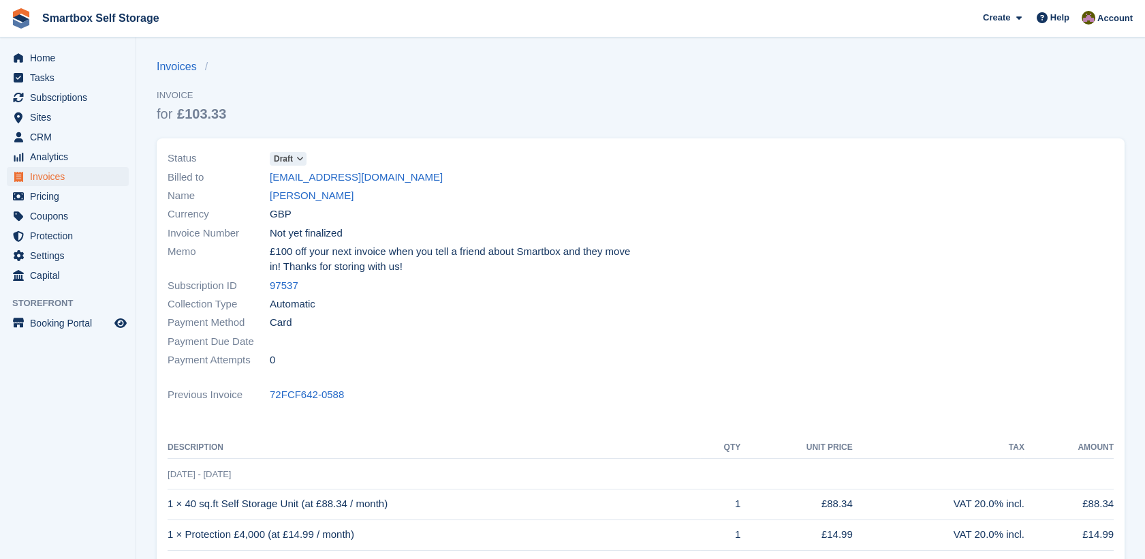
click at [298, 163] on span at bounding box center [299, 158] width 11 height 11
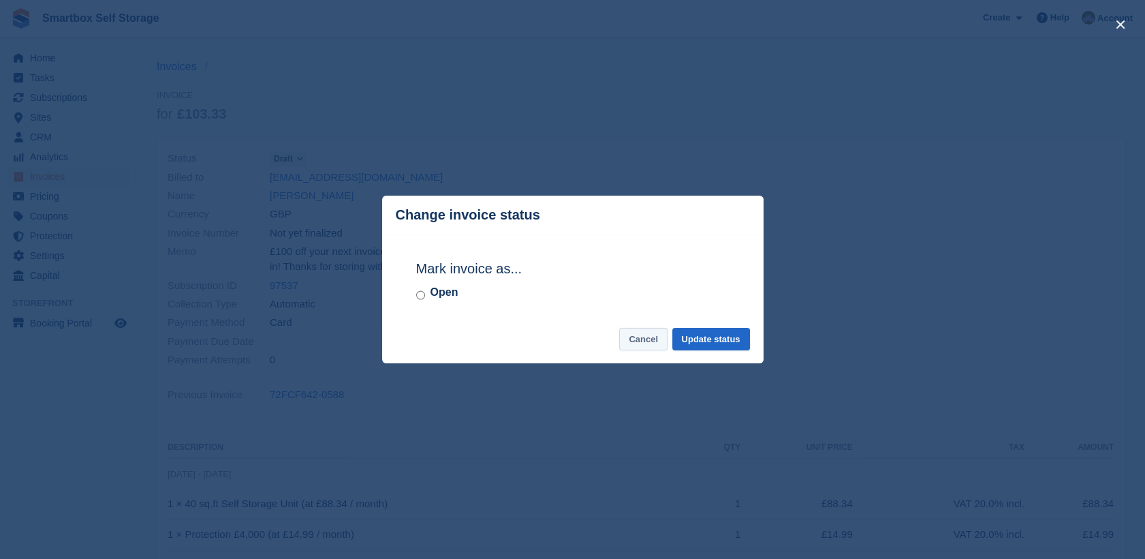
click at [653, 341] on button "Cancel" at bounding box center [643, 339] width 48 height 22
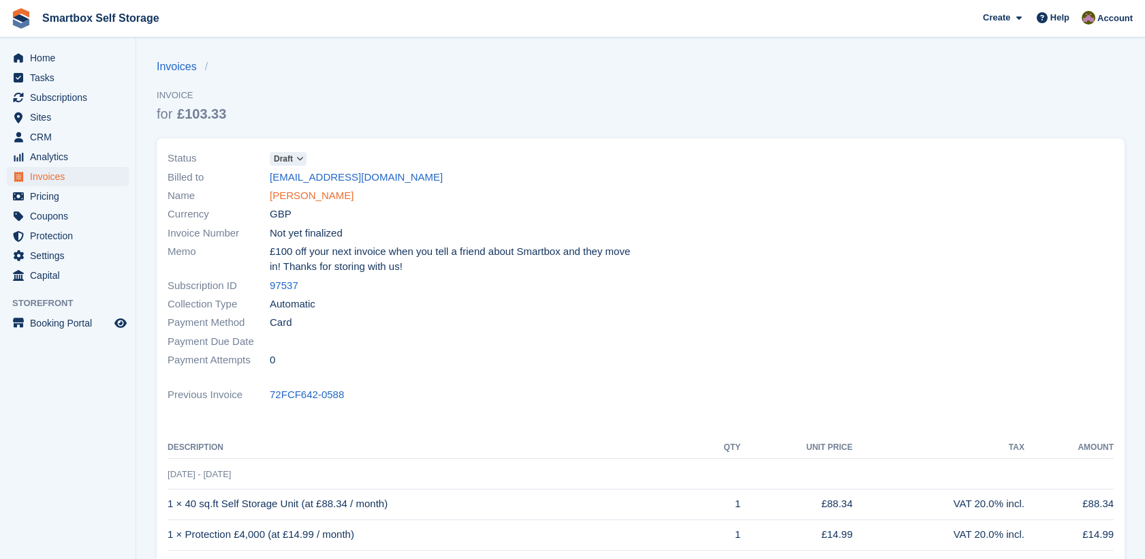
click at [304, 198] on link "[PERSON_NAME]" at bounding box center [312, 196] width 84 height 16
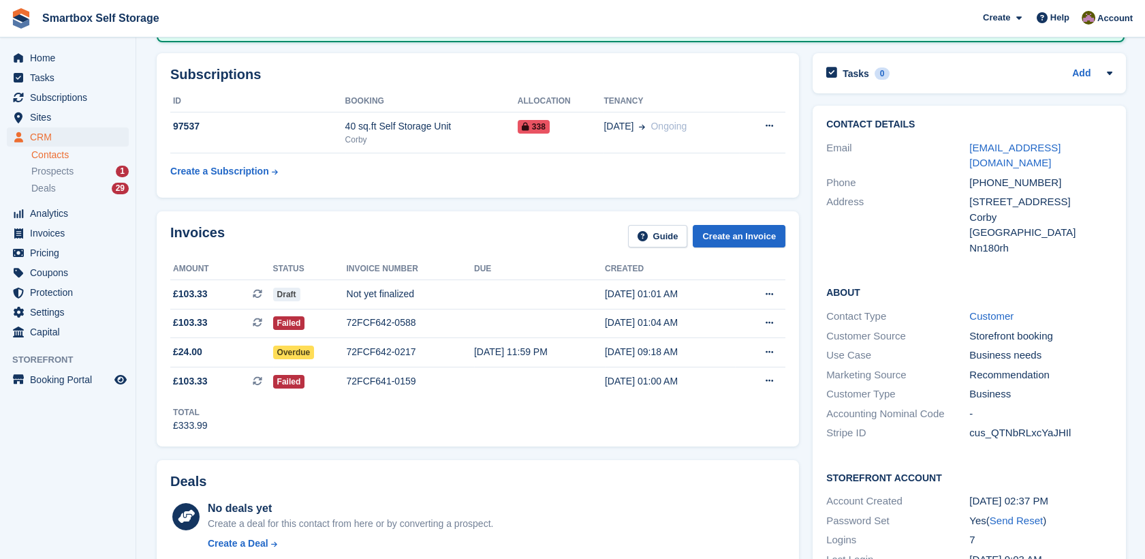
scroll to position [185, 0]
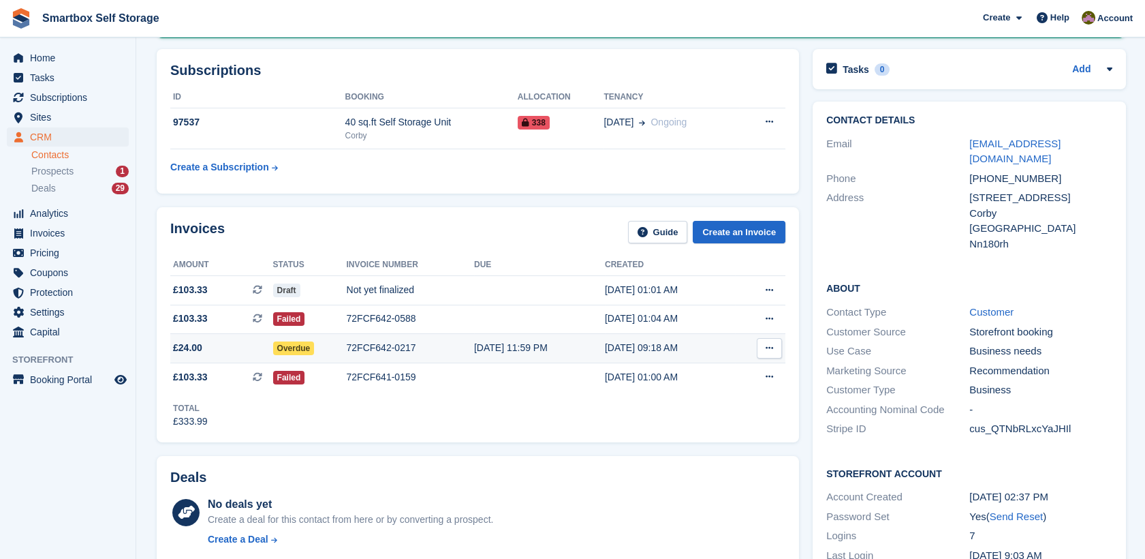
click at [495, 334] on td "[DATE] 11:59 PM" at bounding box center [539, 348] width 131 height 29
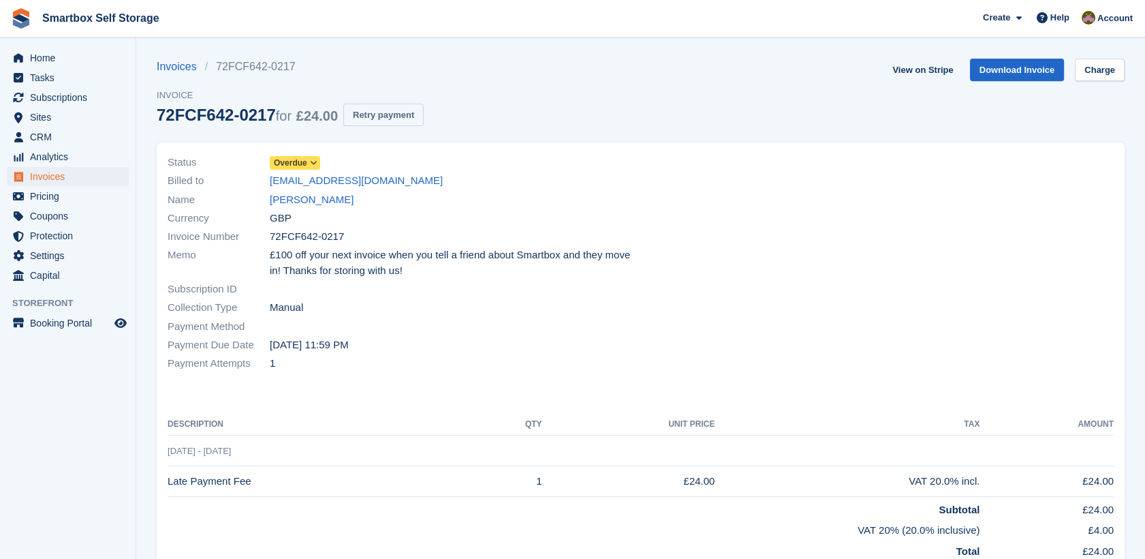
click at [390, 114] on button "Retry payment" at bounding box center [383, 115] width 80 height 22
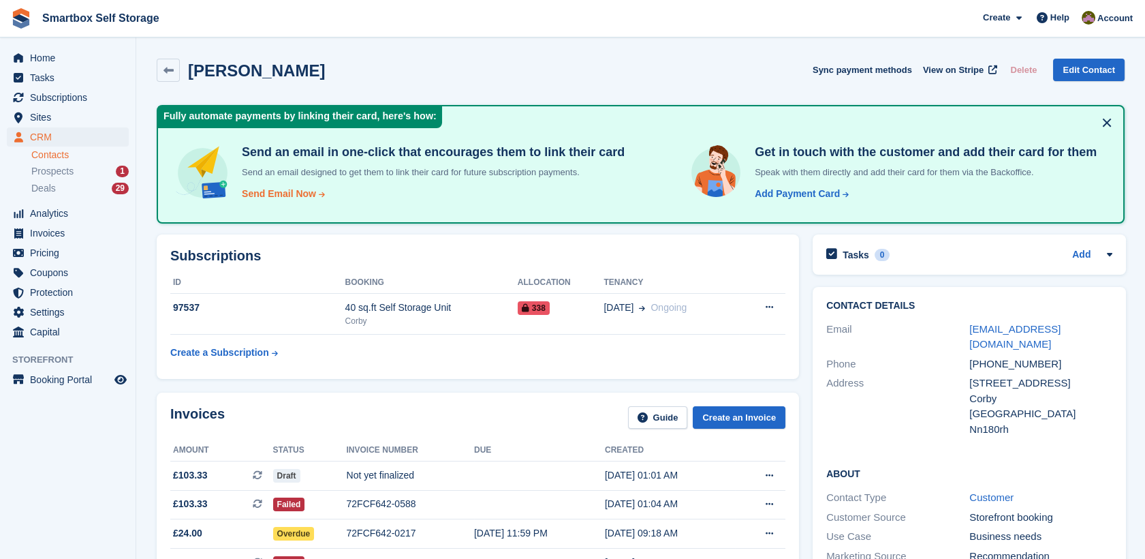
click at [275, 188] on div "Send Email Now" at bounding box center [279, 194] width 74 height 14
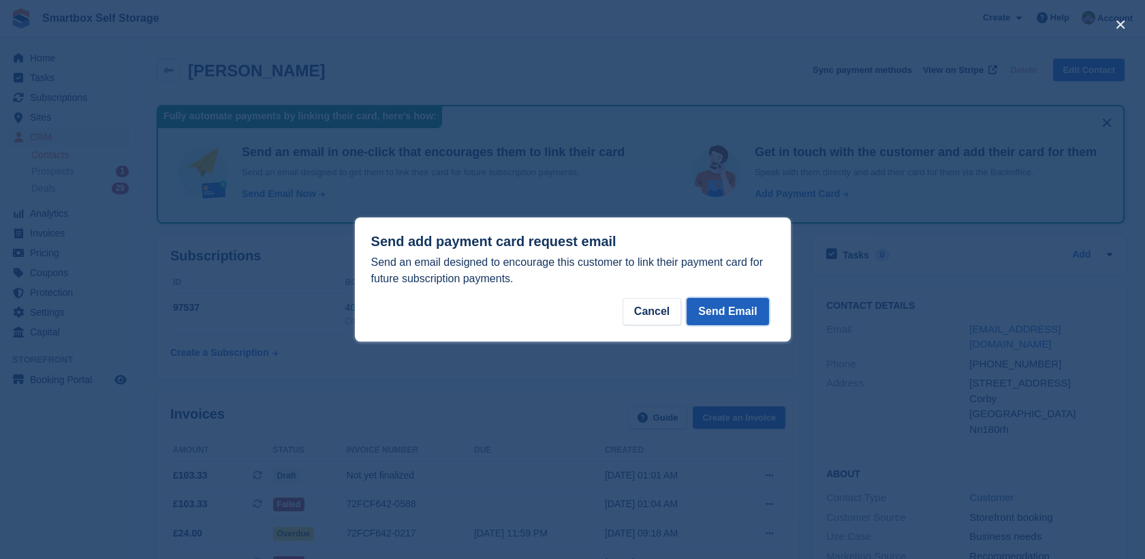
click at [736, 316] on button "Send Email" at bounding box center [728, 311] width 82 height 27
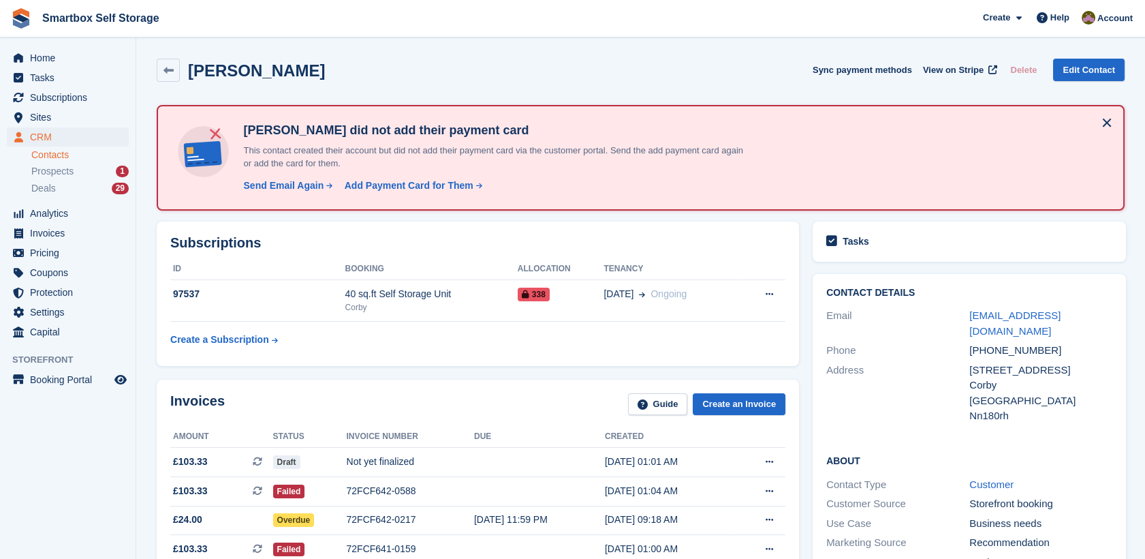
click at [1089, 362] on div "[STREET_ADDRESS]" at bounding box center [1040, 370] width 143 height 16
drag, startPoint x: 1088, startPoint y: 348, endPoint x: 990, endPoint y: 325, distance: 100.1
click at [990, 325] on div "Contact Details Email [EMAIL_ADDRESS][DOMAIN_NAME] Phone [PHONE_NUMBER] Address…" at bounding box center [969, 357] width 313 height 166
click at [933, 392] on div "Address" at bounding box center [897, 392] width 143 height 61
drag, startPoint x: 1055, startPoint y: 335, endPoint x: 958, endPoint y: 332, distance: 97.5
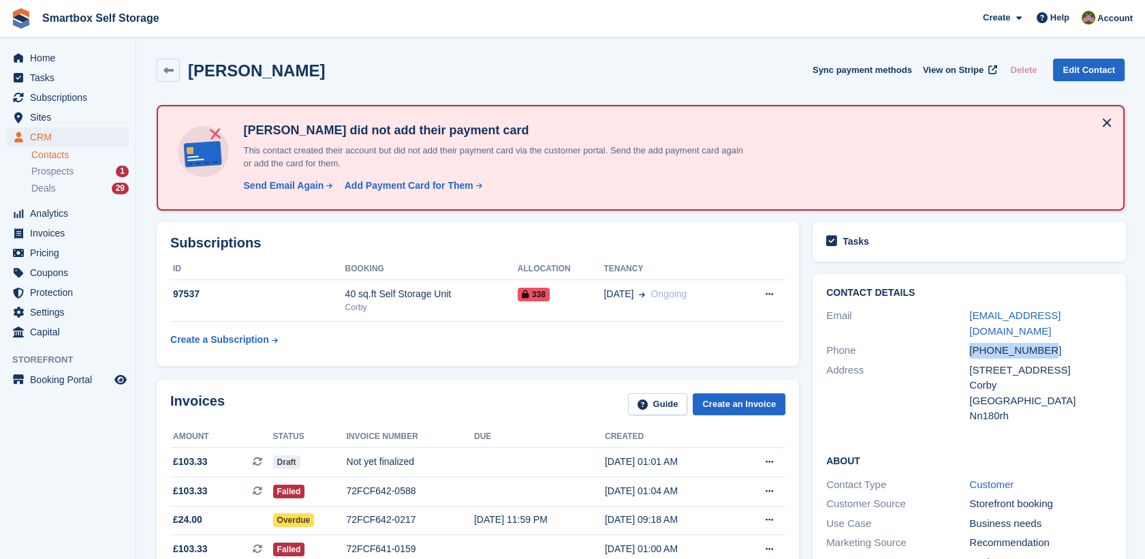
click at [958, 341] on div "Phone [PHONE_NUMBER]" at bounding box center [969, 351] width 286 height 20
copy div "[PHONE_NUMBER]"
click at [85, 239] on span "Invoices" at bounding box center [71, 232] width 82 height 19
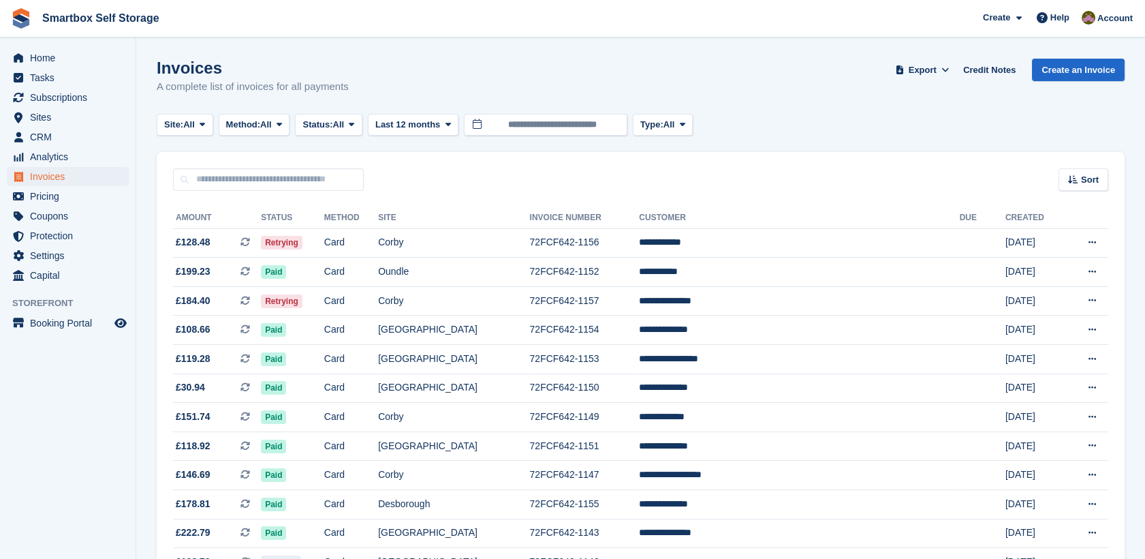
click at [286, 167] on div "Sort Sort by Date created Created (oldest first) Created (newest first)" at bounding box center [641, 171] width 968 height 39
click at [82, 56] on span "Home" at bounding box center [71, 57] width 82 height 19
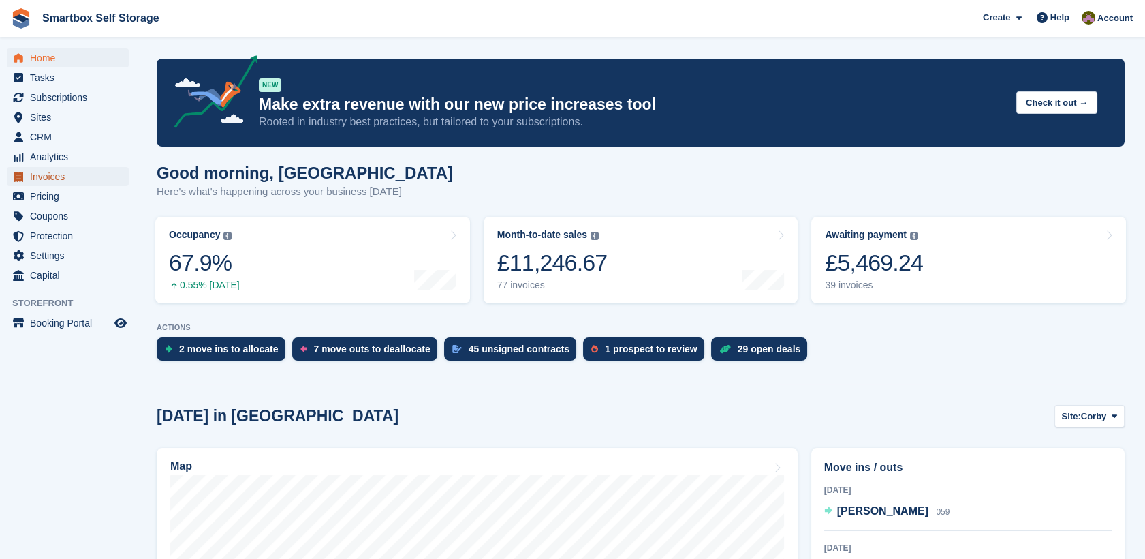
click at [61, 178] on span "Invoices" at bounding box center [71, 176] width 82 height 19
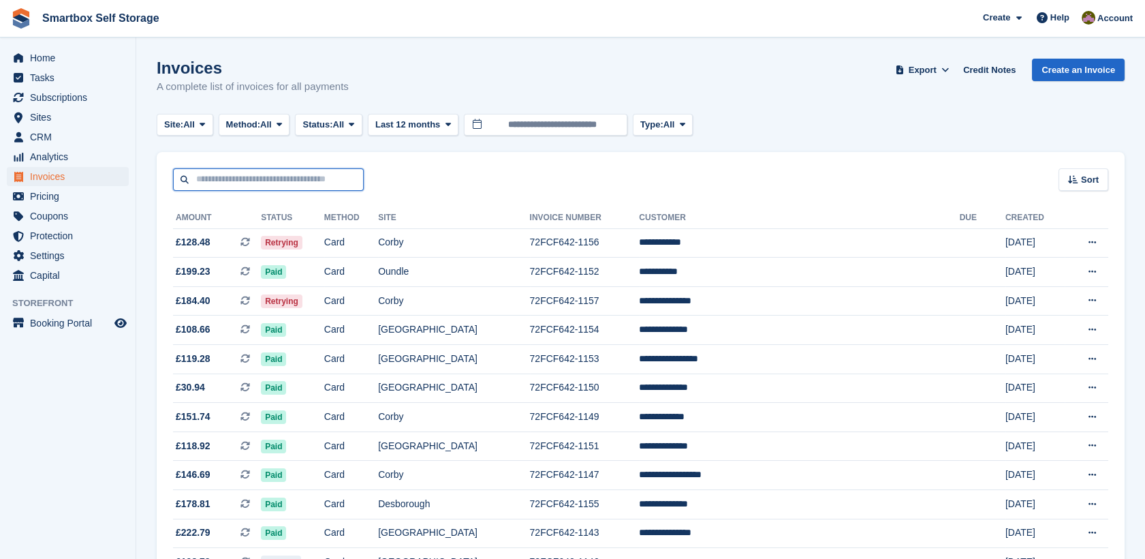
click at [233, 172] on input "text" at bounding box center [268, 179] width 191 height 22
click at [342, 123] on span "All" at bounding box center [339, 125] width 12 height 14
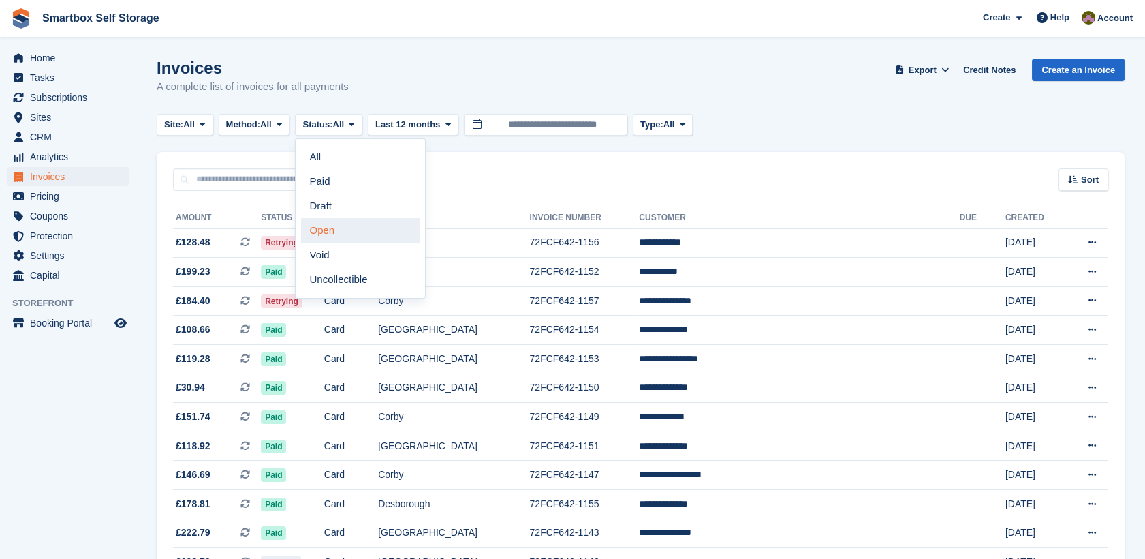
click at [344, 221] on link "Open" at bounding box center [360, 230] width 119 height 25
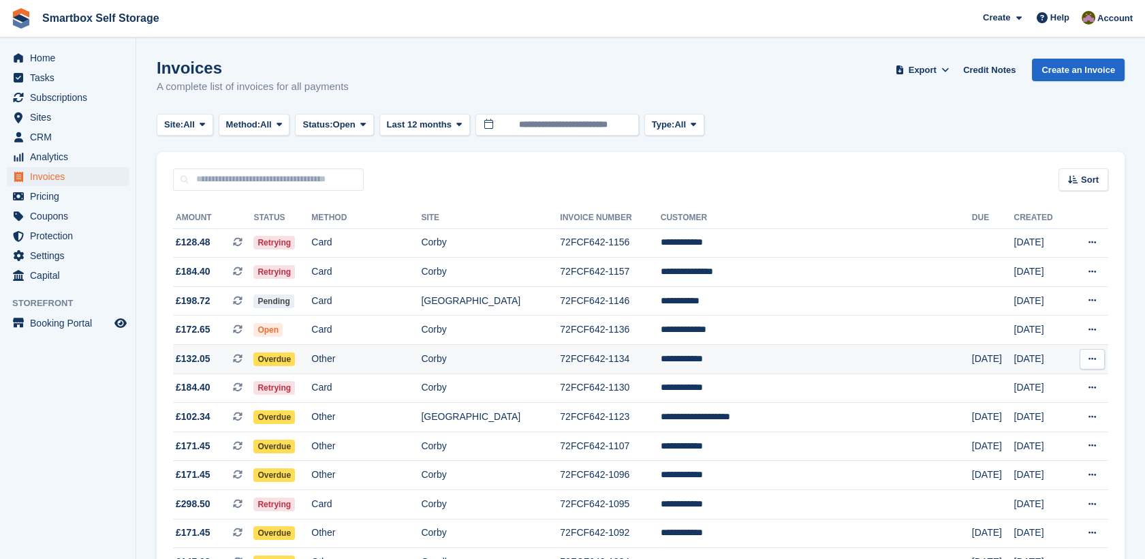
click at [421, 349] on td "Other" at bounding box center [366, 359] width 110 height 29
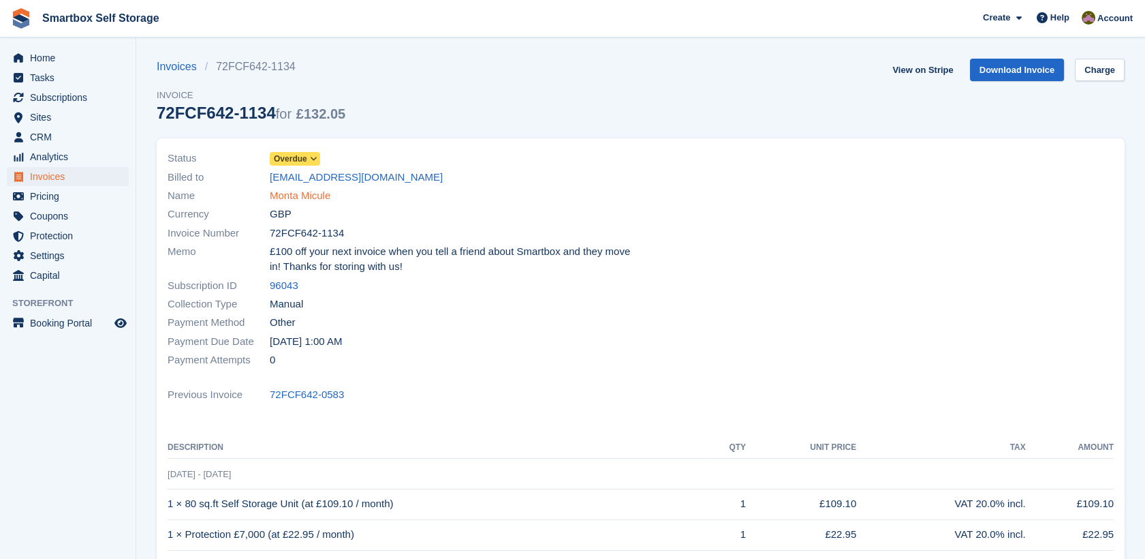
click at [312, 201] on link "Monta Micule" at bounding box center [300, 196] width 61 height 16
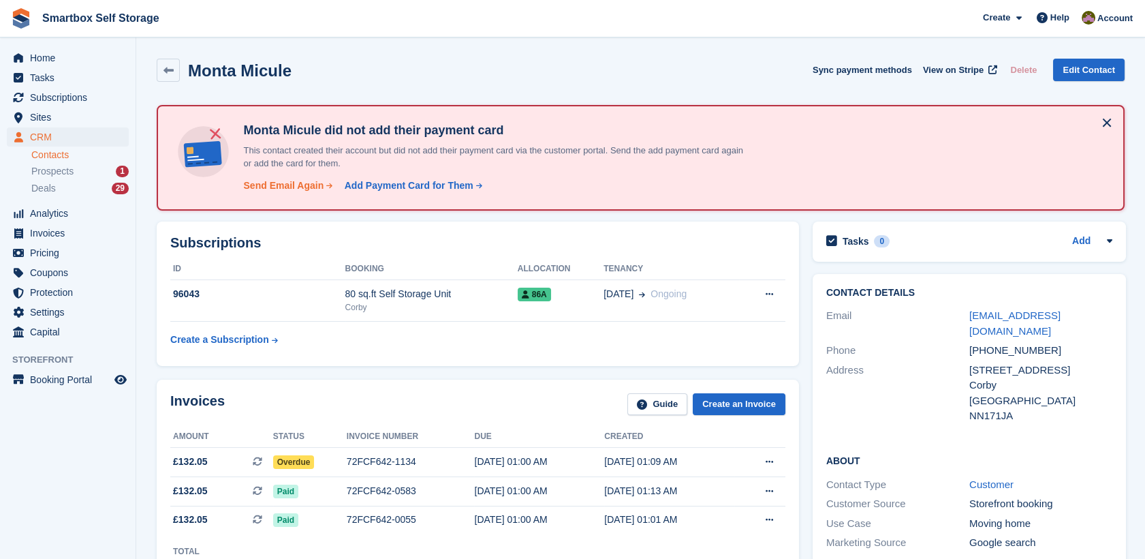
click at [296, 186] on div "Send Email Again" at bounding box center [283, 185] width 80 height 14
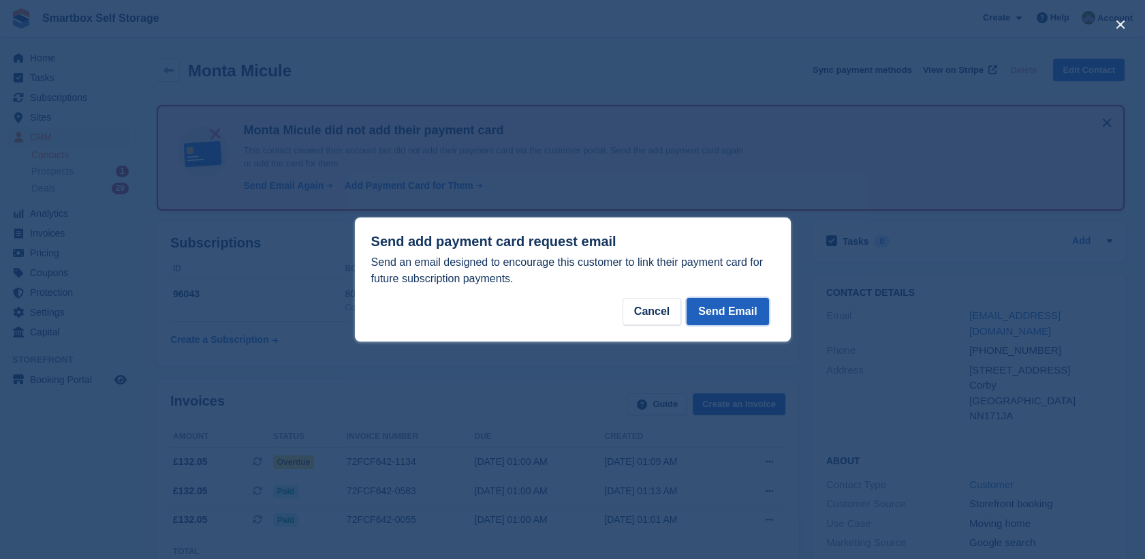
click at [724, 304] on button "Send Email" at bounding box center [728, 311] width 82 height 27
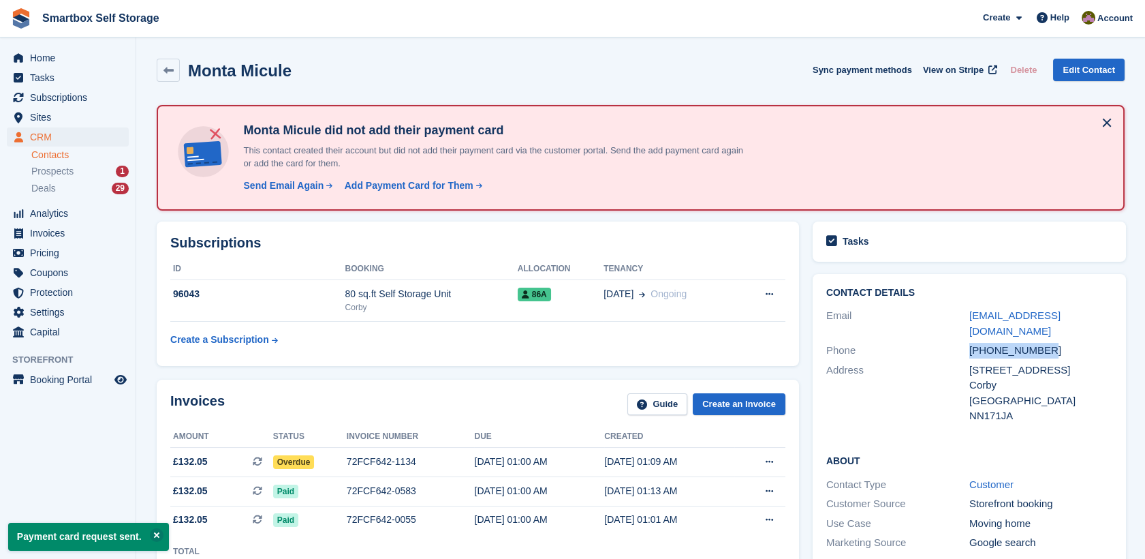
drag, startPoint x: 1057, startPoint y: 331, endPoint x: 971, endPoint y: 337, distance: 86.7
click at [971, 343] on div "[PHONE_NUMBER]" at bounding box center [1040, 351] width 143 height 16
copy div "[PHONE_NUMBER]"
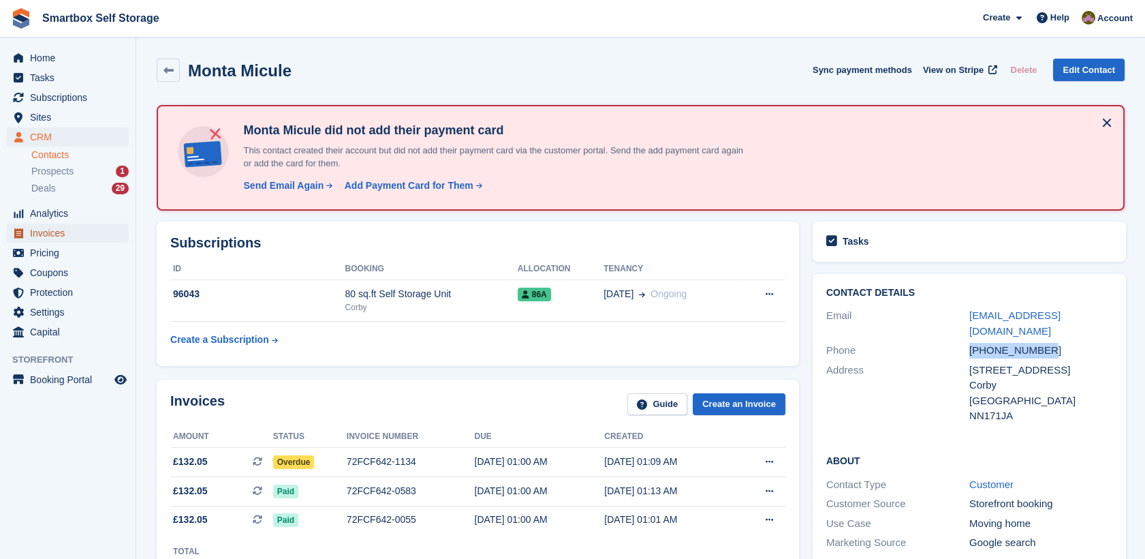
click at [48, 237] on span "Invoices" at bounding box center [71, 232] width 82 height 19
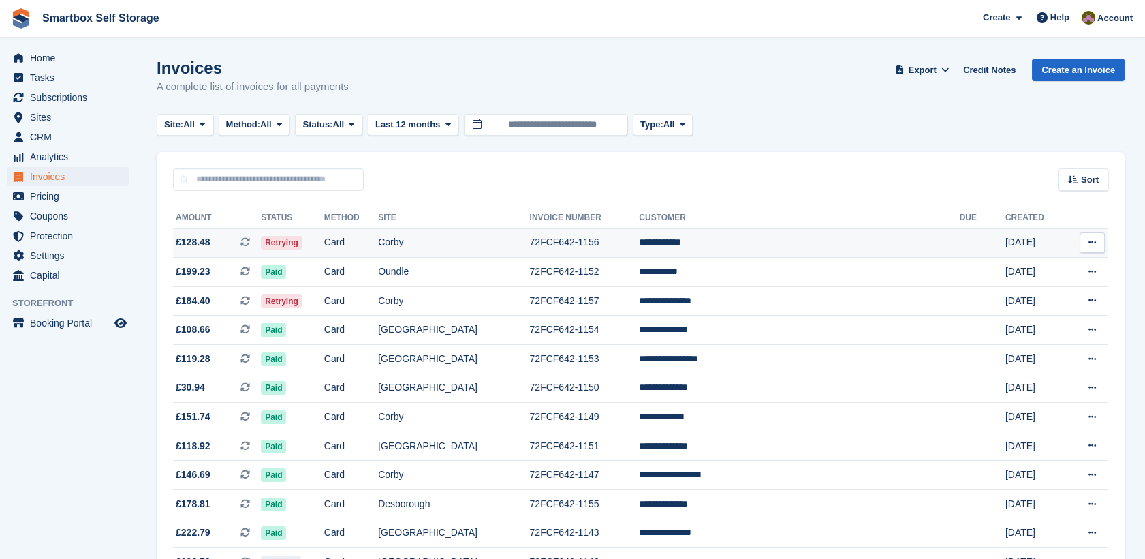
click at [512, 251] on td "Corby" at bounding box center [453, 242] width 151 height 29
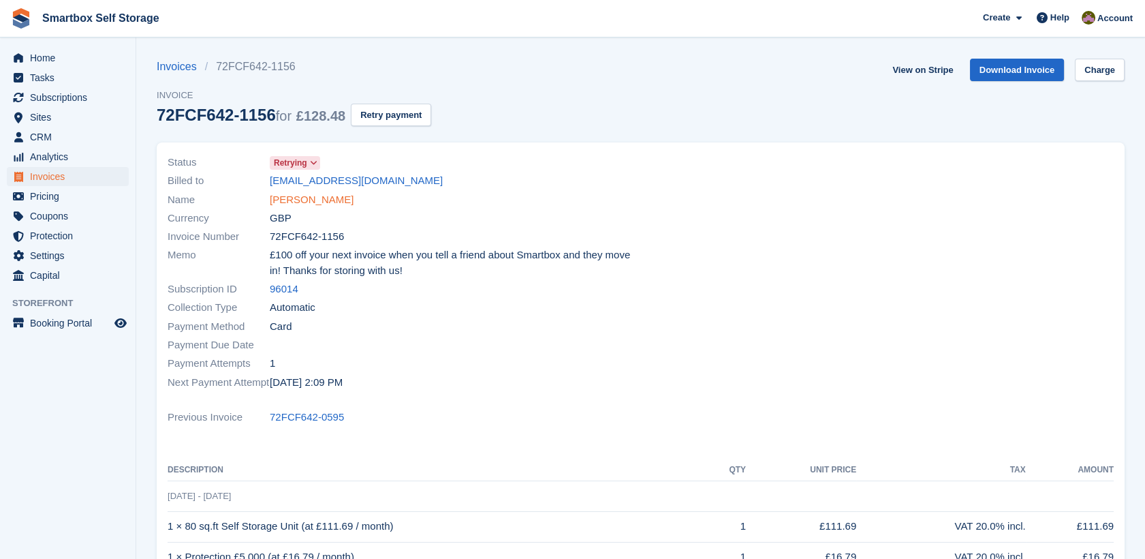
click at [302, 197] on link "John G Stark" at bounding box center [312, 200] width 84 height 16
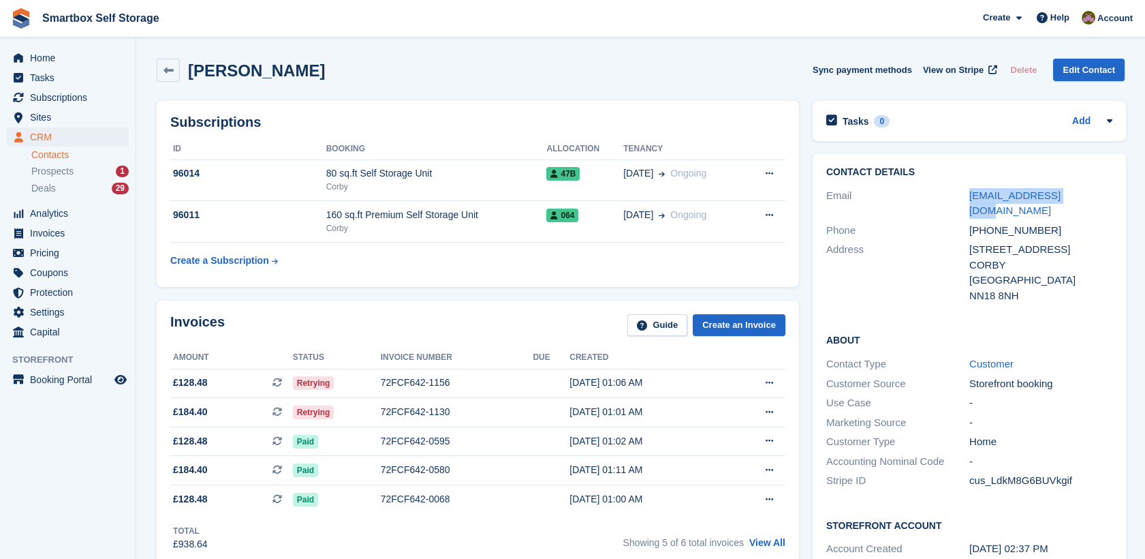
drag, startPoint x: 1085, startPoint y: 189, endPoint x: 958, endPoint y: 179, distance: 127.8
click at [958, 179] on div "Contact Details Email krats18@yahoo.co.uk Phone +447704351693 Address 20 Garsto…" at bounding box center [969, 236] width 313 height 166
copy div "krats18@yahoo.co.uk"
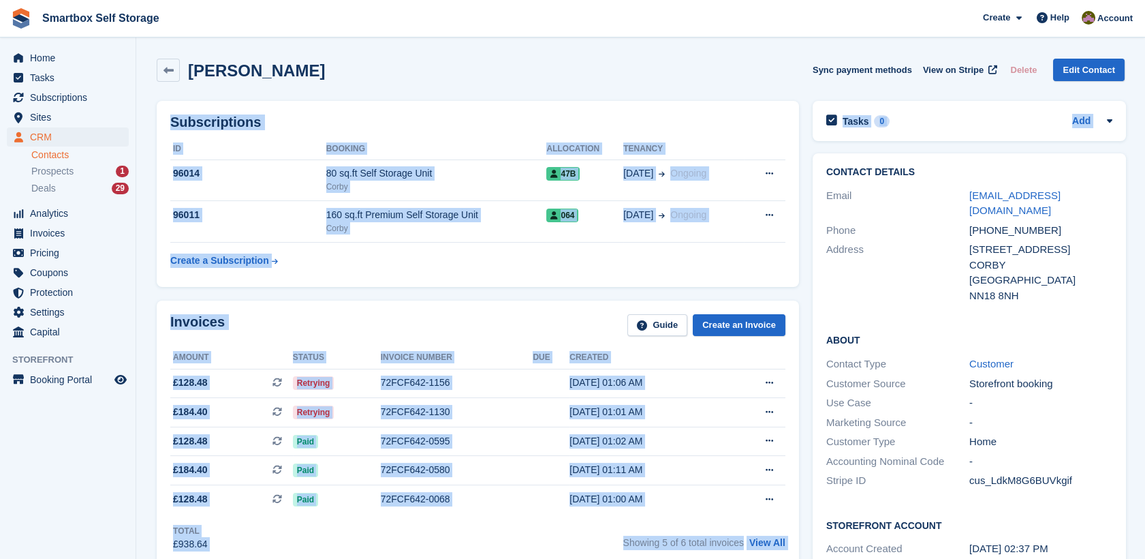
drag, startPoint x: 1144, startPoint y: 87, endPoint x: 1150, endPoint y: 146, distance: 60.3
click at [1144, 146] on html "Smartbox Self Storage Create Subscription Invoice Contact Deal Discount Page He…" at bounding box center [572, 279] width 1145 height 559
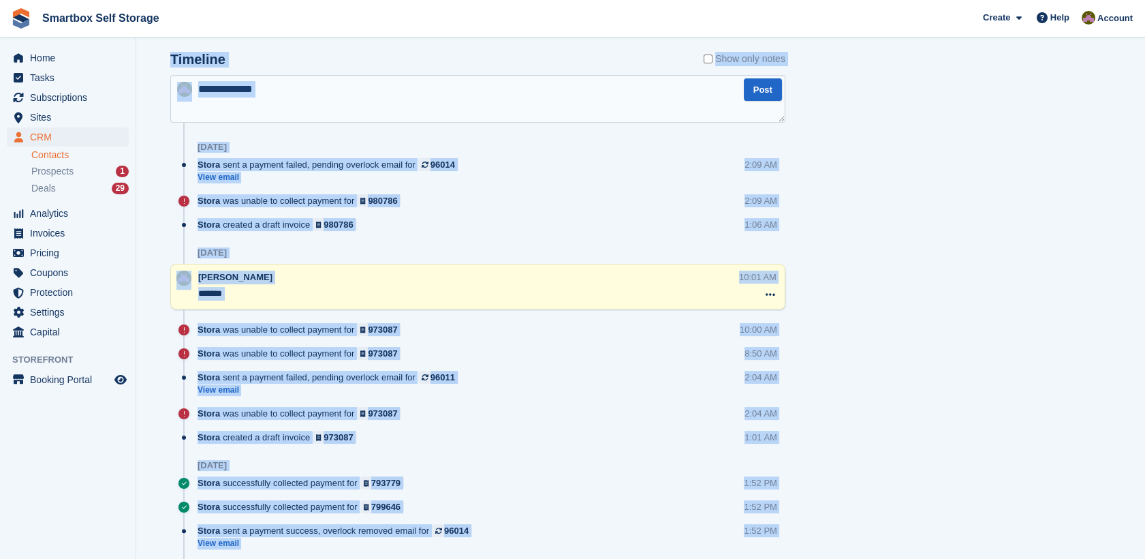
scroll to position [841, 0]
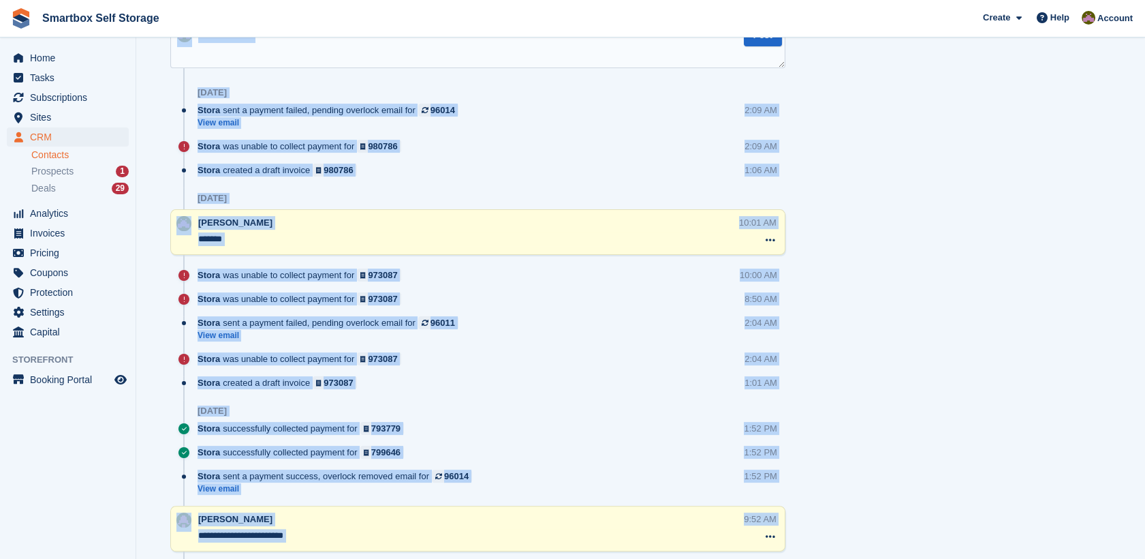
click at [388, 187] on div "[DATE]" at bounding box center [492, 198] width 588 height 22
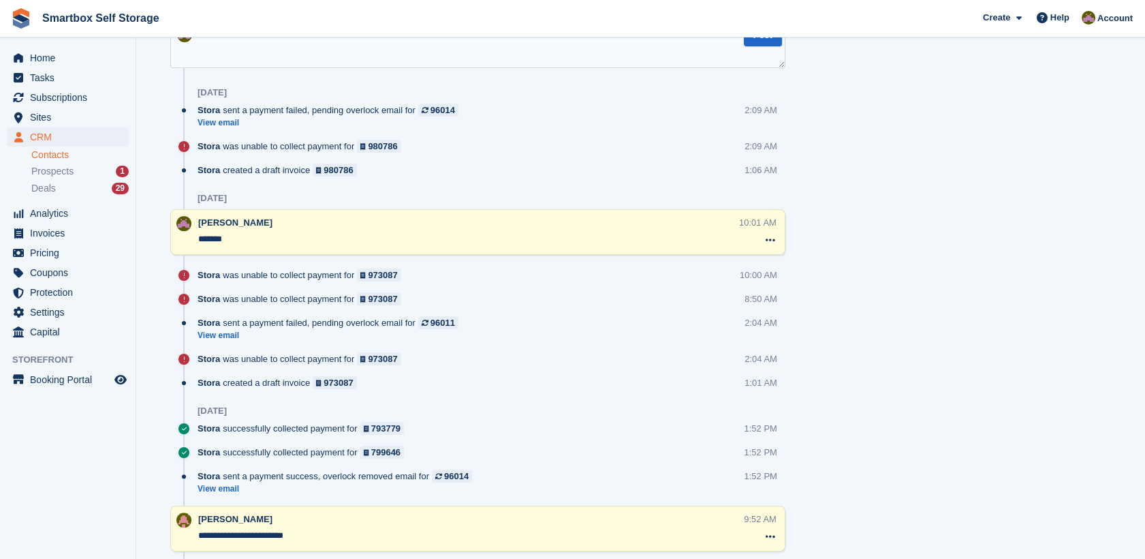
click at [463, 48] on textarea at bounding box center [477, 44] width 615 height 48
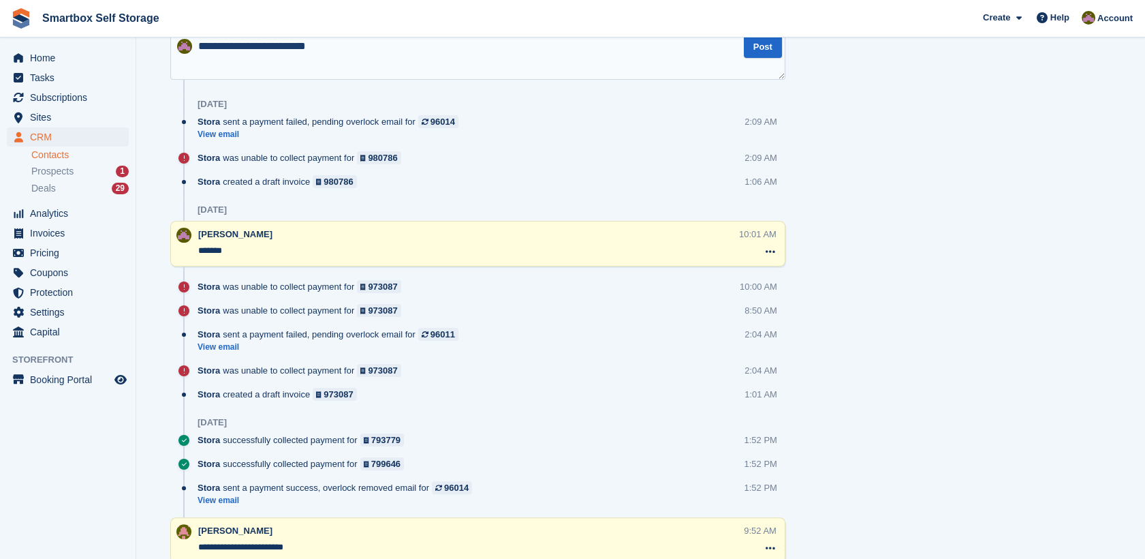
type textarea "**********"
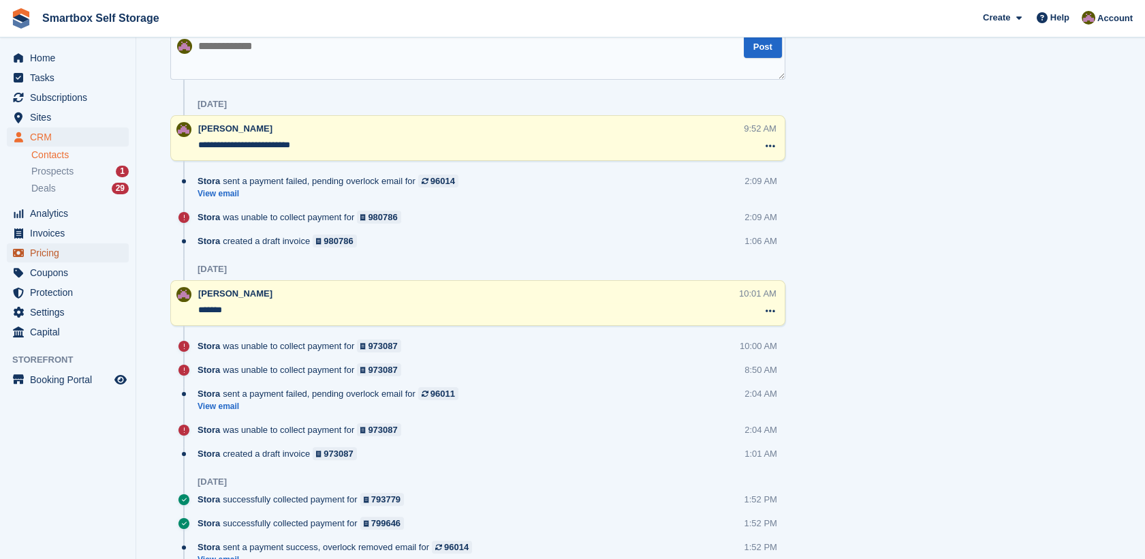
click at [75, 247] on span "Pricing" at bounding box center [71, 252] width 82 height 19
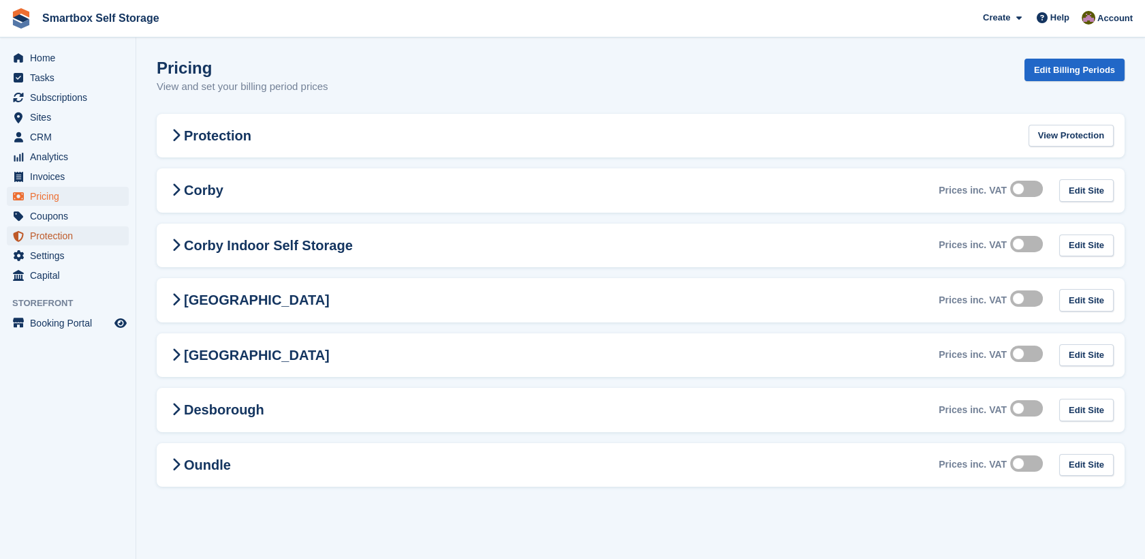
click at [76, 240] on span "Protection" at bounding box center [71, 235] width 82 height 19
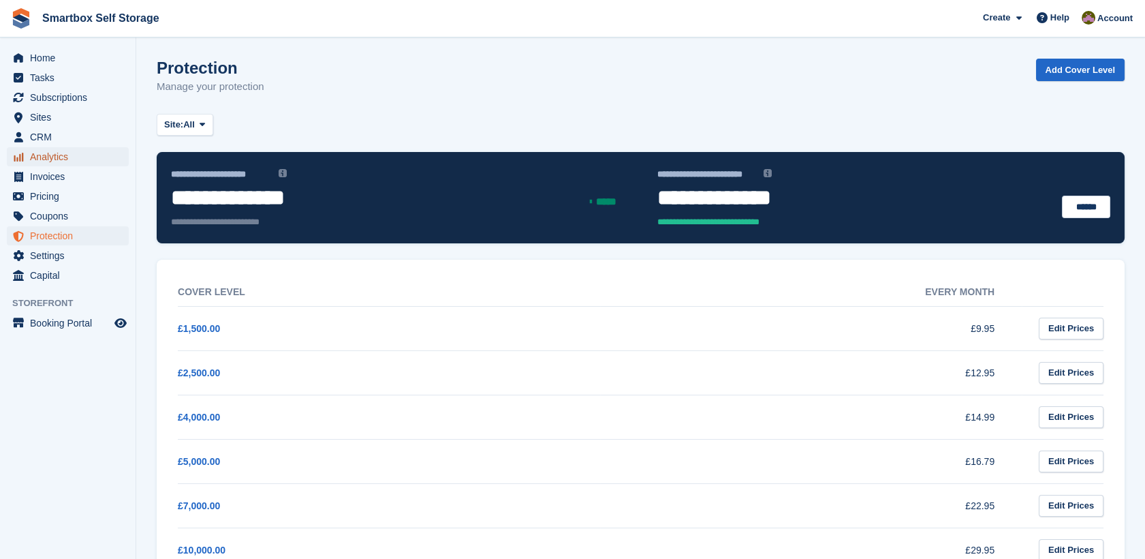
click at [89, 163] on span "Analytics" at bounding box center [71, 156] width 82 height 19
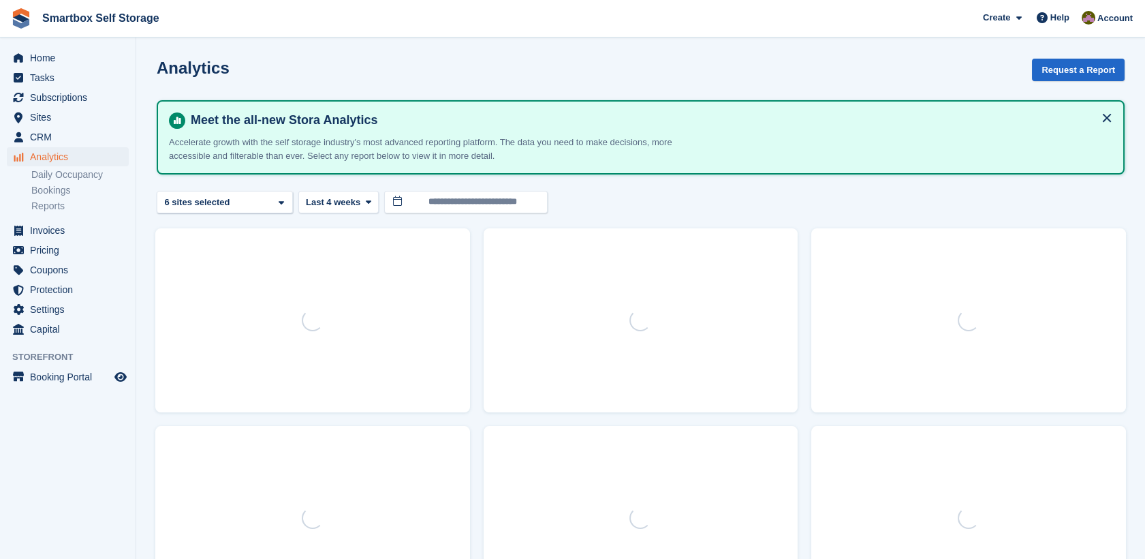
click at [89, 184] on link "Bookings" at bounding box center [79, 190] width 97 height 13
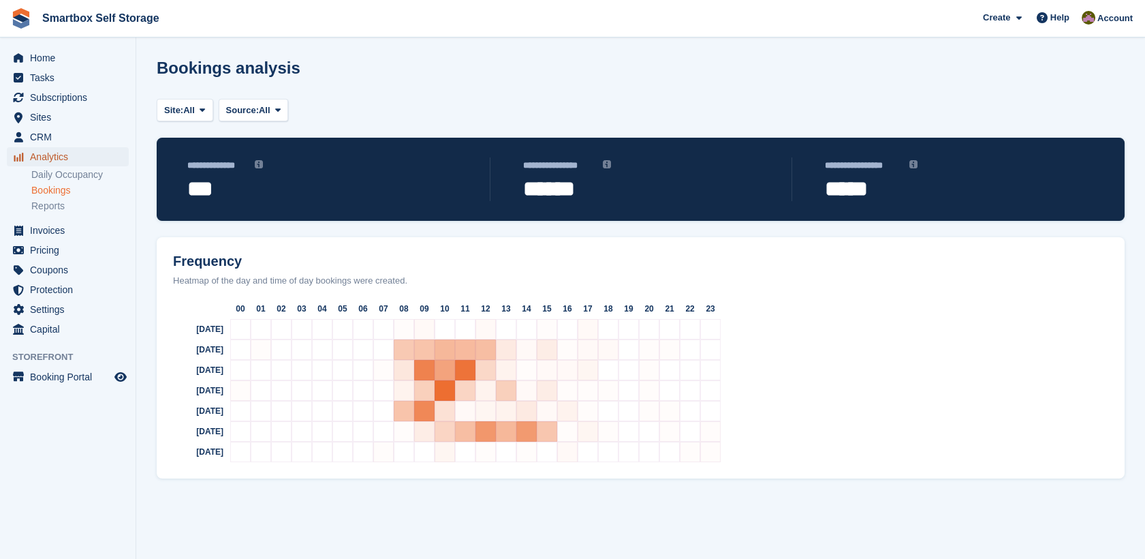
click at [92, 155] on span "Analytics" at bounding box center [71, 156] width 82 height 19
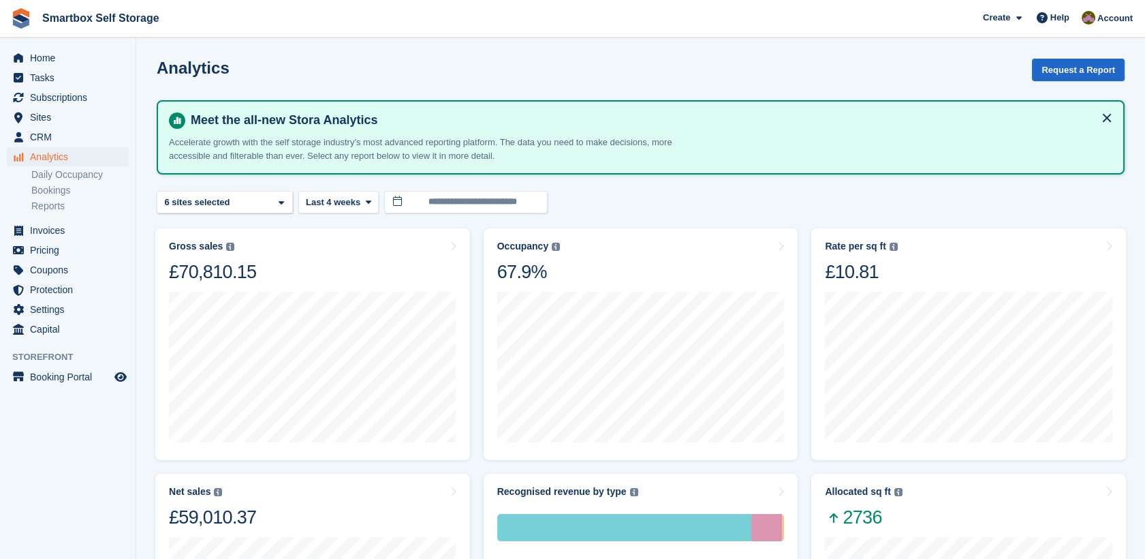
click at [76, 219] on div "Analytics Analytics Analytics Daily Occupancy Bookings Reports Daily Occupancy …" at bounding box center [68, 184] width 136 height 74
click at [79, 231] on span "Invoices" at bounding box center [71, 230] width 82 height 19
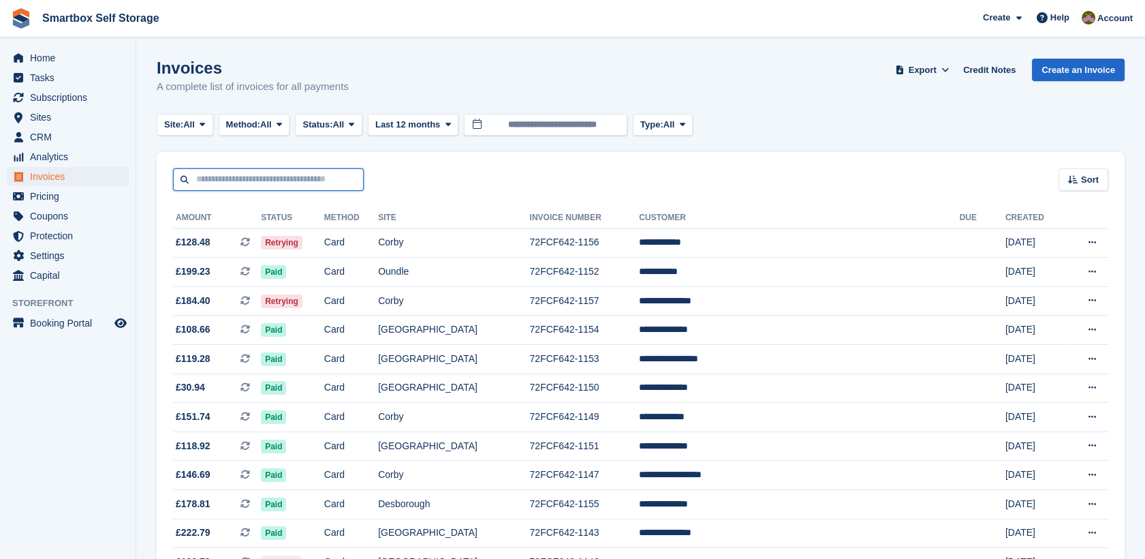
click at [204, 184] on input "text" at bounding box center [268, 179] width 191 height 22
type input "**********"
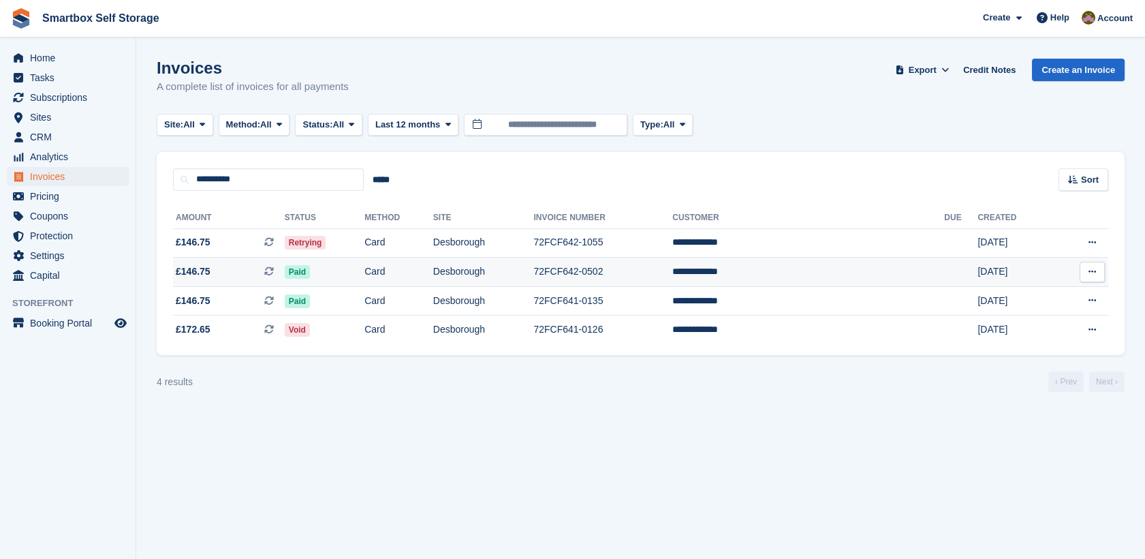
click at [425, 267] on td "Card" at bounding box center [398, 272] width 69 height 29
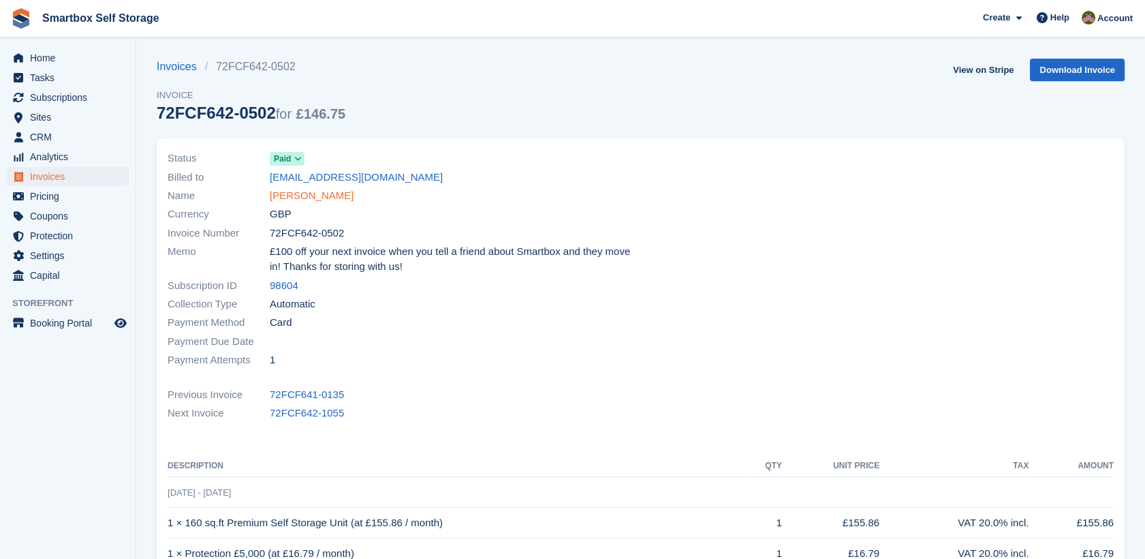
click at [322, 193] on link "[PERSON_NAME]" at bounding box center [312, 196] width 84 height 16
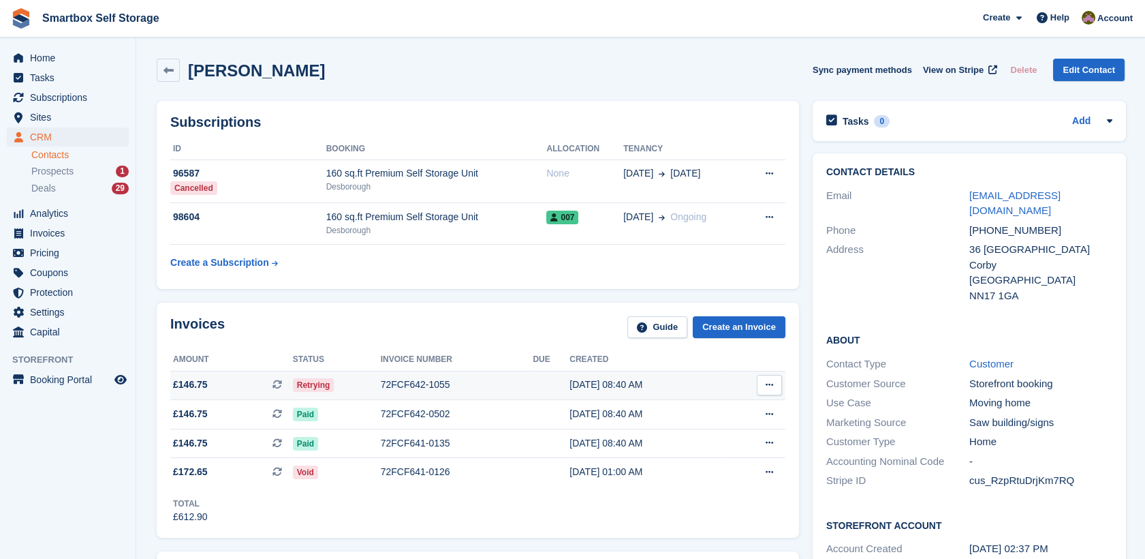
click at [505, 388] on div "72FCF642-1055" at bounding box center [457, 384] width 153 height 14
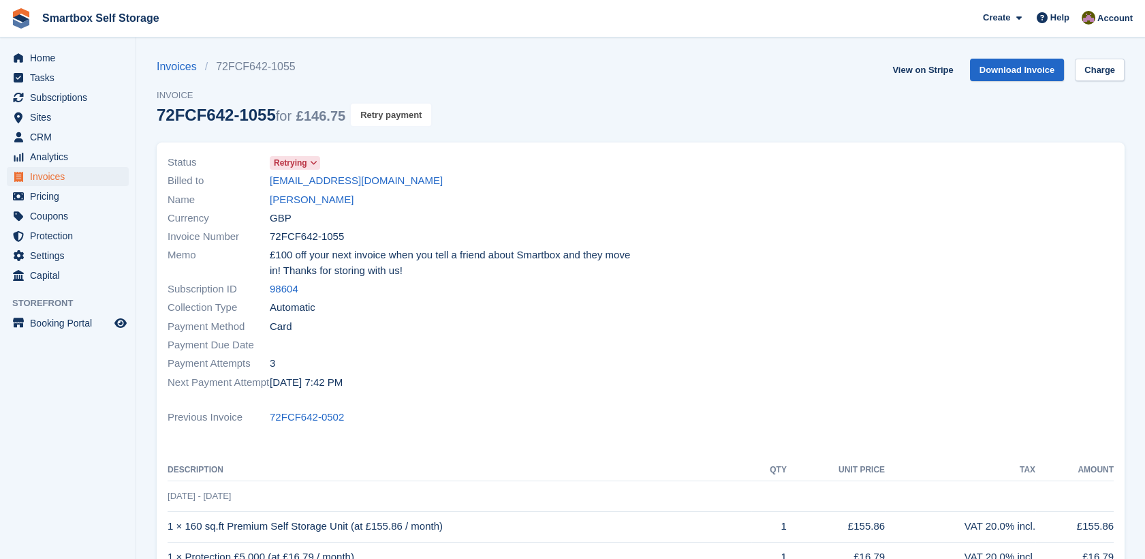
click at [385, 118] on button "Retry payment" at bounding box center [391, 115] width 80 height 22
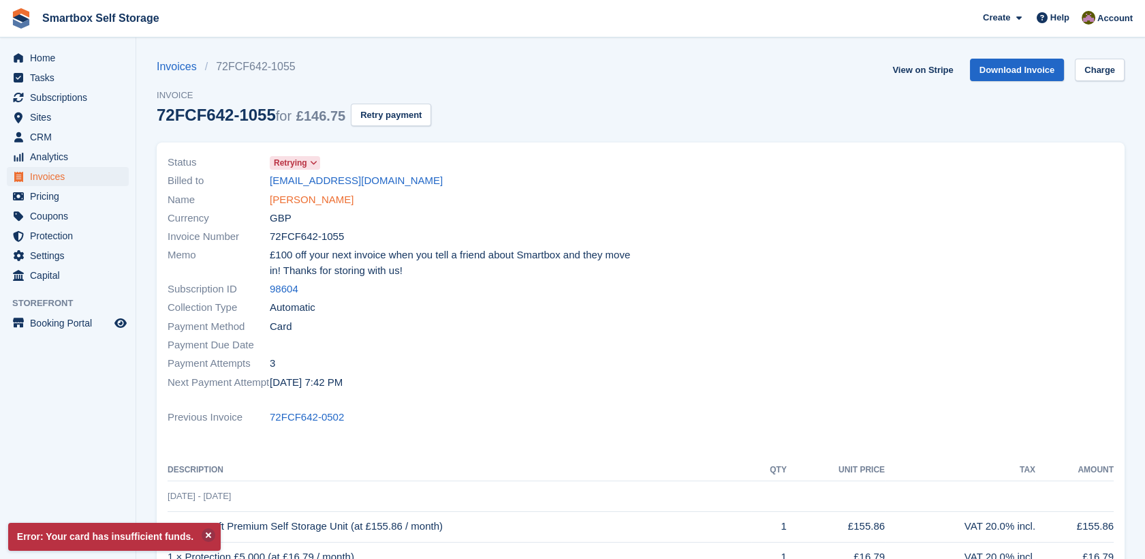
click at [314, 200] on link "[PERSON_NAME]" at bounding box center [312, 200] width 84 height 16
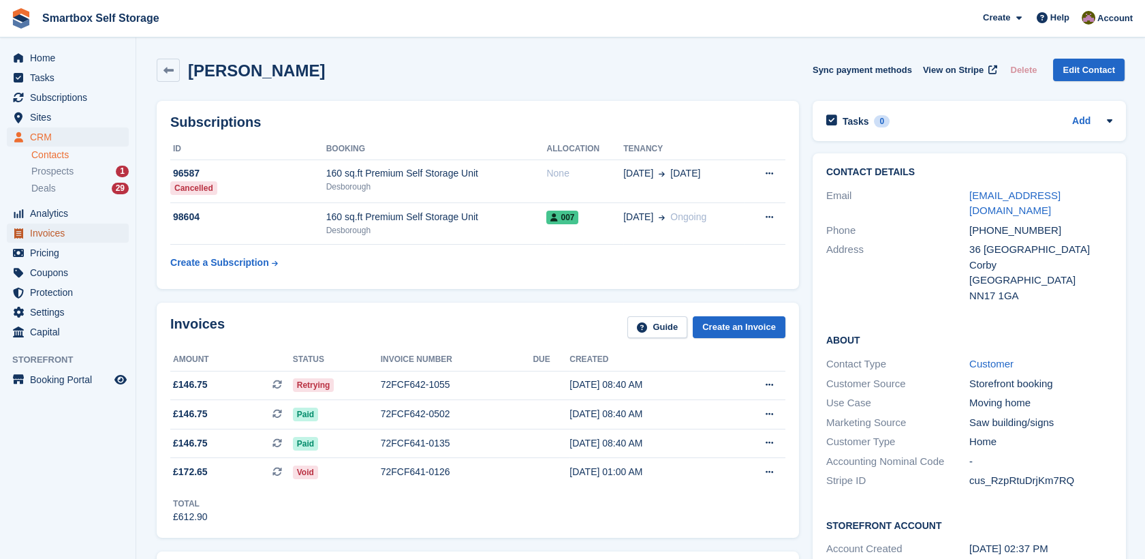
click at [93, 230] on span "Invoices" at bounding box center [71, 232] width 82 height 19
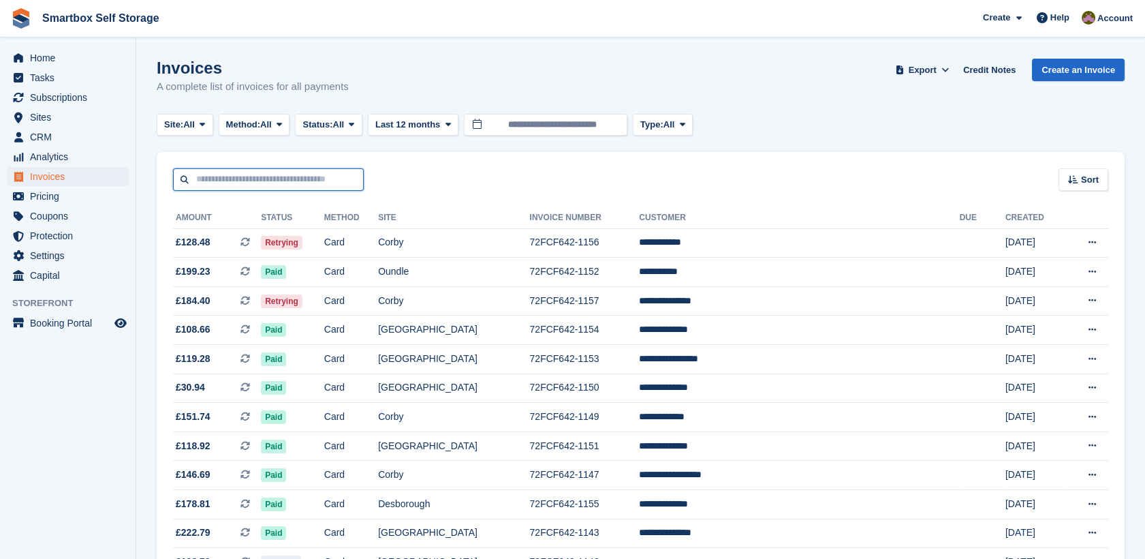
click at [240, 175] on input "text" at bounding box center [268, 179] width 191 height 22
type input "*****"
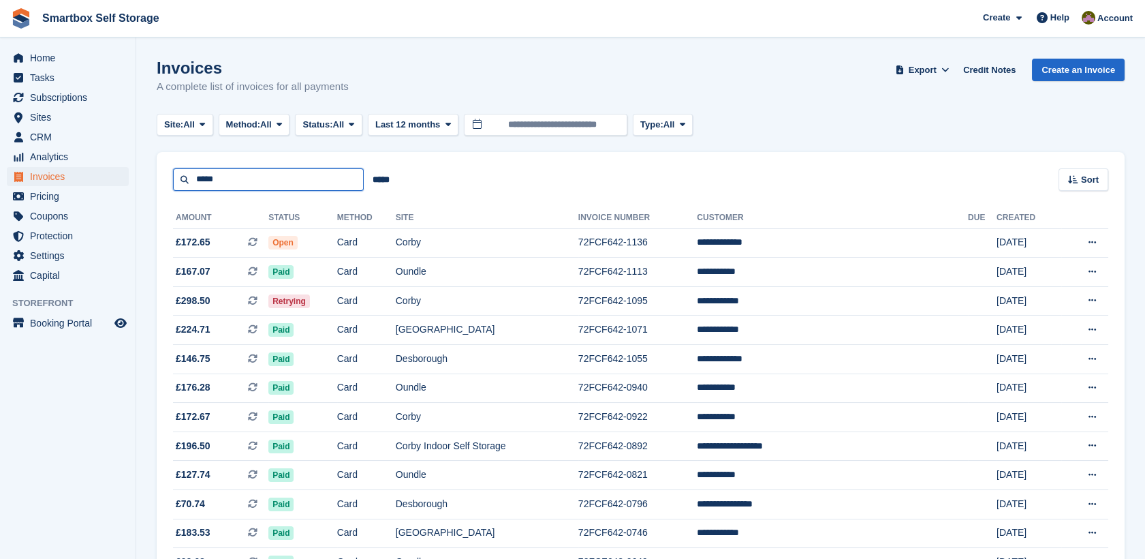
click at [316, 188] on input "*****" at bounding box center [268, 179] width 191 height 22
click at [327, 183] on input "*****" at bounding box center [268, 179] width 191 height 22
type input "**********"
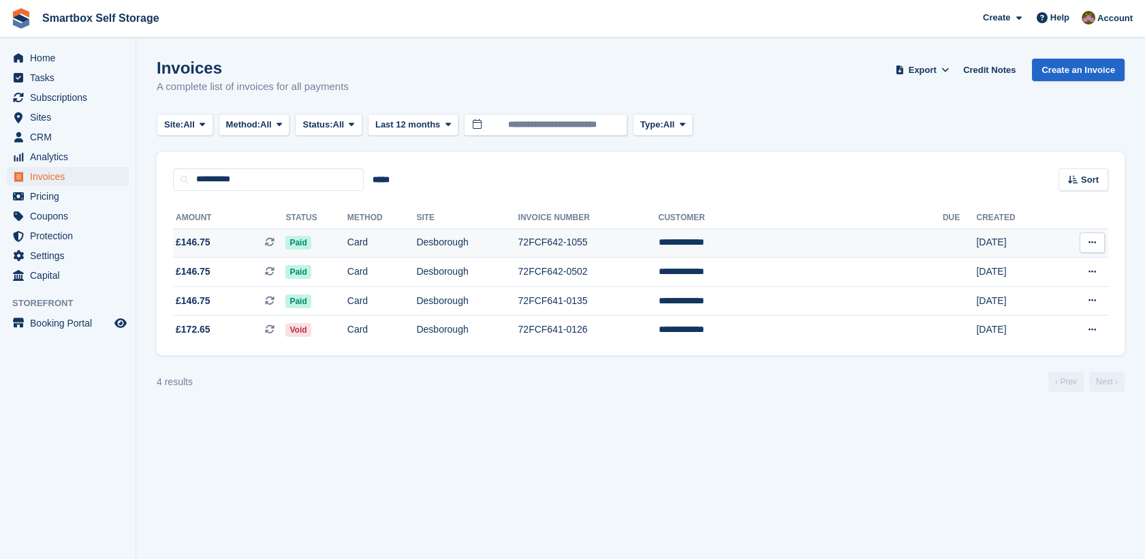
click at [518, 246] on td "Desborough" at bounding box center [467, 242] width 102 height 29
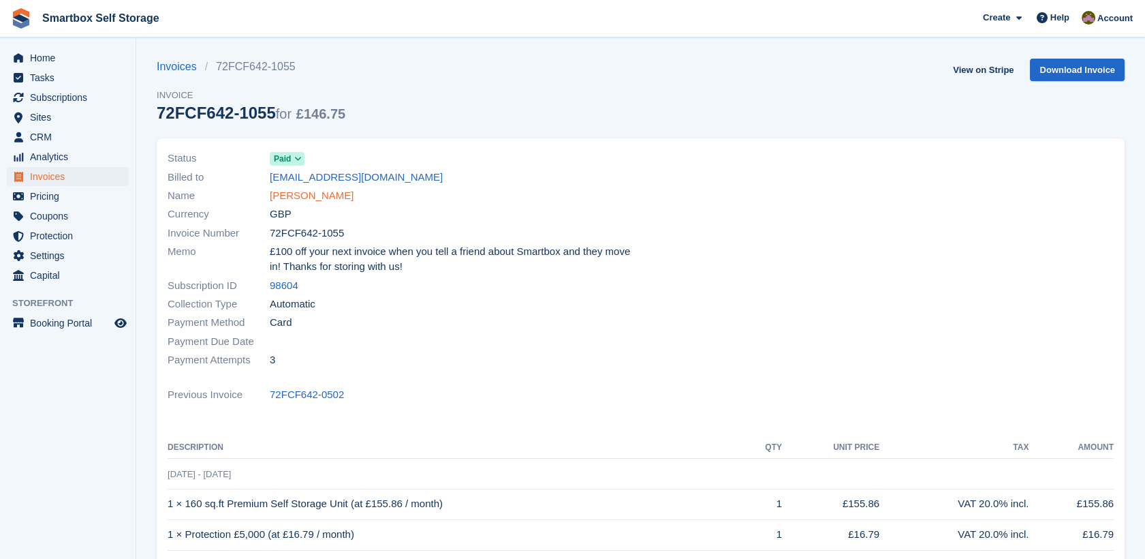
click at [318, 195] on link "[PERSON_NAME]" at bounding box center [312, 196] width 84 height 16
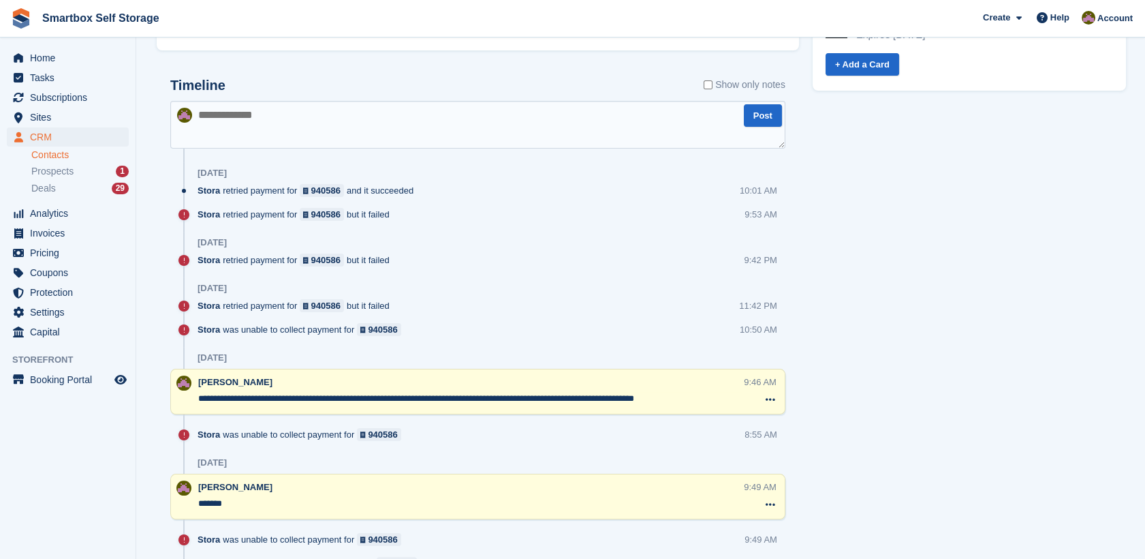
scroll to position [736, 0]
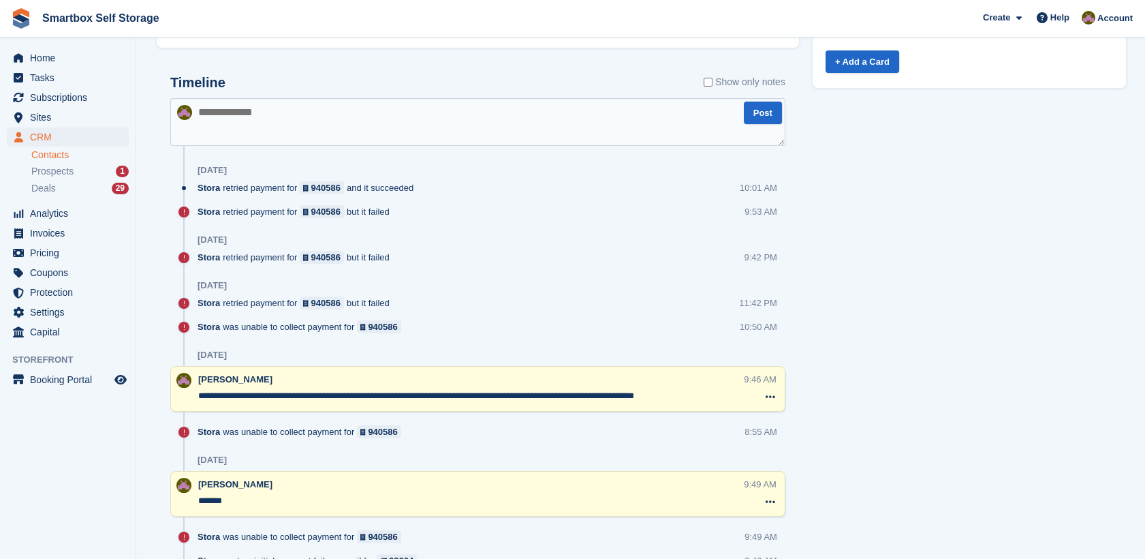
click at [520, 110] on textarea at bounding box center [477, 122] width 615 height 48
type textarea "*"
type textarea "**********"
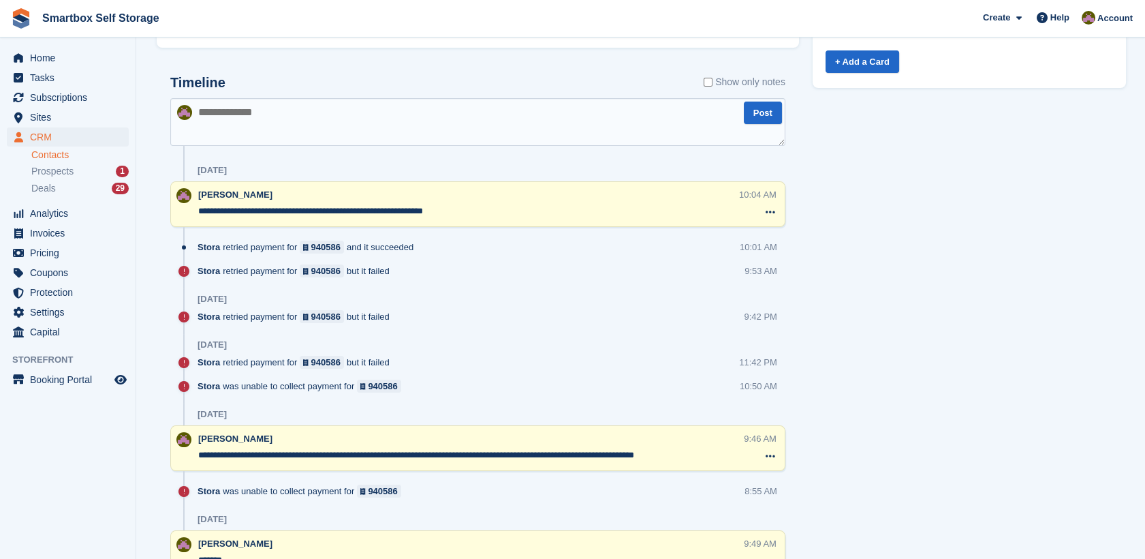
click at [74, 37] on aside "Home Tasks Subscriptions Subscriptions Subscriptions Contracts Price increases …" at bounding box center [68, 282] width 136 height 490
click at [76, 59] on span "Home" at bounding box center [71, 57] width 82 height 19
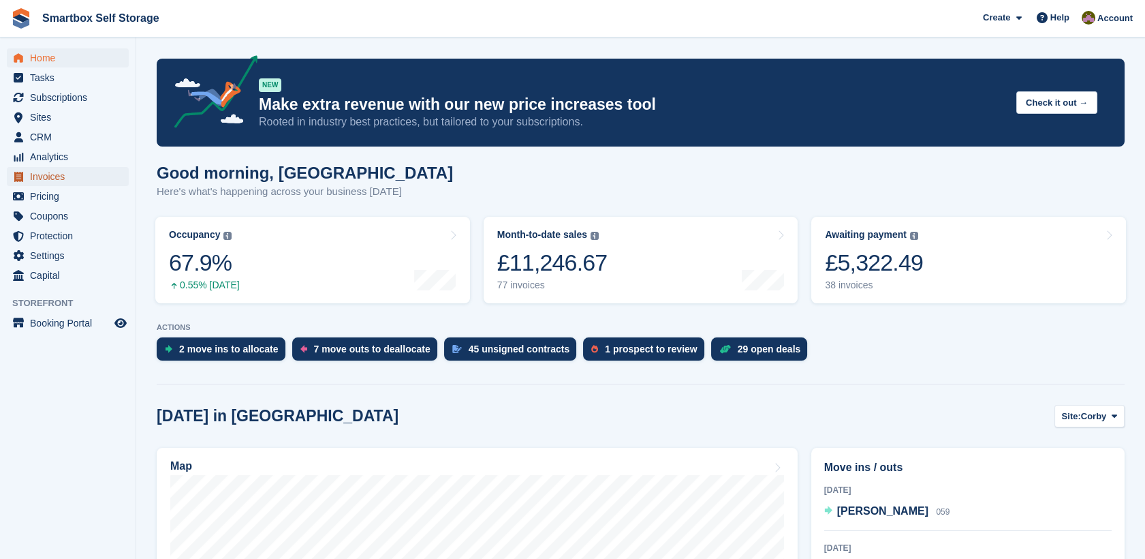
click at [98, 180] on span "Invoices" at bounding box center [71, 176] width 82 height 19
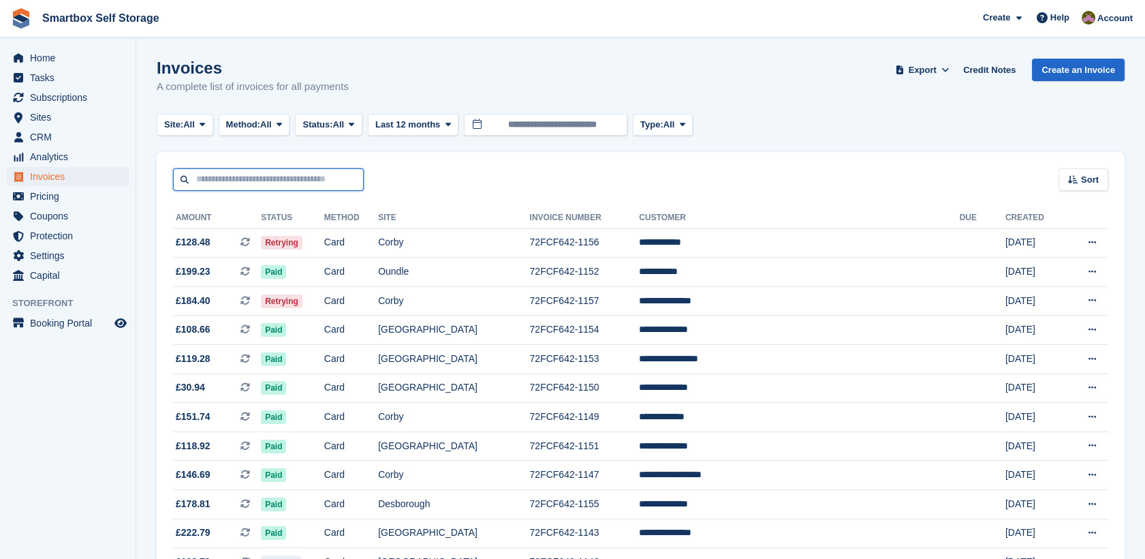
click at [324, 183] on input "text" at bounding box center [268, 179] width 191 height 22
type input "*********"
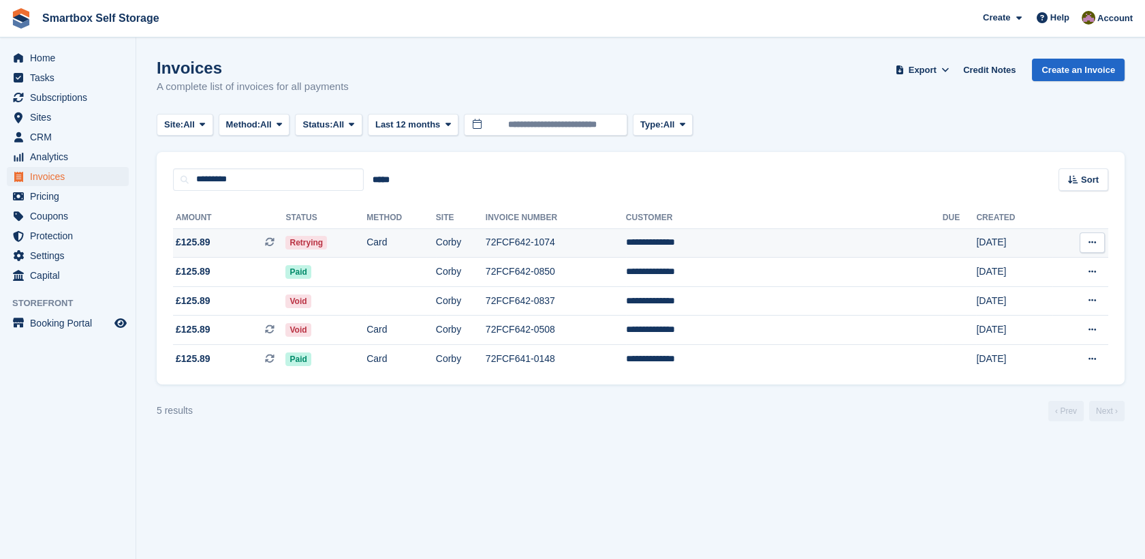
click at [486, 247] on td "Corby" at bounding box center [461, 242] width 50 height 29
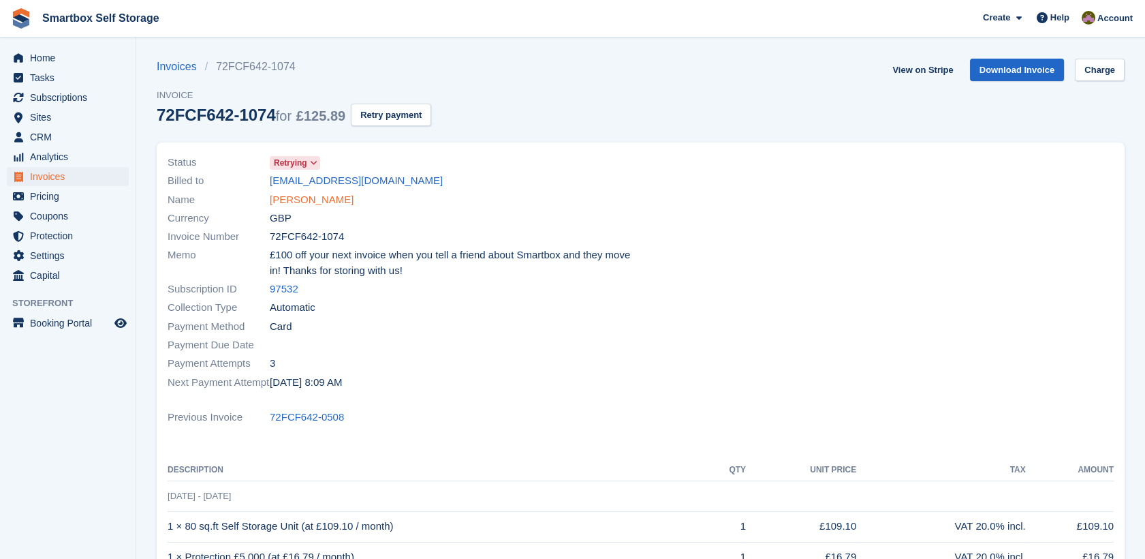
click at [279, 201] on link "[PERSON_NAME]" at bounding box center [312, 200] width 84 height 16
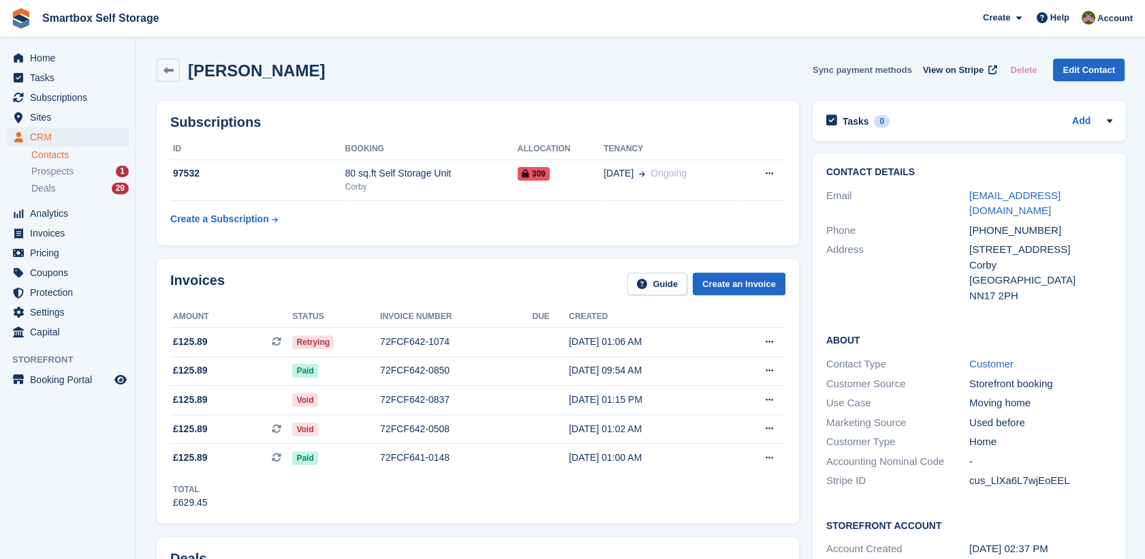
click at [899, 64] on button "Sync payment methods" at bounding box center [862, 70] width 99 height 22
click at [959, 70] on span "View on Stripe" at bounding box center [953, 70] width 61 height 14
click at [766, 346] on icon at bounding box center [769, 341] width 7 height 9
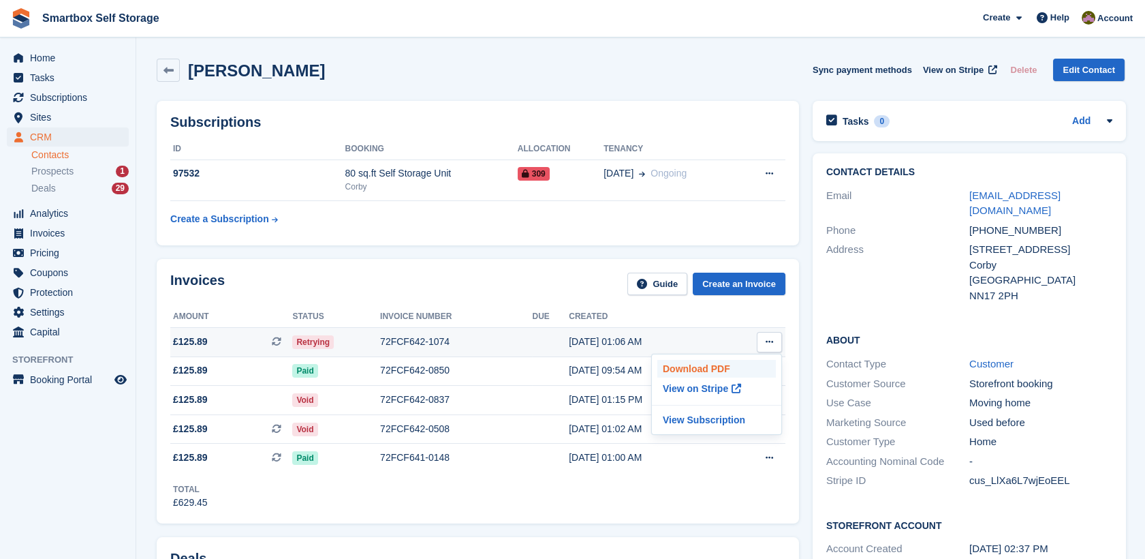
click at [694, 373] on p "Download PDF" at bounding box center [716, 369] width 119 height 18
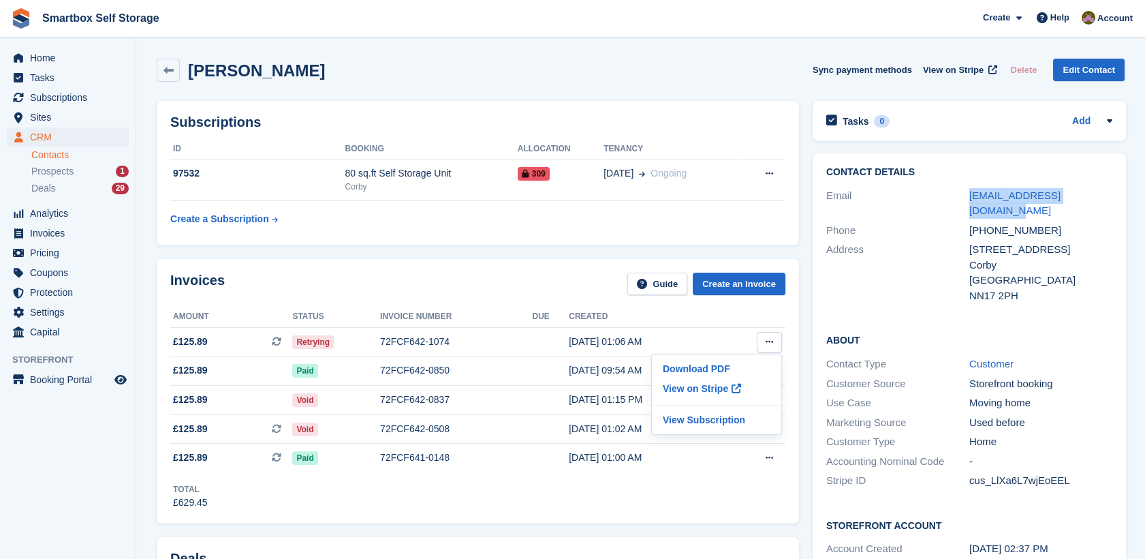
drag, startPoint x: 1117, startPoint y: 200, endPoint x: 956, endPoint y: 189, distance: 161.1
click at [956, 189] on div "Contact Details Email [EMAIL_ADDRESS][DOMAIN_NAME] Phone [PHONE_NUMBER] Address…" at bounding box center [969, 236] width 313 height 166
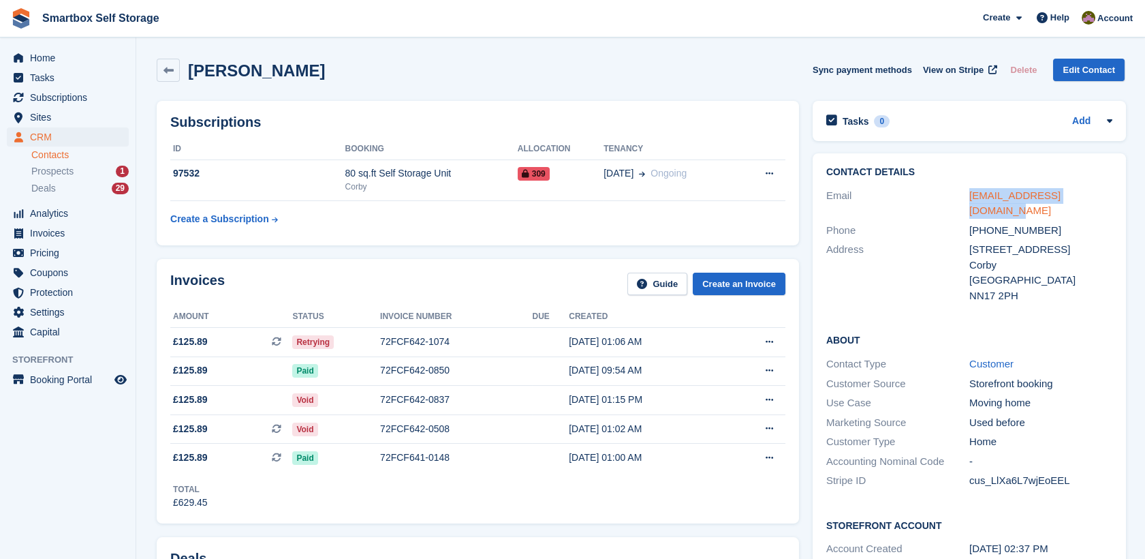
copy div "[EMAIL_ADDRESS][DOMAIN_NAME]"
click at [93, 230] on span "Invoices" at bounding box center [71, 232] width 82 height 19
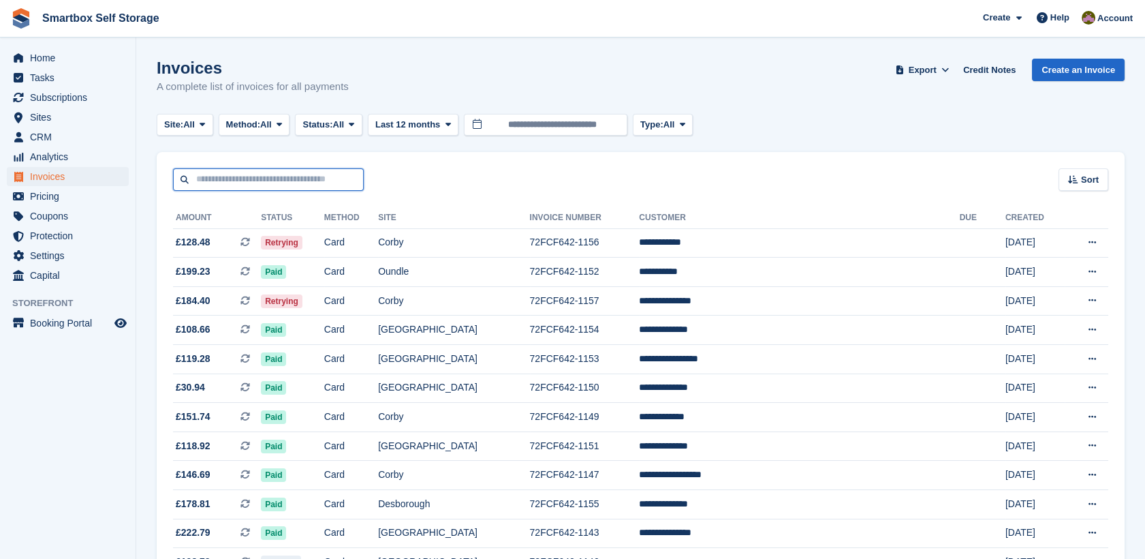
click at [265, 176] on input "text" at bounding box center [268, 179] width 191 height 22
type input "*****"
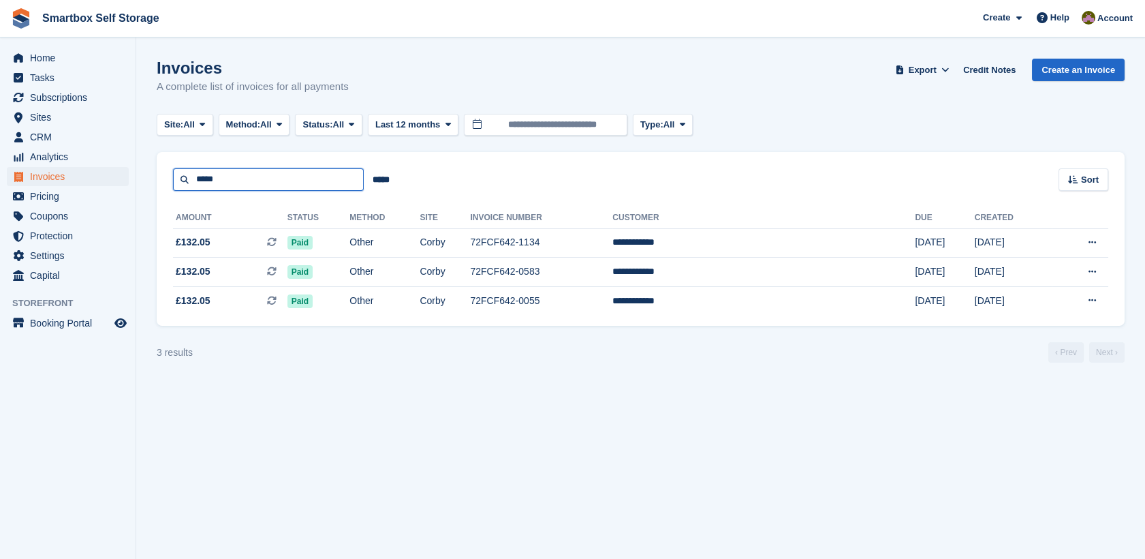
click at [237, 170] on input "*****" at bounding box center [268, 179] width 191 height 22
type input "*"
click at [63, 172] on span "Invoices" at bounding box center [71, 176] width 82 height 19
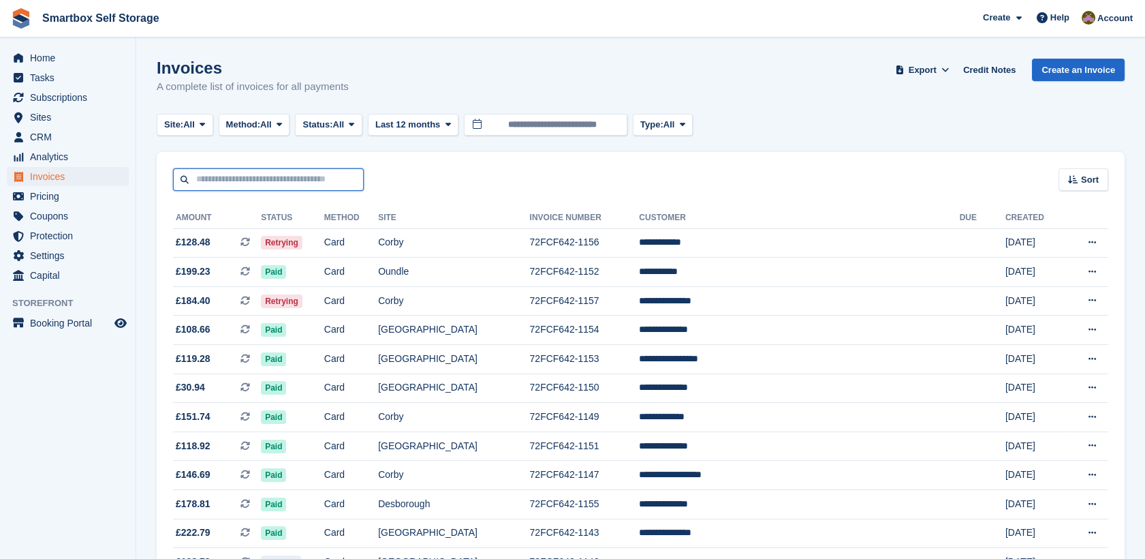
click at [225, 172] on input "text" at bounding box center [268, 179] width 191 height 22
click at [53, 119] on span "Sites" at bounding box center [71, 117] width 82 height 19
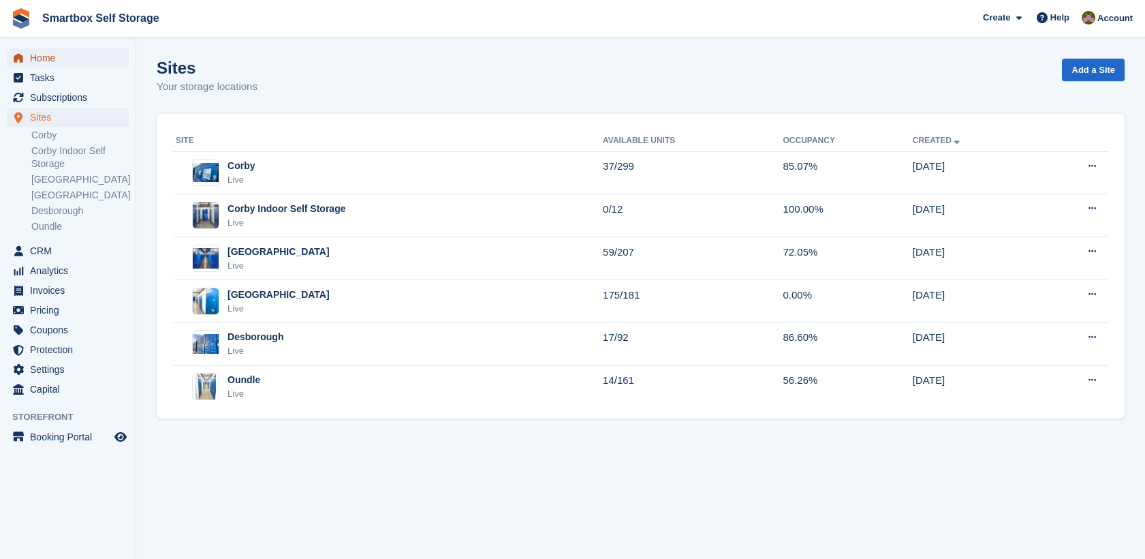
click at [65, 59] on span "Home" at bounding box center [71, 57] width 82 height 19
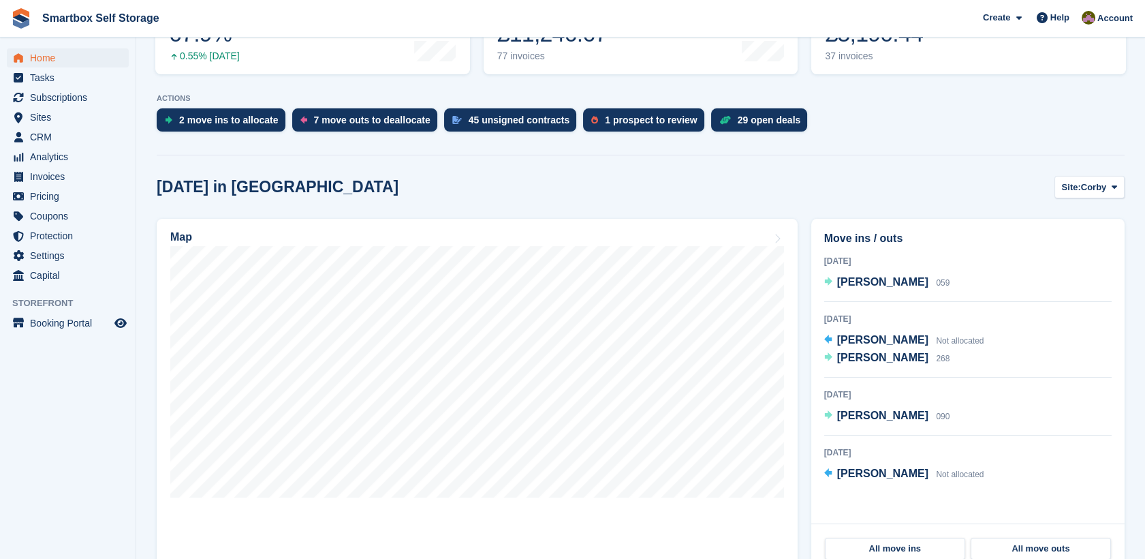
scroll to position [256, 0]
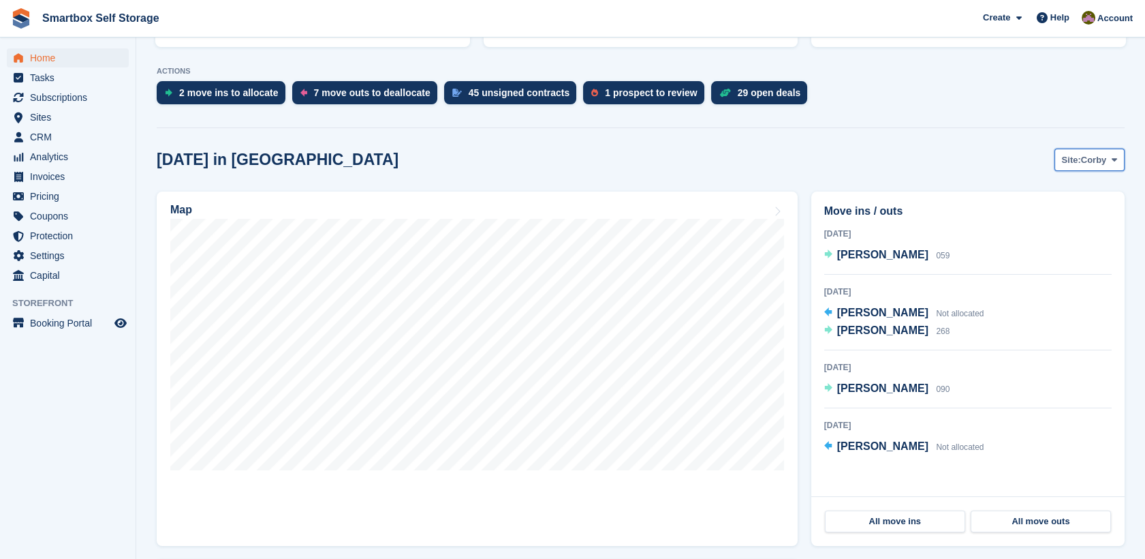
click at [1092, 168] on button "Site: Corby" at bounding box center [1090, 160] width 70 height 22
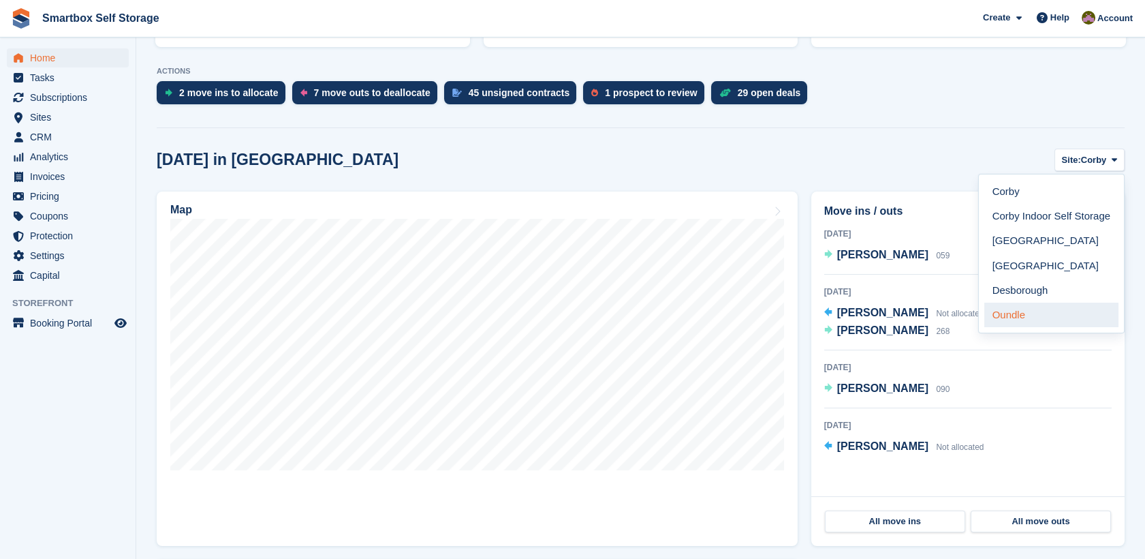
click at [1052, 310] on link "Oundle" at bounding box center [1051, 314] width 134 height 25
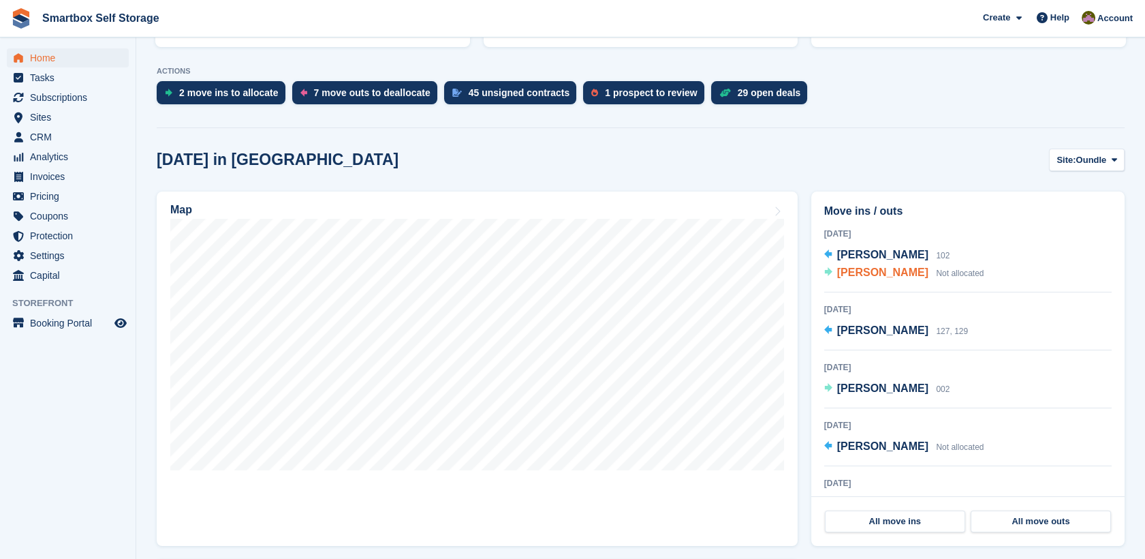
click at [883, 274] on span "[PERSON_NAME]" at bounding box center [882, 272] width 91 height 12
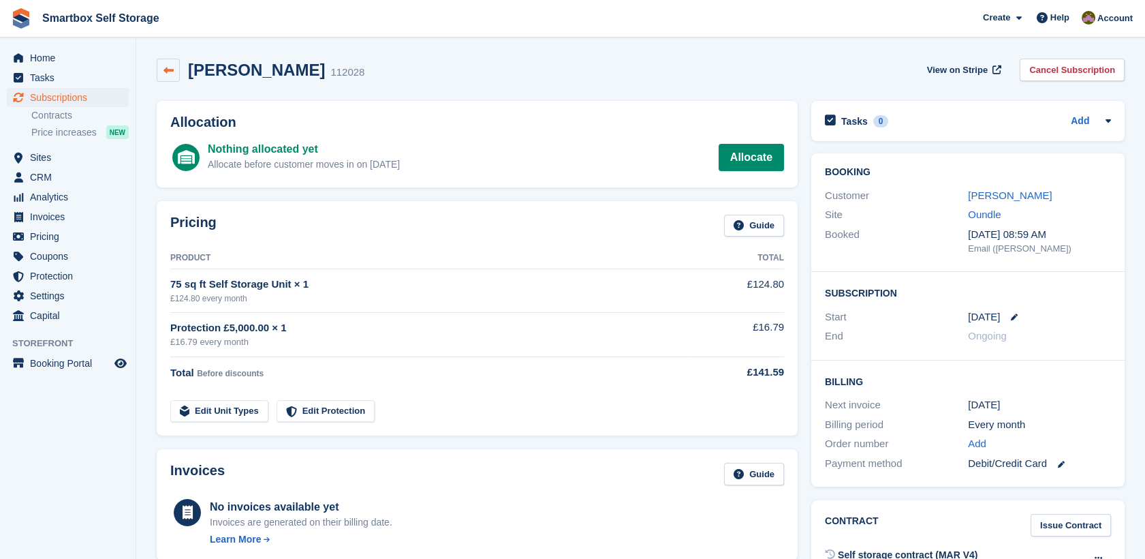
click at [166, 62] on link at bounding box center [168, 70] width 23 height 23
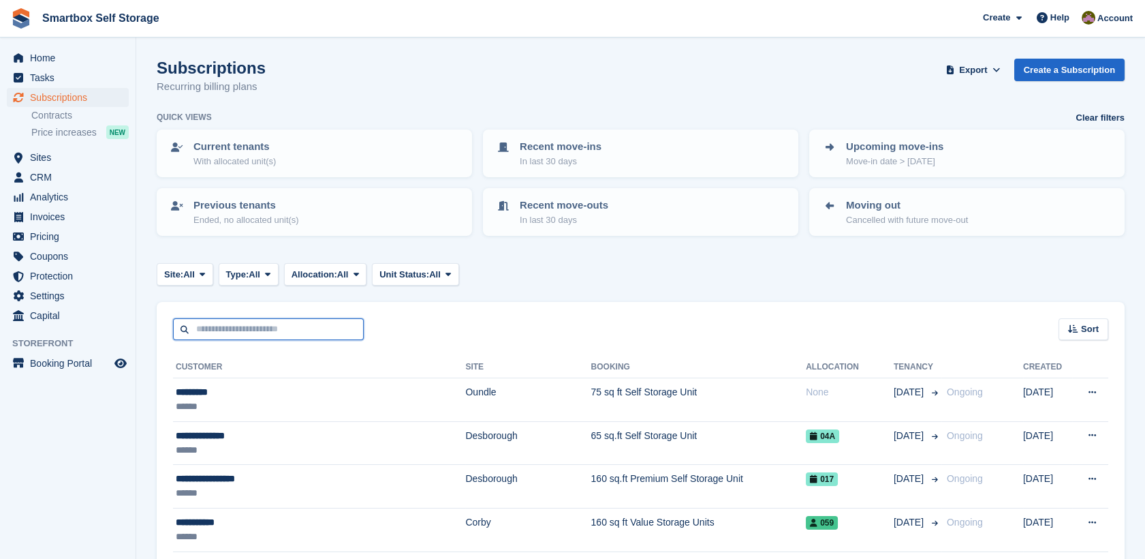
click at [317, 318] on input "text" at bounding box center [268, 329] width 191 height 22
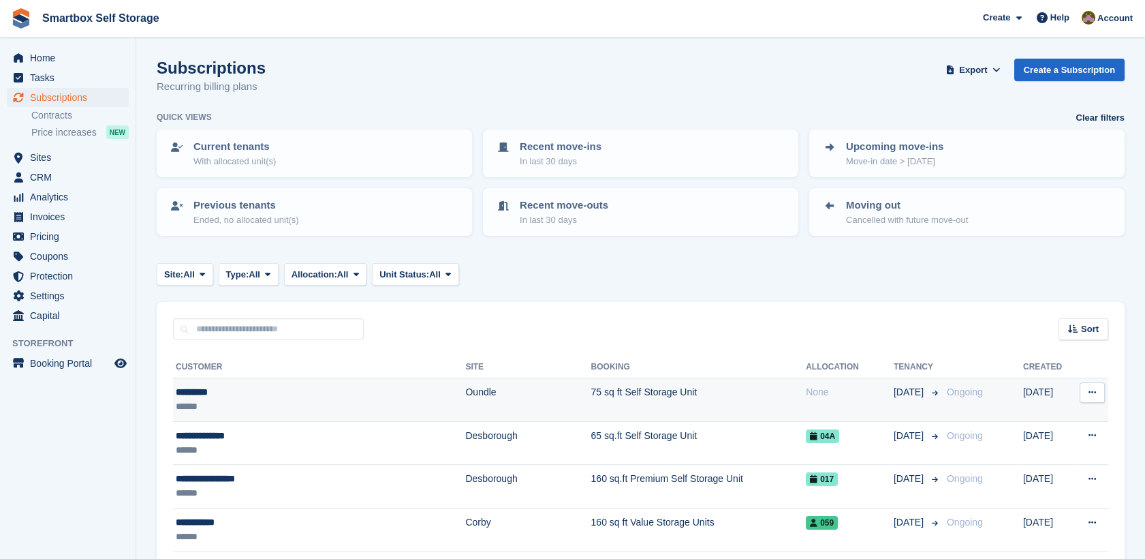
click at [627, 399] on td "75 sq ft Self Storage Unit" at bounding box center [698, 400] width 215 height 44
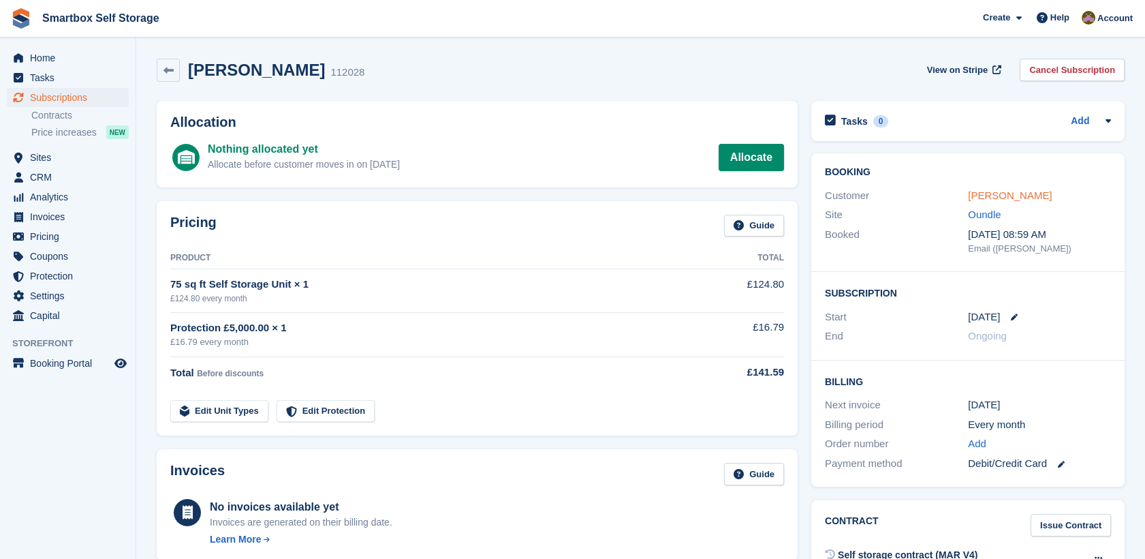
click at [984, 191] on link "Iram Shah" at bounding box center [1010, 195] width 84 height 12
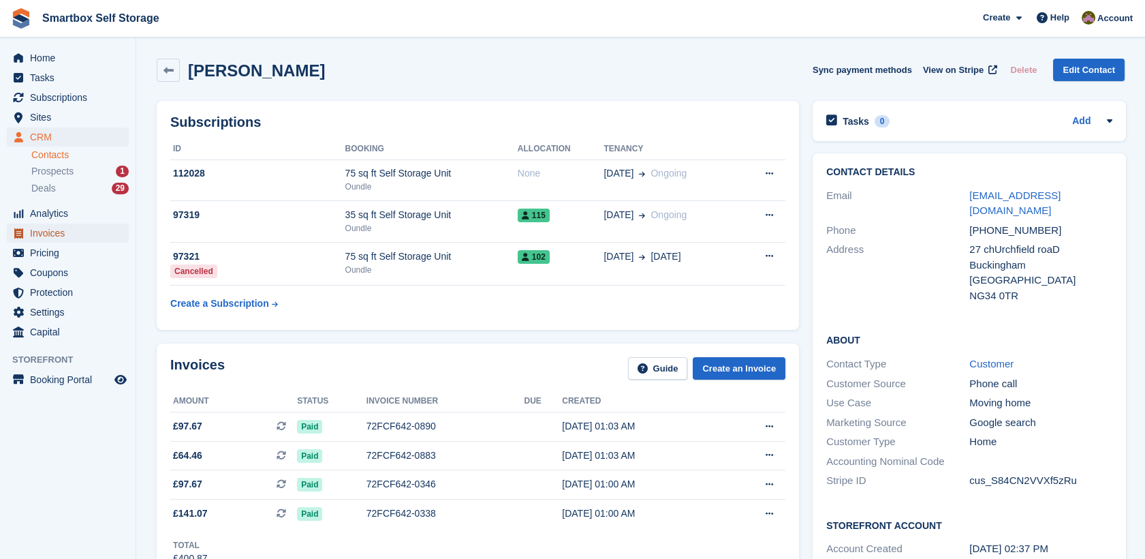
click at [109, 229] on span "Invoices" at bounding box center [71, 232] width 82 height 19
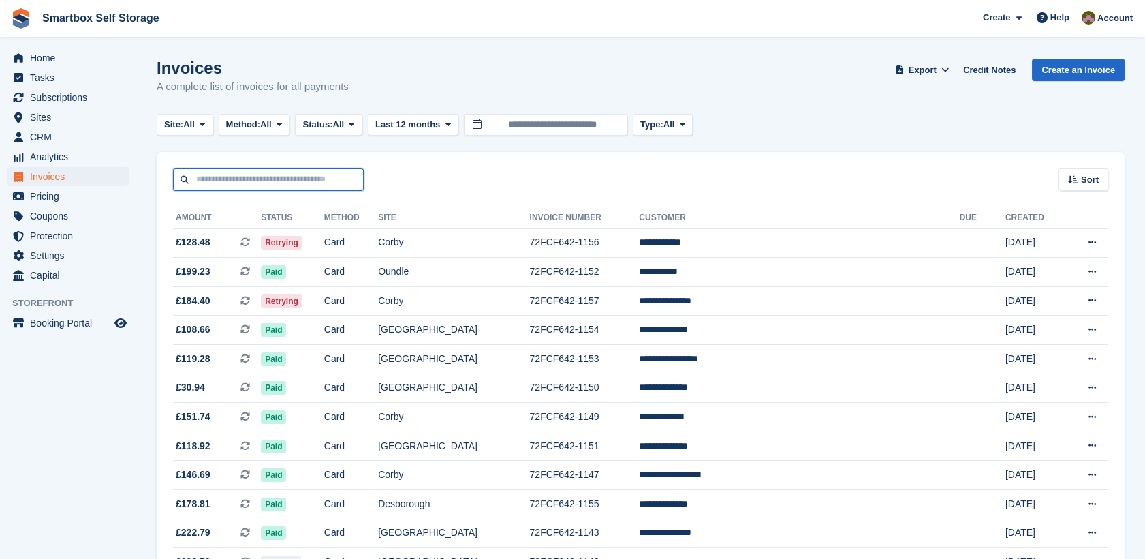
click at [233, 182] on input "text" at bounding box center [268, 179] width 191 height 22
type input "*******"
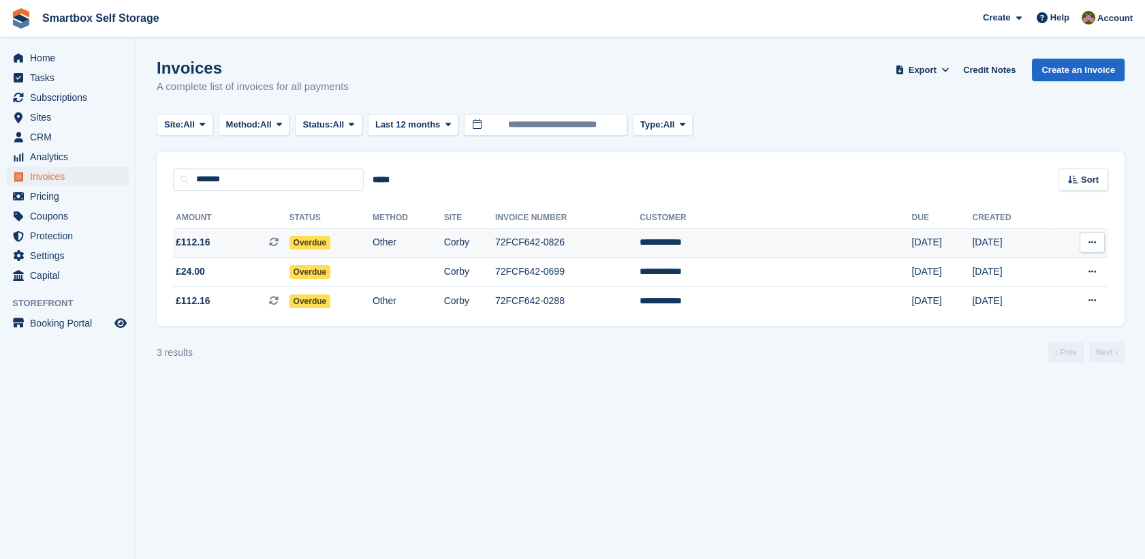
click at [373, 243] on td "Overdue" at bounding box center [331, 242] width 83 height 29
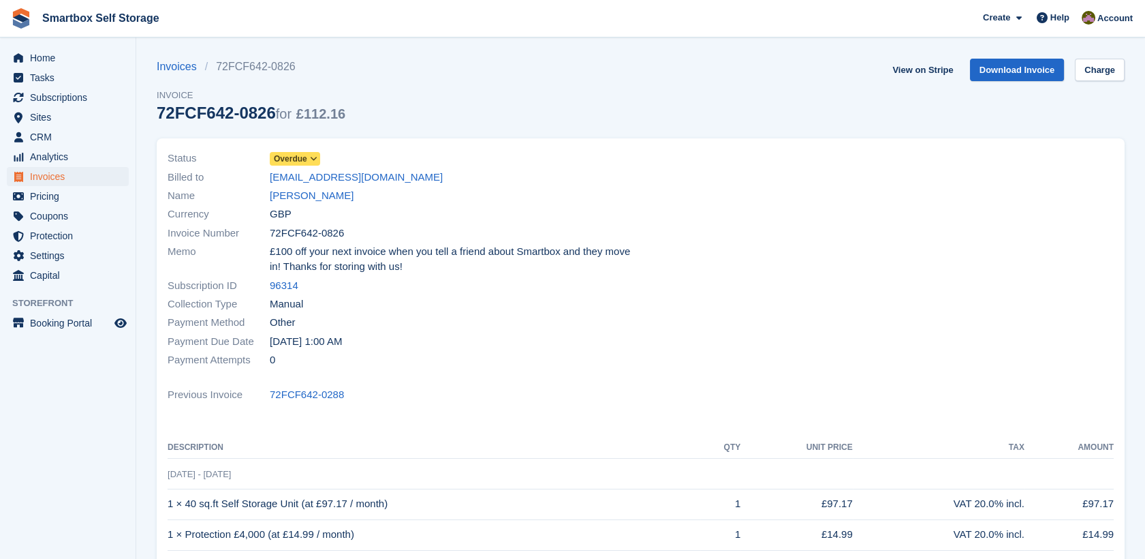
click at [310, 161] on icon at bounding box center [313, 159] width 7 height 8
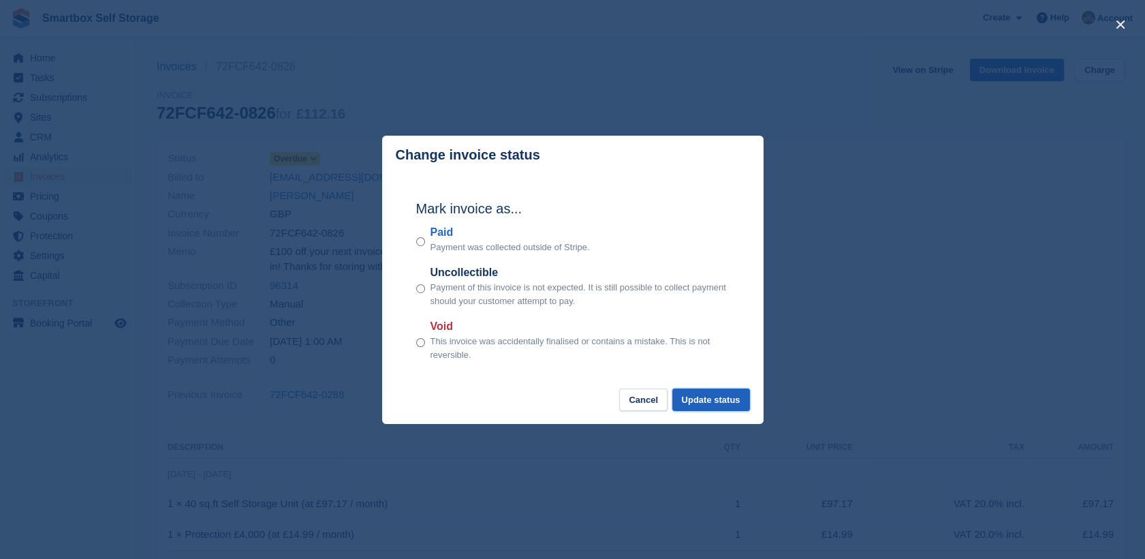
click at [694, 400] on button "Update status" at bounding box center [711, 399] width 78 height 22
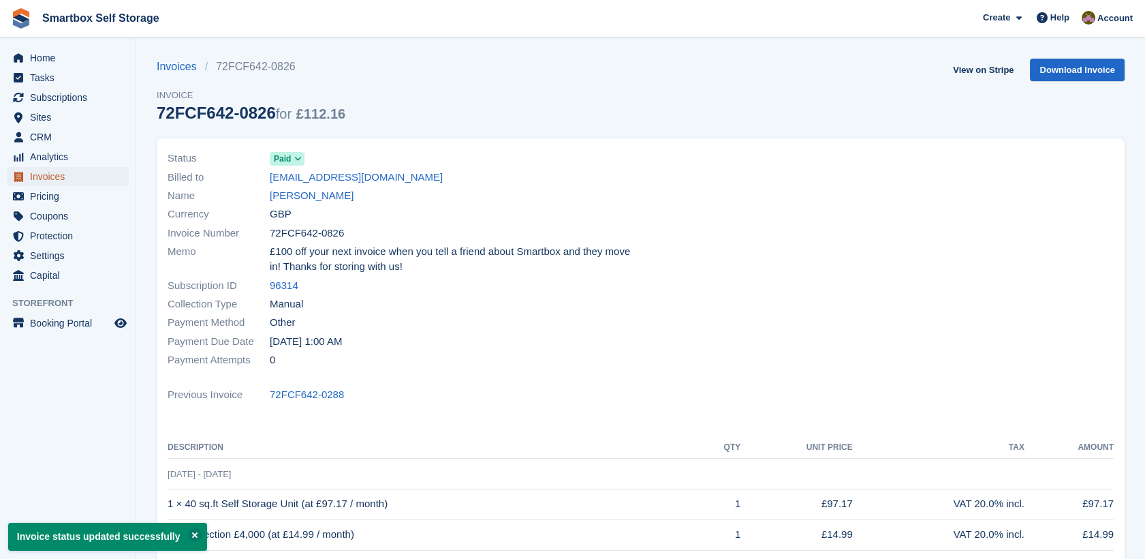
click at [66, 177] on span "Invoices" at bounding box center [71, 176] width 82 height 19
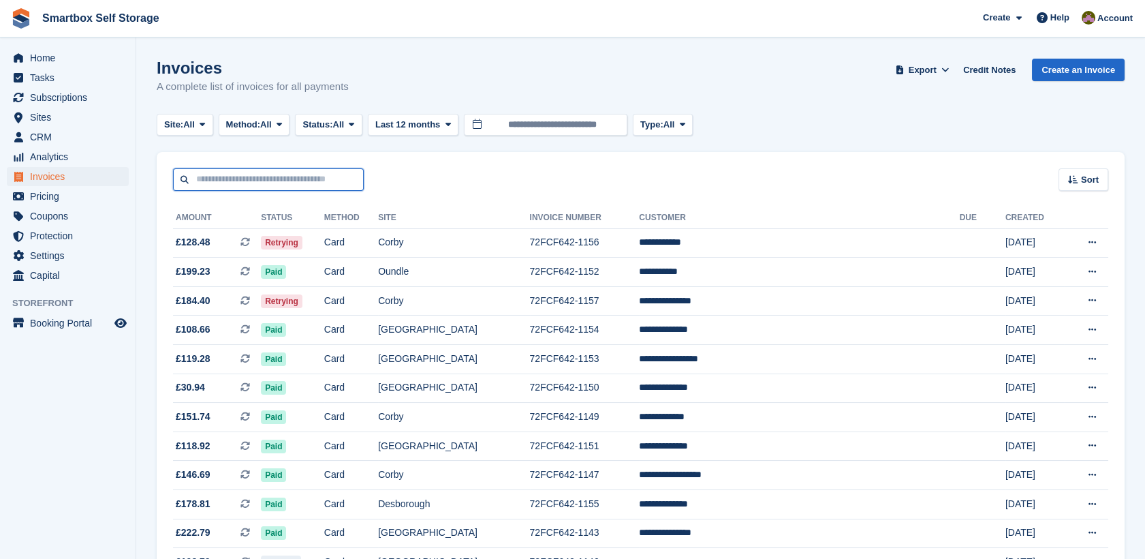
click at [263, 189] on input "text" at bounding box center [268, 179] width 191 height 22
type input "*******"
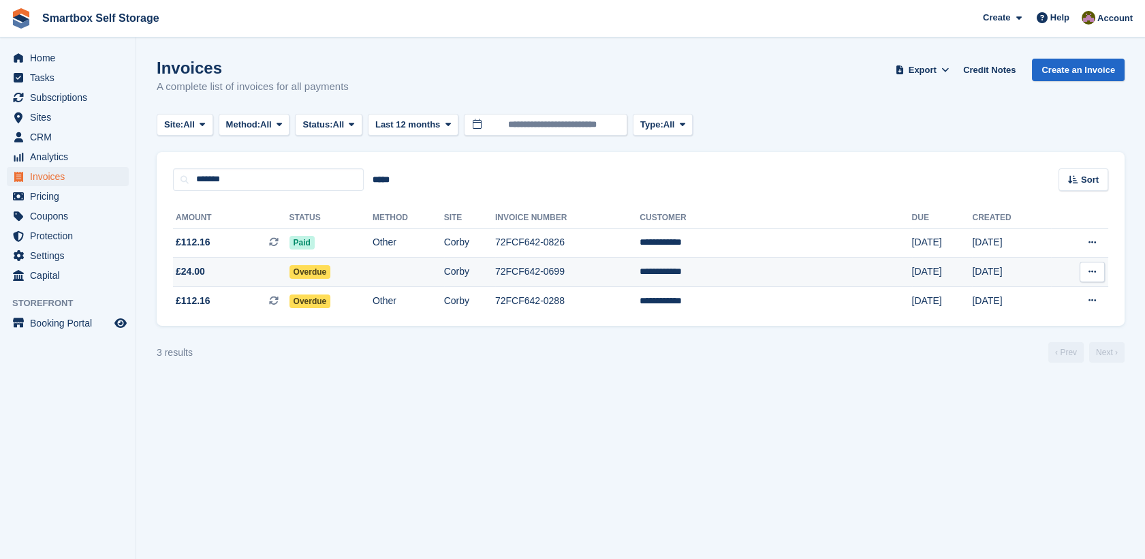
click at [373, 280] on td "Overdue" at bounding box center [331, 272] width 83 height 29
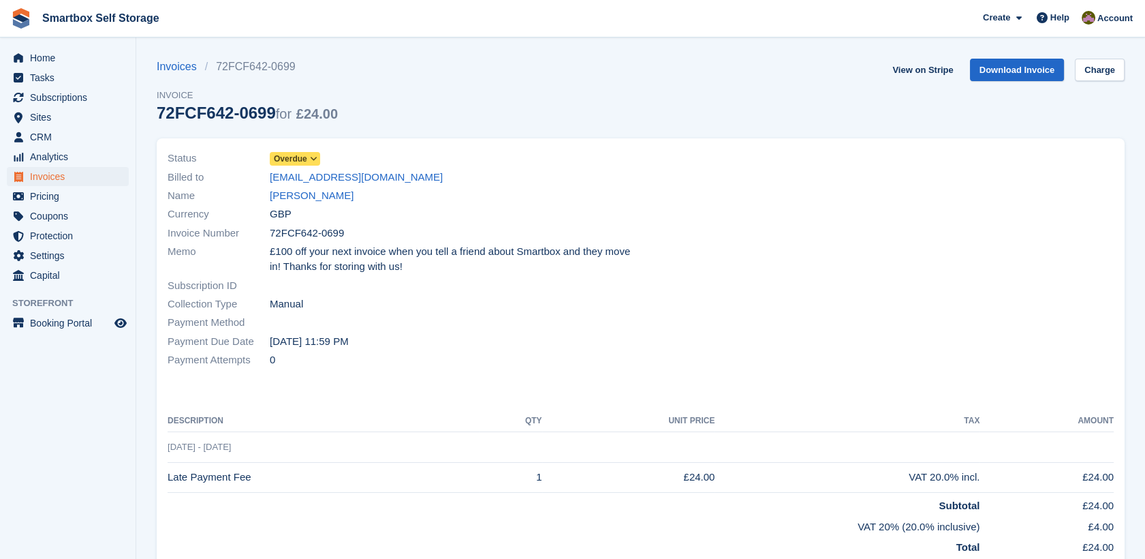
click at [300, 157] on span "Overdue" at bounding box center [290, 159] width 33 height 12
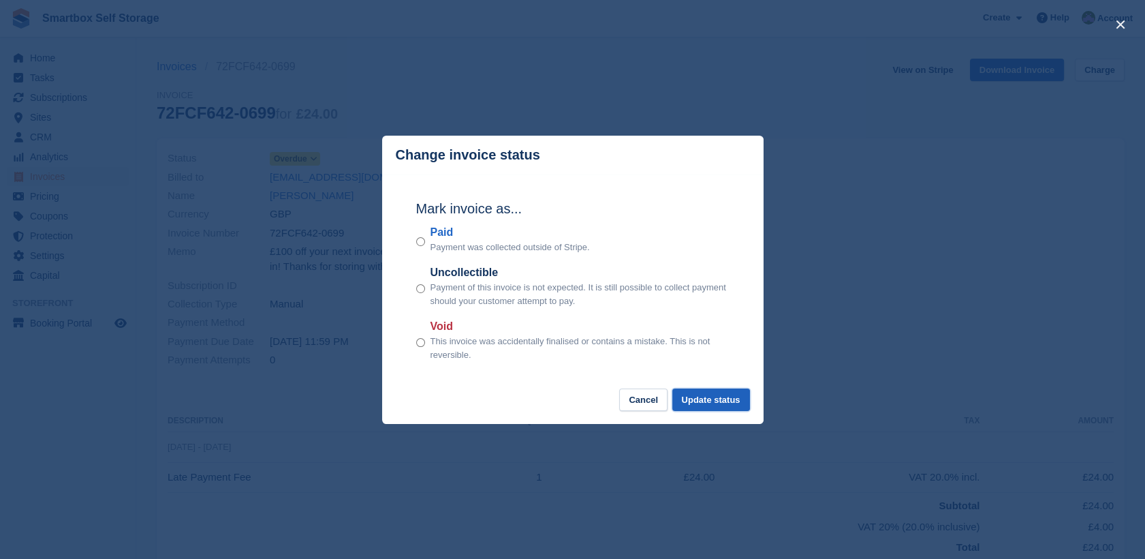
click at [719, 400] on button "Update status" at bounding box center [711, 399] width 78 height 22
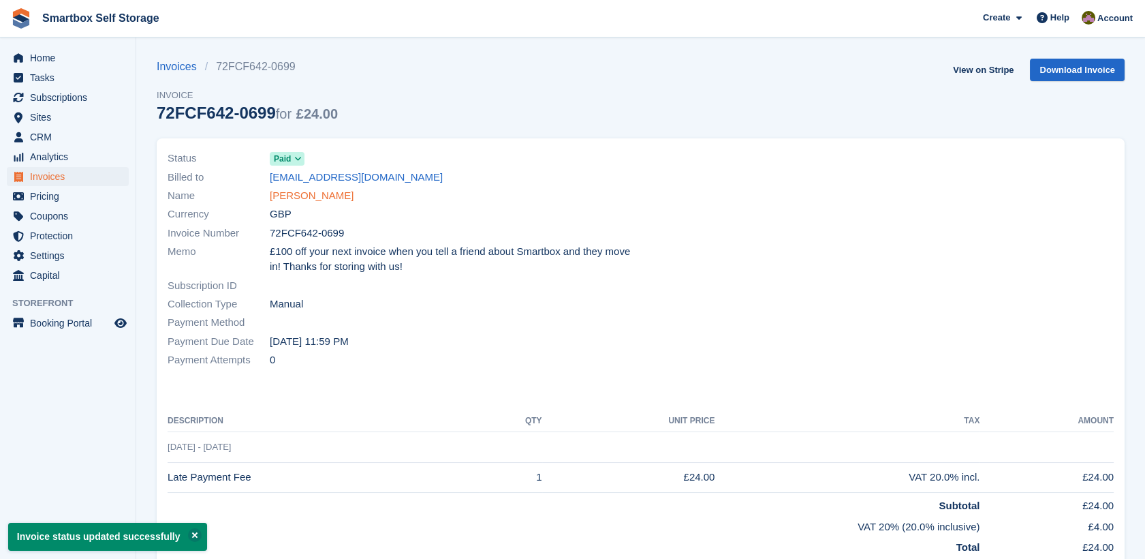
click at [298, 197] on link "[PERSON_NAME]" at bounding box center [312, 196] width 84 height 16
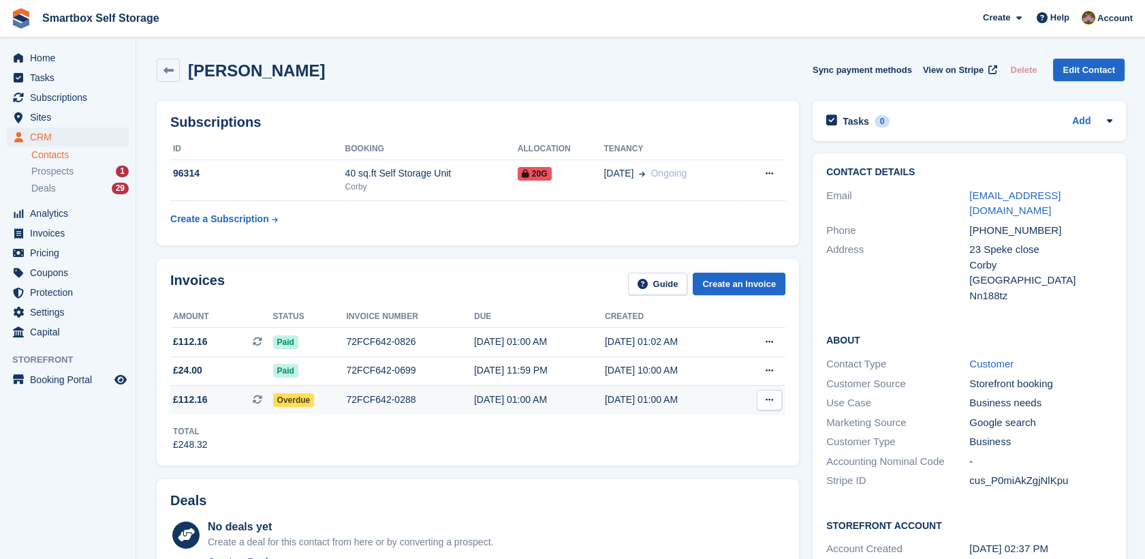
click at [327, 395] on div "Overdue" at bounding box center [310, 399] width 74 height 14
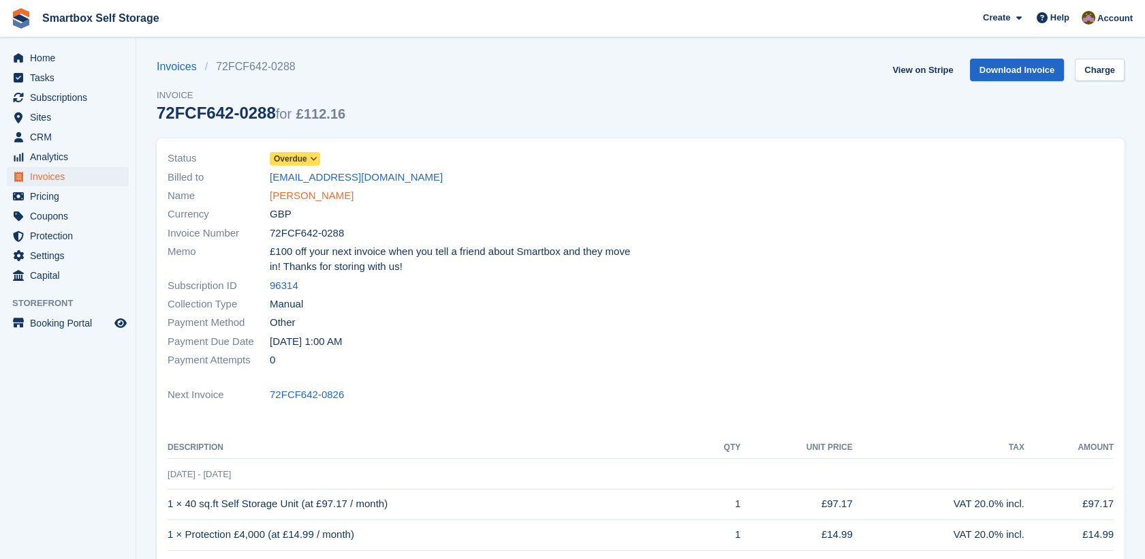
click at [283, 197] on link "Ryan Vickers" at bounding box center [312, 196] width 84 height 16
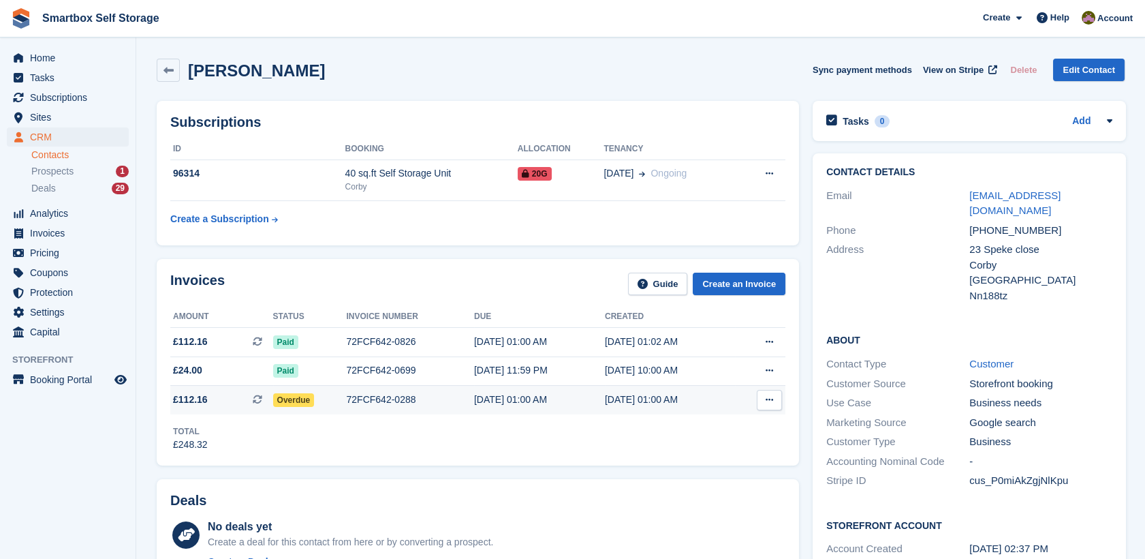
click at [296, 396] on span "Overdue" at bounding box center [294, 400] width 42 height 14
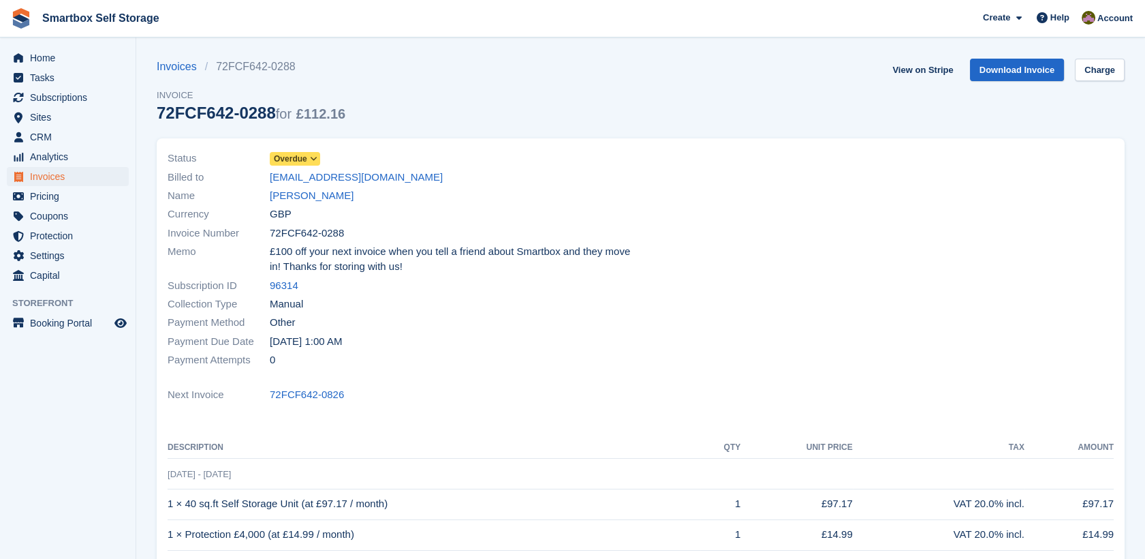
click at [296, 153] on span "Overdue" at bounding box center [290, 159] width 33 height 12
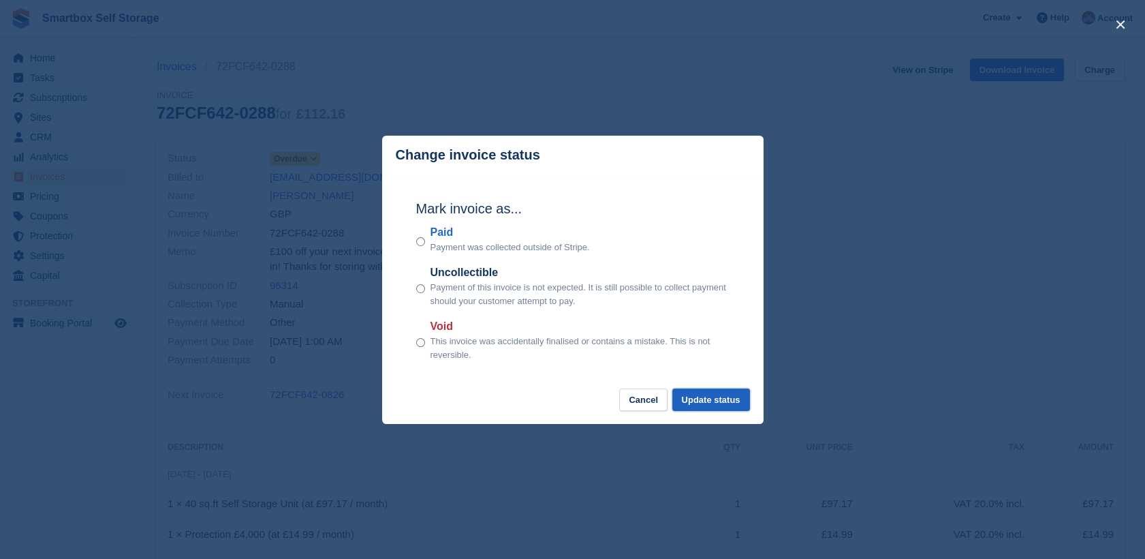
click at [717, 393] on button "Update status" at bounding box center [711, 399] width 78 height 22
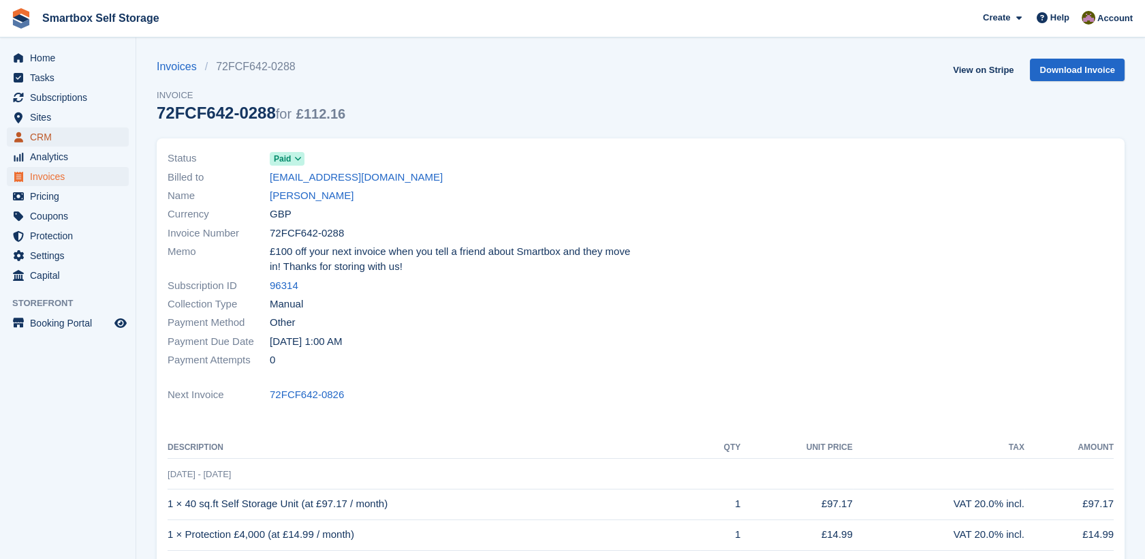
click at [81, 135] on span "CRM" at bounding box center [71, 136] width 82 height 19
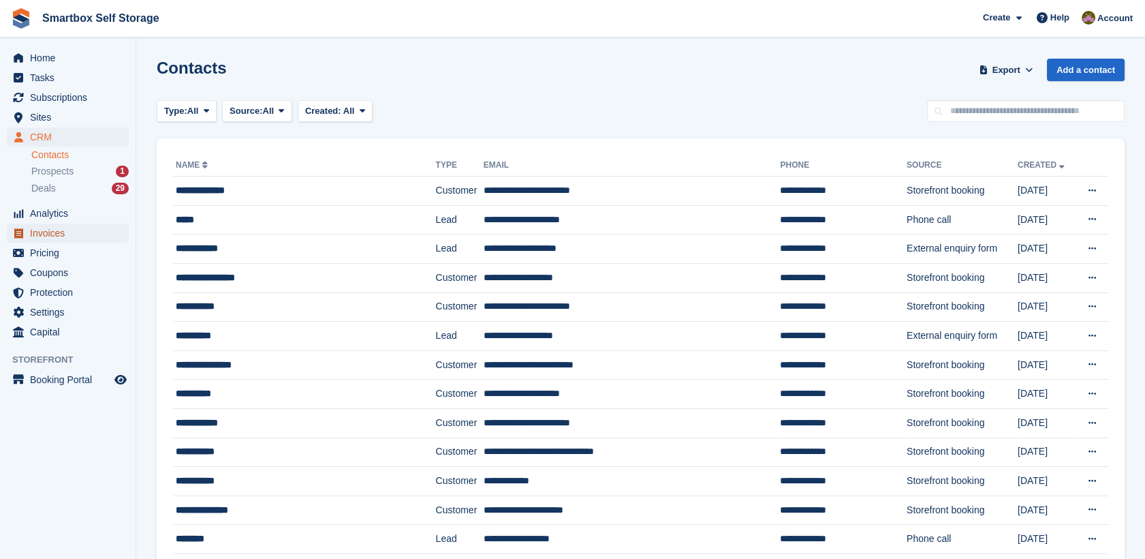
click at [87, 238] on span "Invoices" at bounding box center [71, 232] width 82 height 19
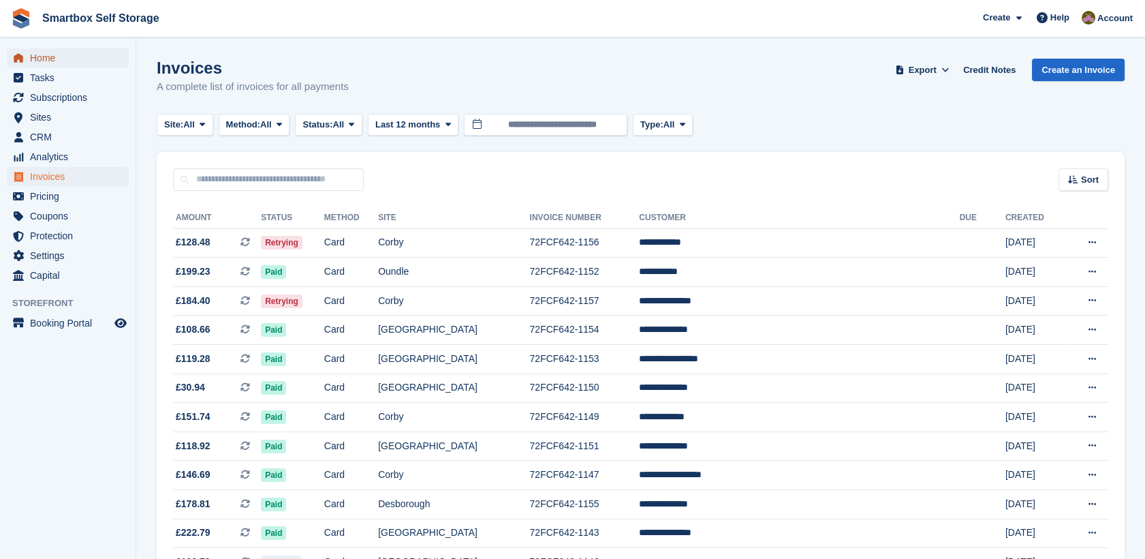
click at [77, 57] on span "Home" at bounding box center [71, 57] width 82 height 19
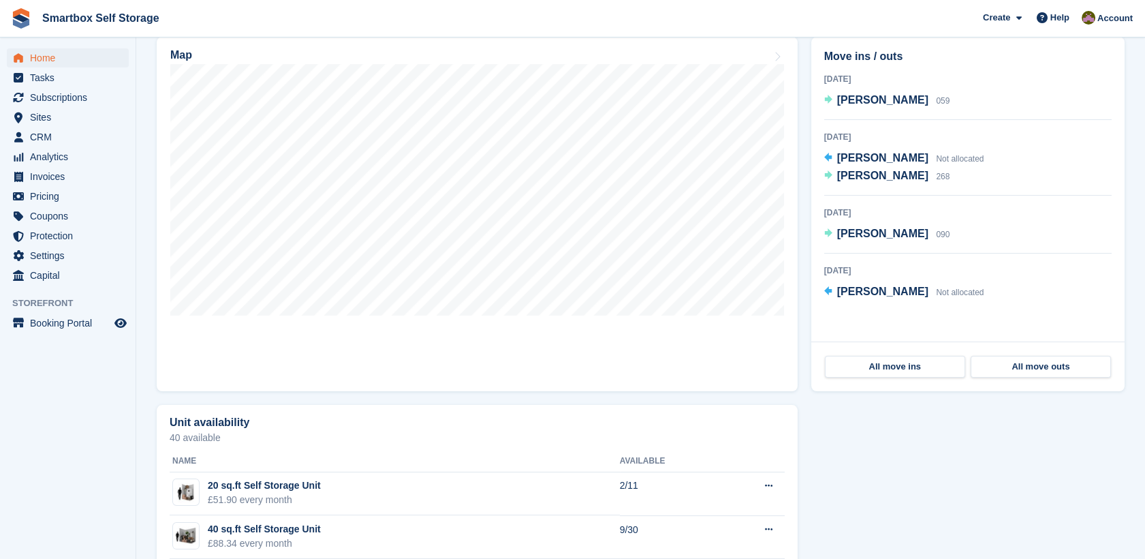
scroll to position [415, 0]
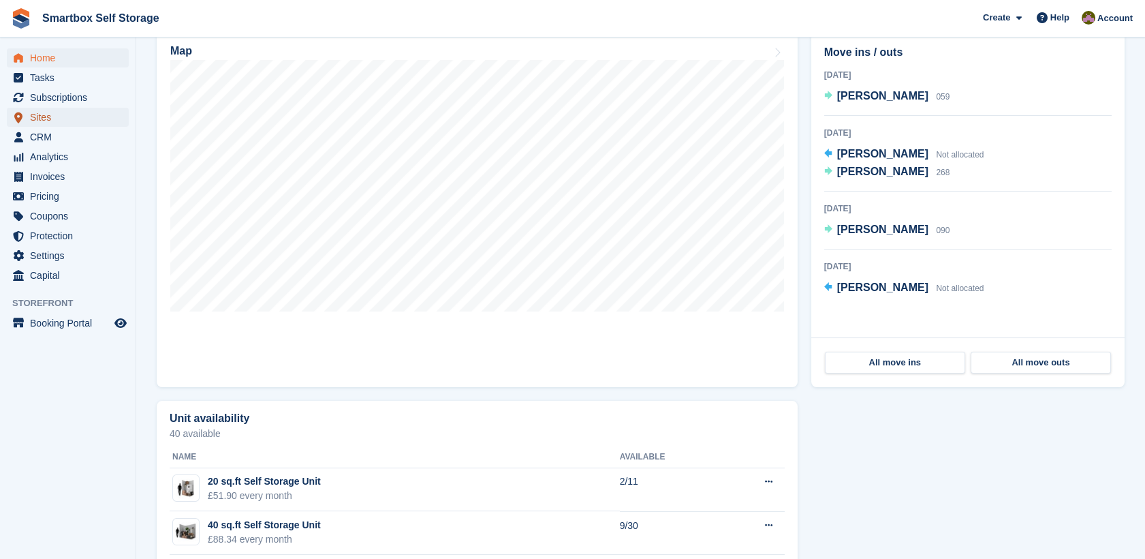
click at [74, 123] on span "Sites" at bounding box center [71, 117] width 82 height 19
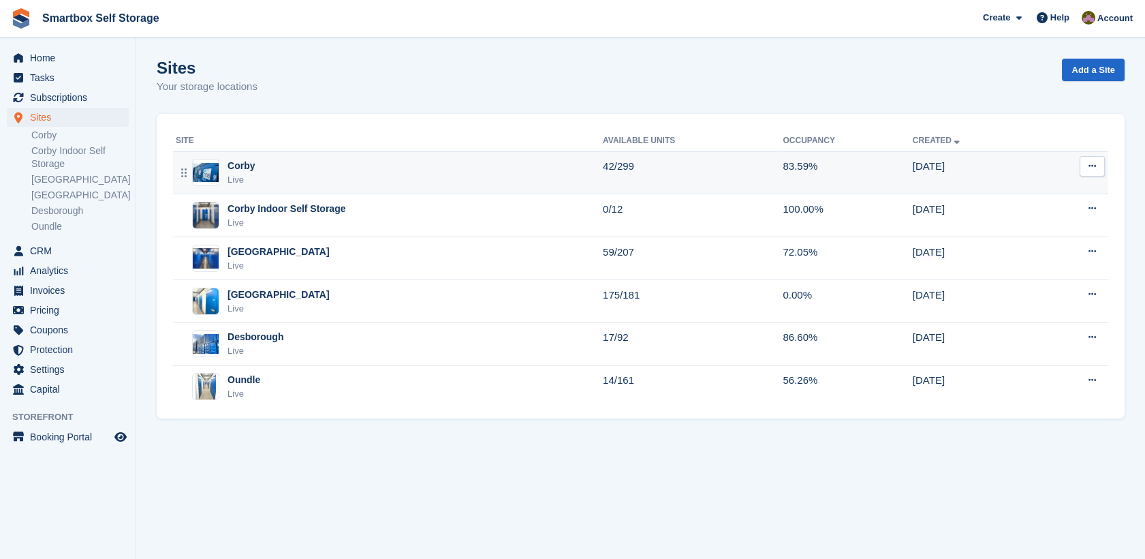
click at [283, 174] on div "Corby Live" at bounding box center [389, 173] width 427 height 28
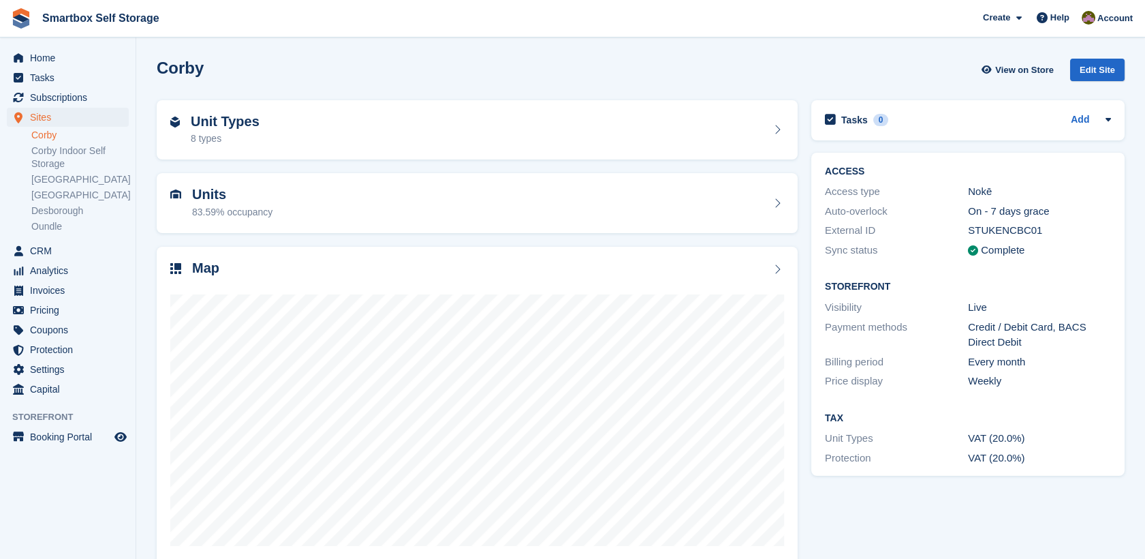
click at [73, 140] on link "Corby" at bounding box center [79, 135] width 97 height 13
click at [68, 60] on span "Home" at bounding box center [71, 57] width 82 height 19
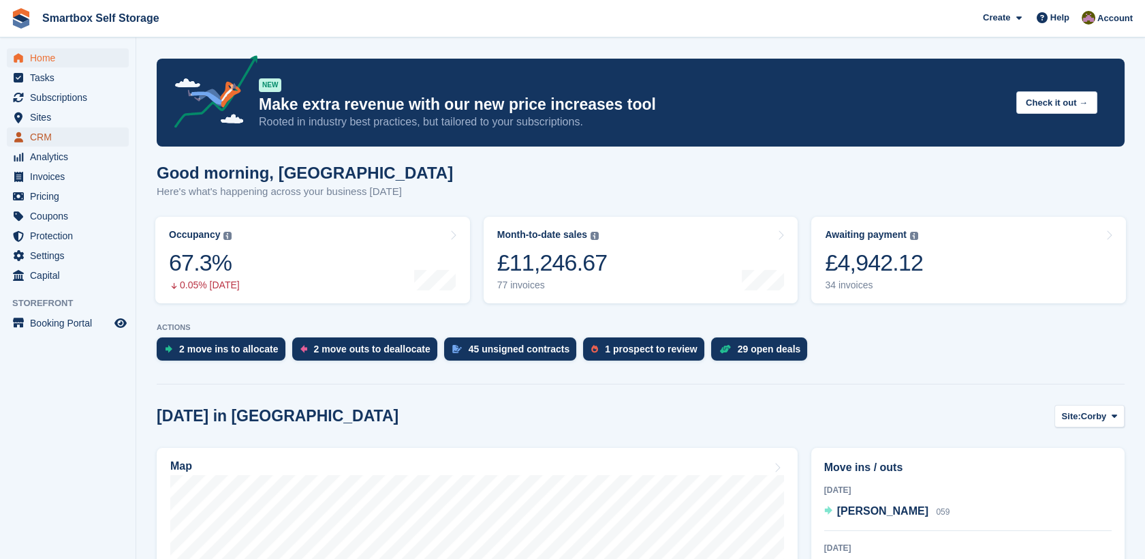
click at [70, 136] on span "CRM" at bounding box center [71, 136] width 82 height 19
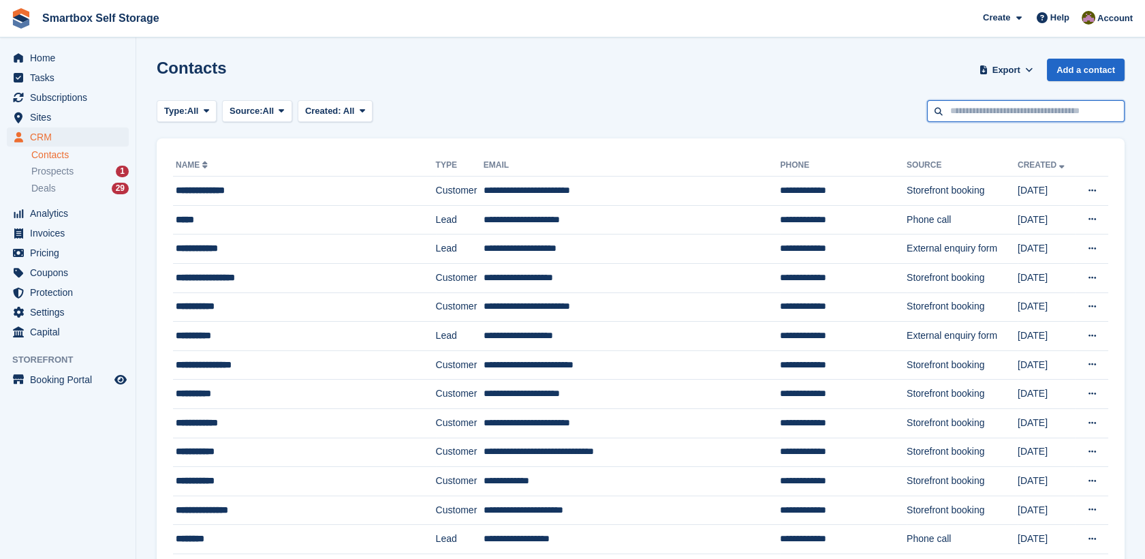
click at [959, 106] on input "text" at bounding box center [1026, 111] width 198 height 22
type input "**********"
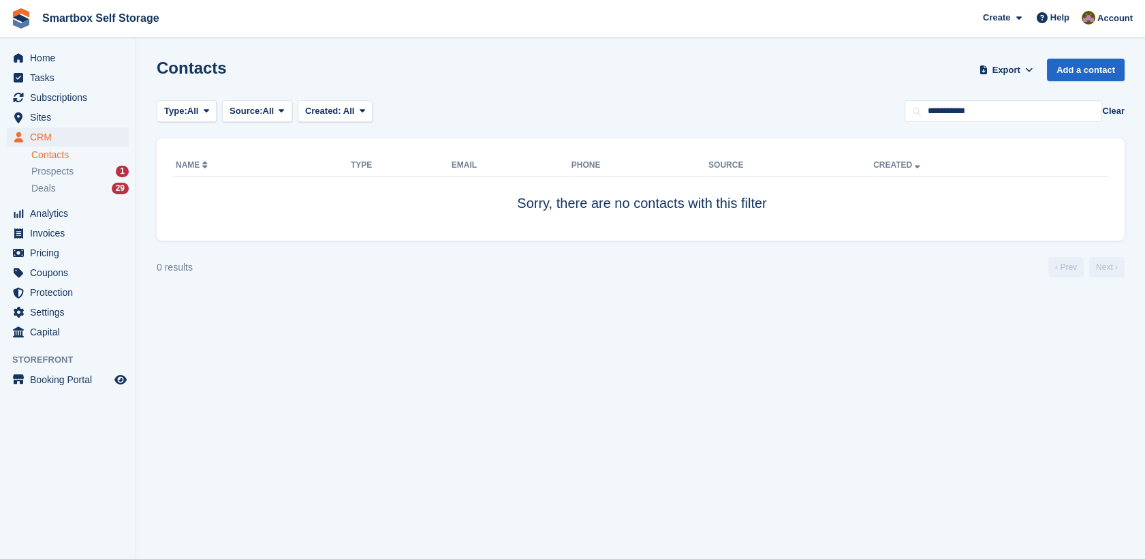
click at [1030, 97] on section "Contacts Export Export Contacts Export a CSV of all Contacts which match the cu…" at bounding box center [640, 279] width 1009 height 559
click at [1027, 116] on input "**********" at bounding box center [1004, 111] width 198 height 22
type input "*****"
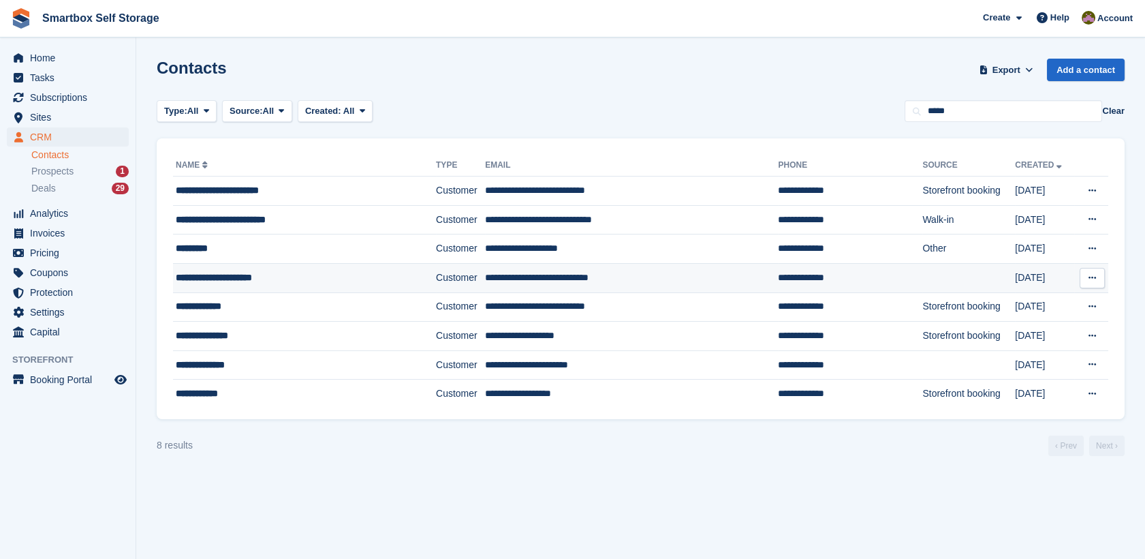
click at [531, 272] on td "**********" at bounding box center [631, 277] width 293 height 29
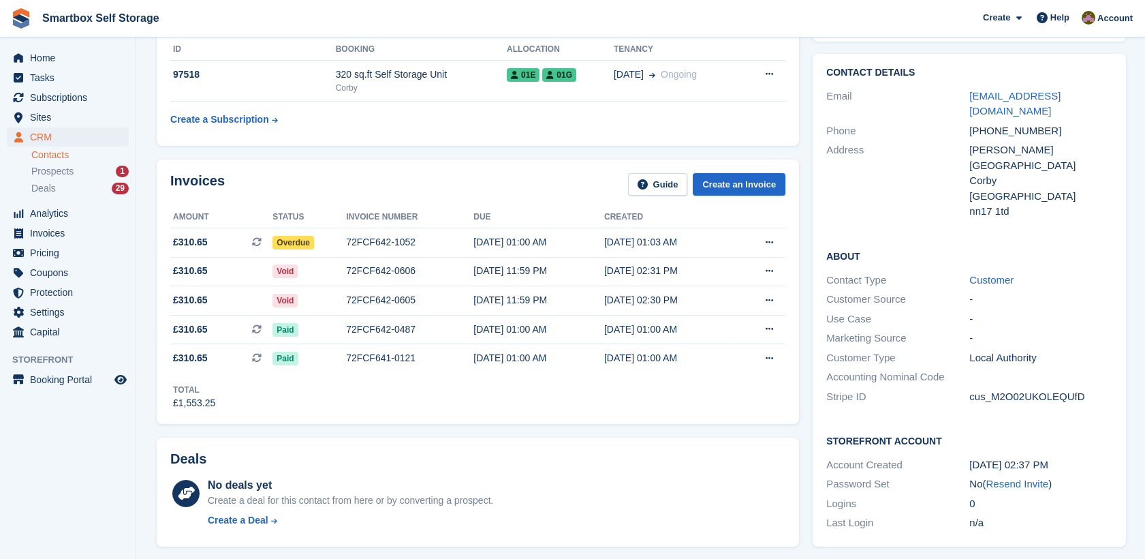
scroll to position [222, 0]
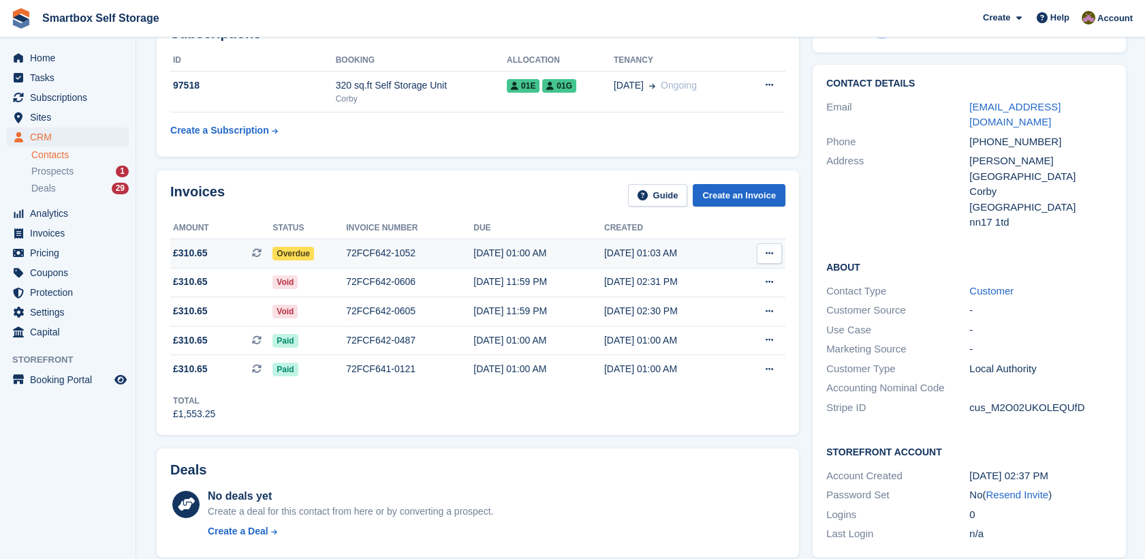
click at [582, 254] on div "[DATE] 01:00 AM" at bounding box center [538, 253] width 131 height 14
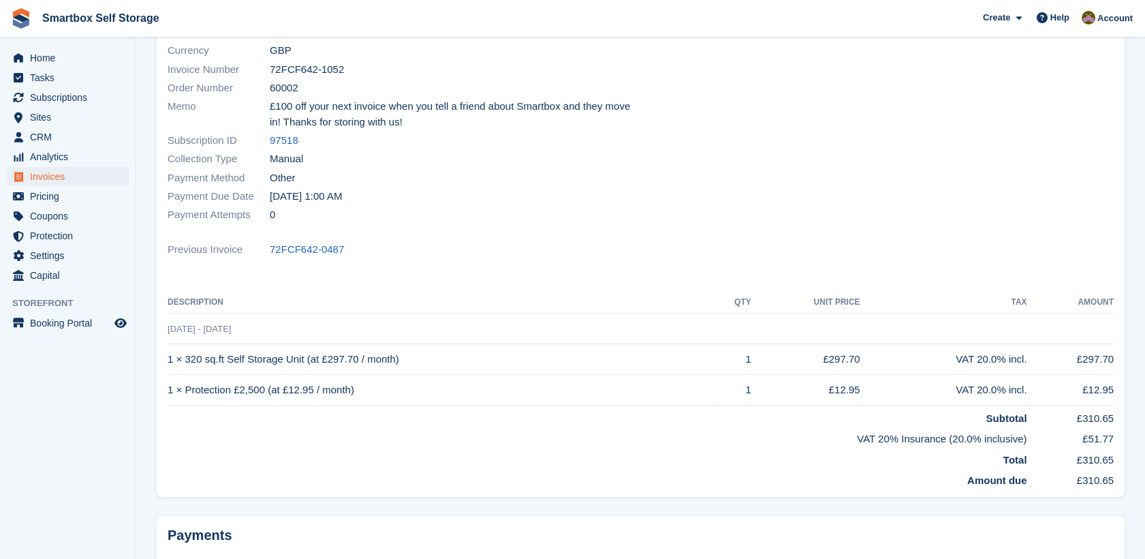
scroll to position [166, 0]
drag, startPoint x: 1121, startPoint y: 478, endPoint x: 169, endPoint y: 332, distance: 963.3
click at [169, 332] on div "Status Overdue Billed to [EMAIL_ADDRESS][DOMAIN_NAME] Name [GEOGRAPHIC_DATA] Cu…" at bounding box center [641, 234] width 968 height 522
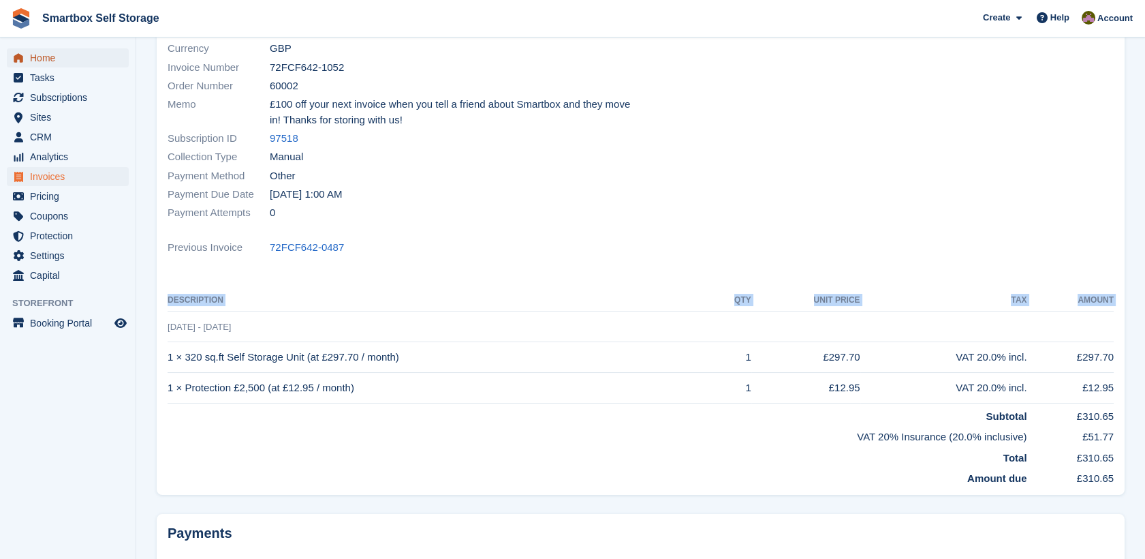
click at [78, 52] on span "Home" at bounding box center [71, 57] width 82 height 19
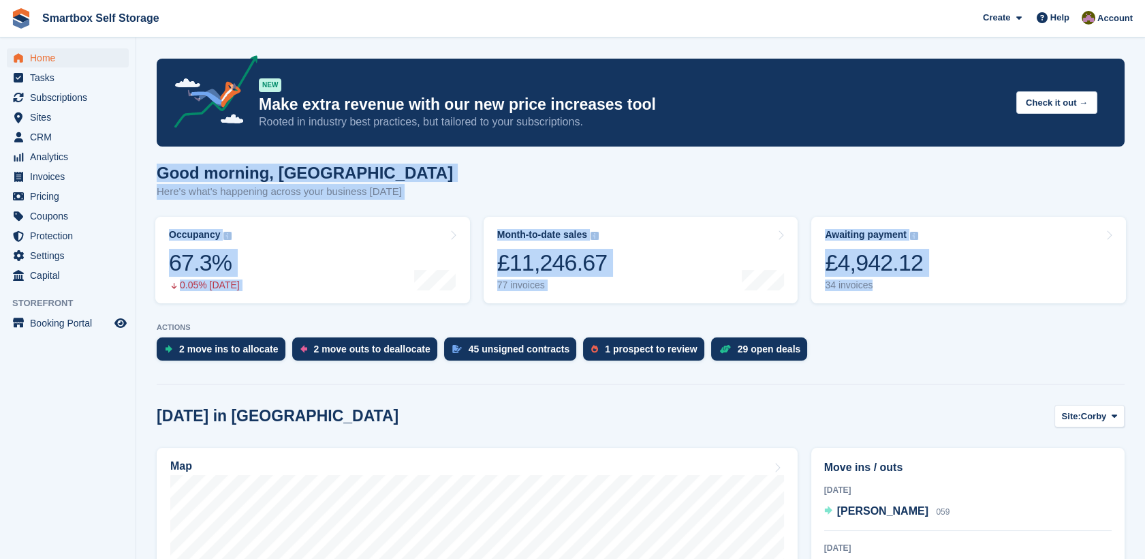
drag, startPoint x: 1140, startPoint y: 111, endPoint x: 1170, endPoint y: 260, distance: 152.0
click at [1144, 260] on html "Smartbox Self Storage Create Subscription Invoice Contact Deal Discount Page He…" at bounding box center [572, 279] width 1145 height 559
click at [1016, 181] on div "Good morning, Kayleigh Here's what's happening across your business today" at bounding box center [641, 189] width 968 height 52
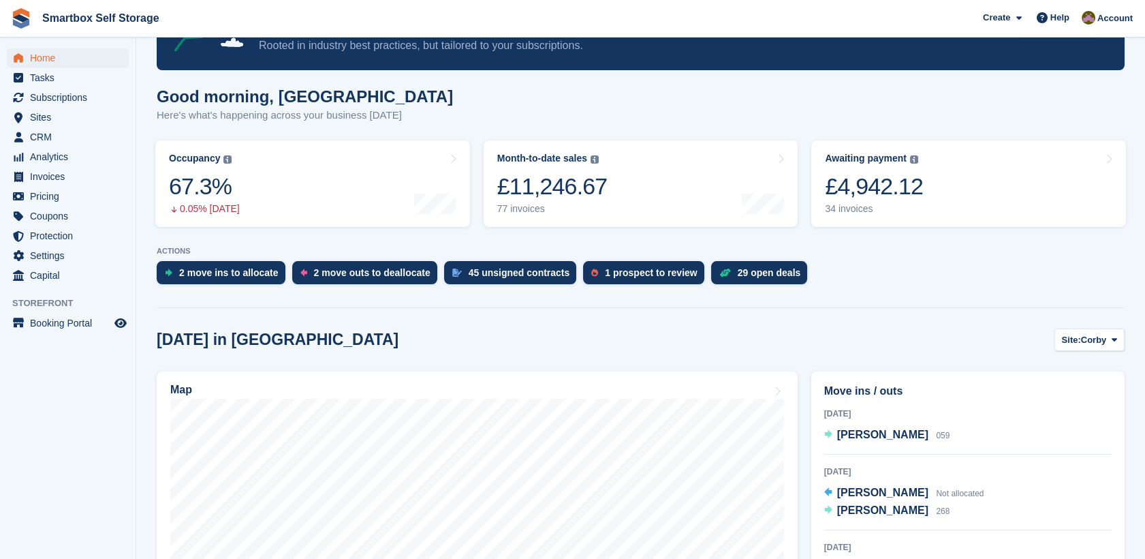
scroll to position [68, 0]
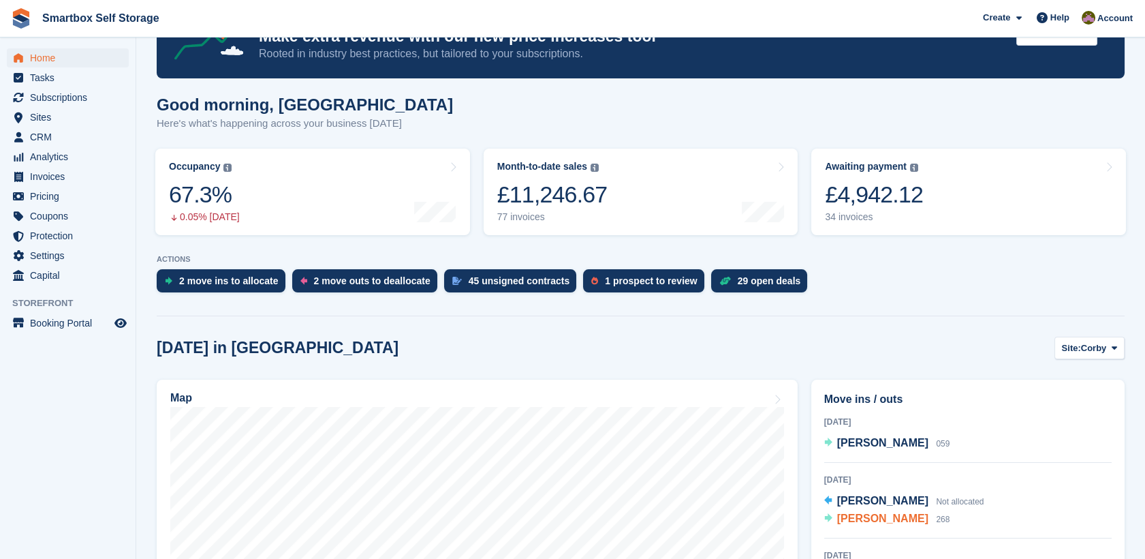
click at [844, 517] on span "[PERSON_NAME]" at bounding box center [882, 518] width 91 height 12
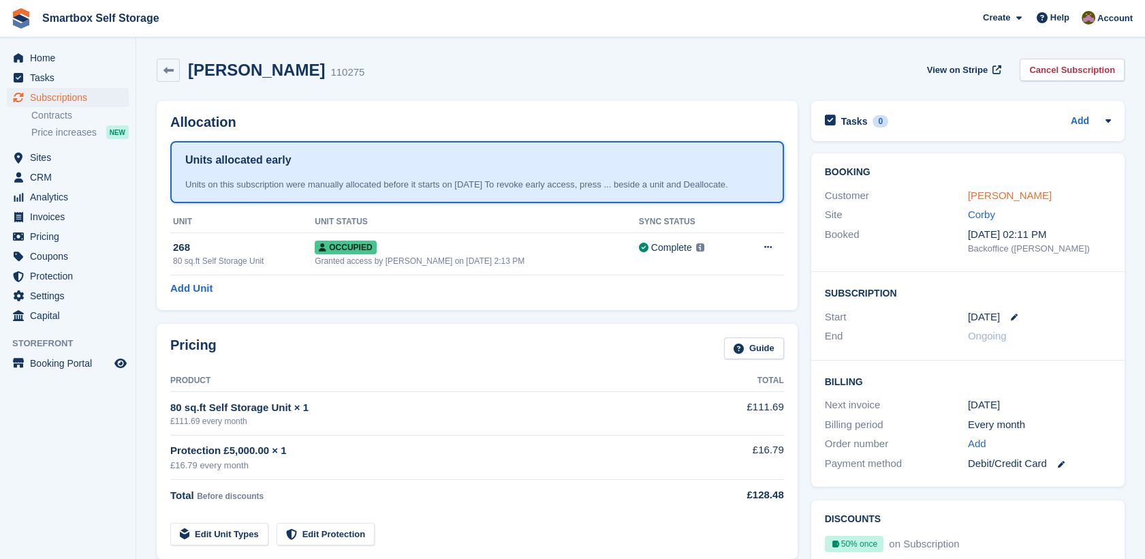
click at [983, 191] on link "[PERSON_NAME]" at bounding box center [1010, 195] width 84 height 12
